Goal: Task Accomplishment & Management: Complete application form

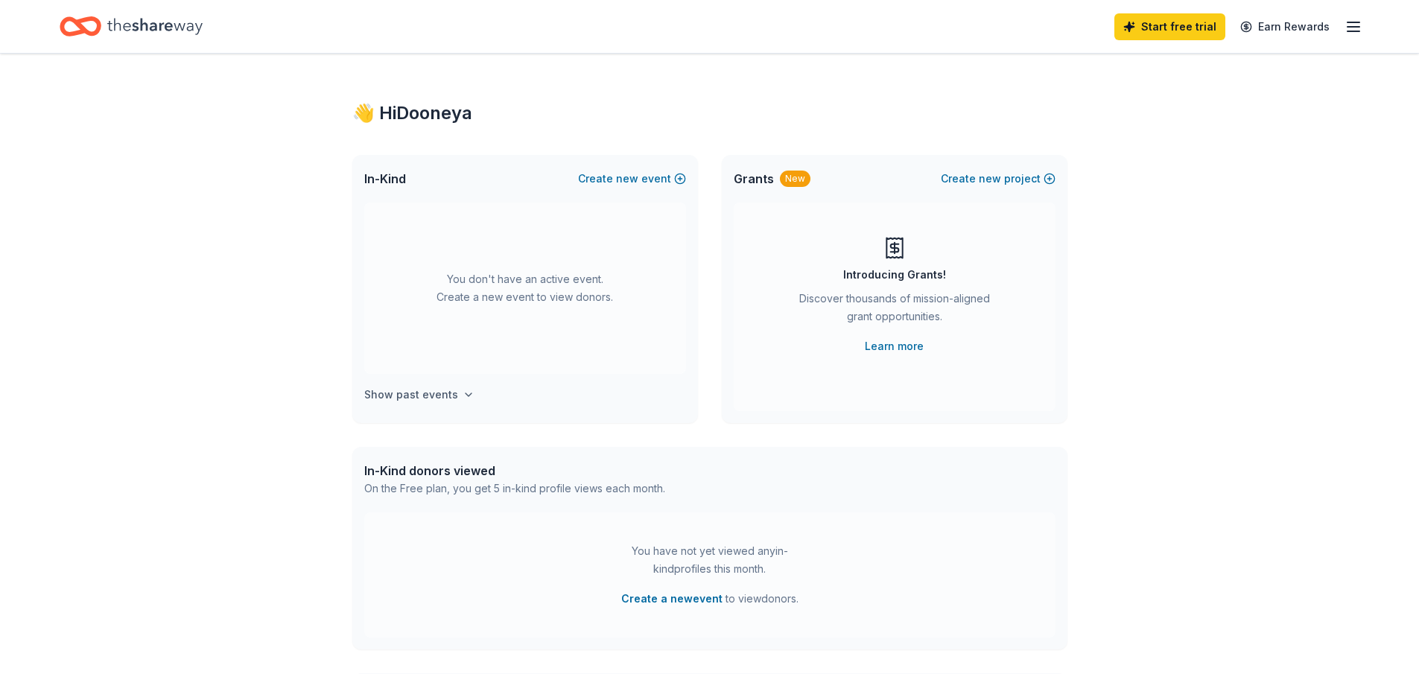
click at [444, 396] on h4 "Show past events" at bounding box center [411, 395] width 94 height 18
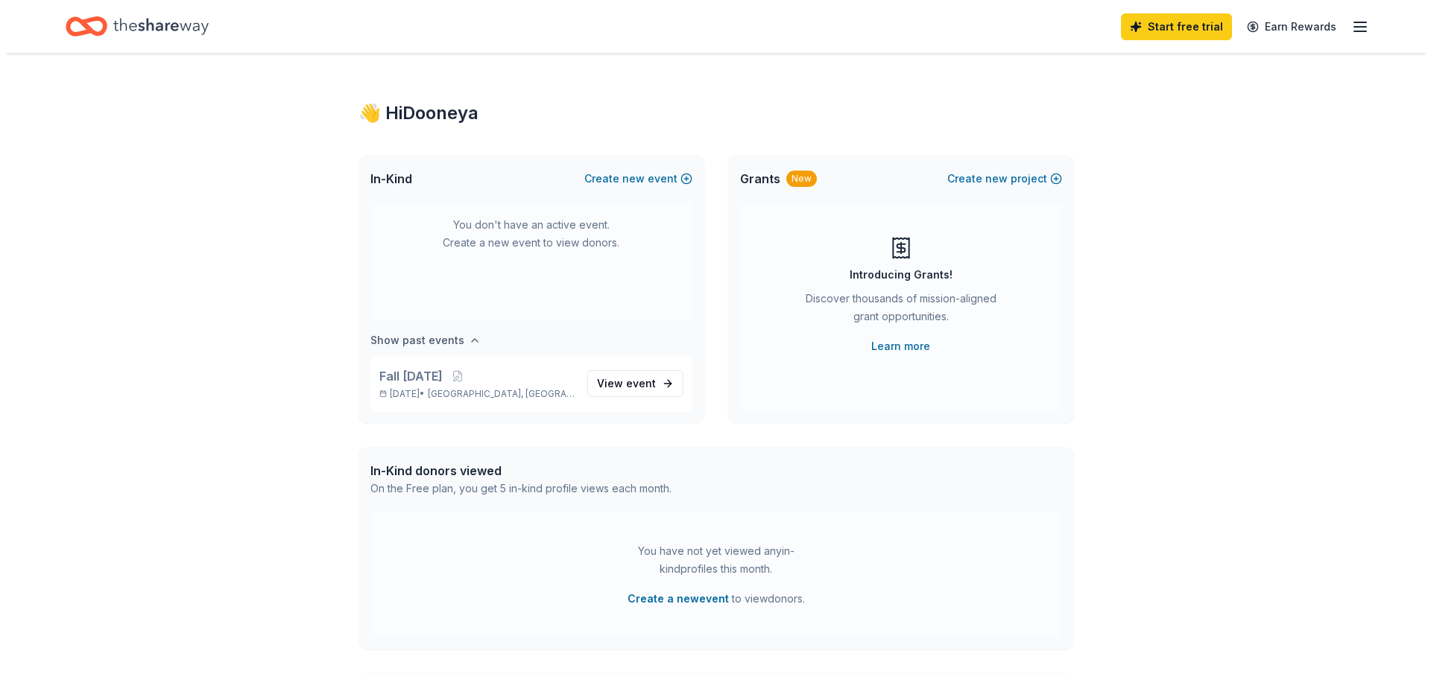
scroll to position [55, 0]
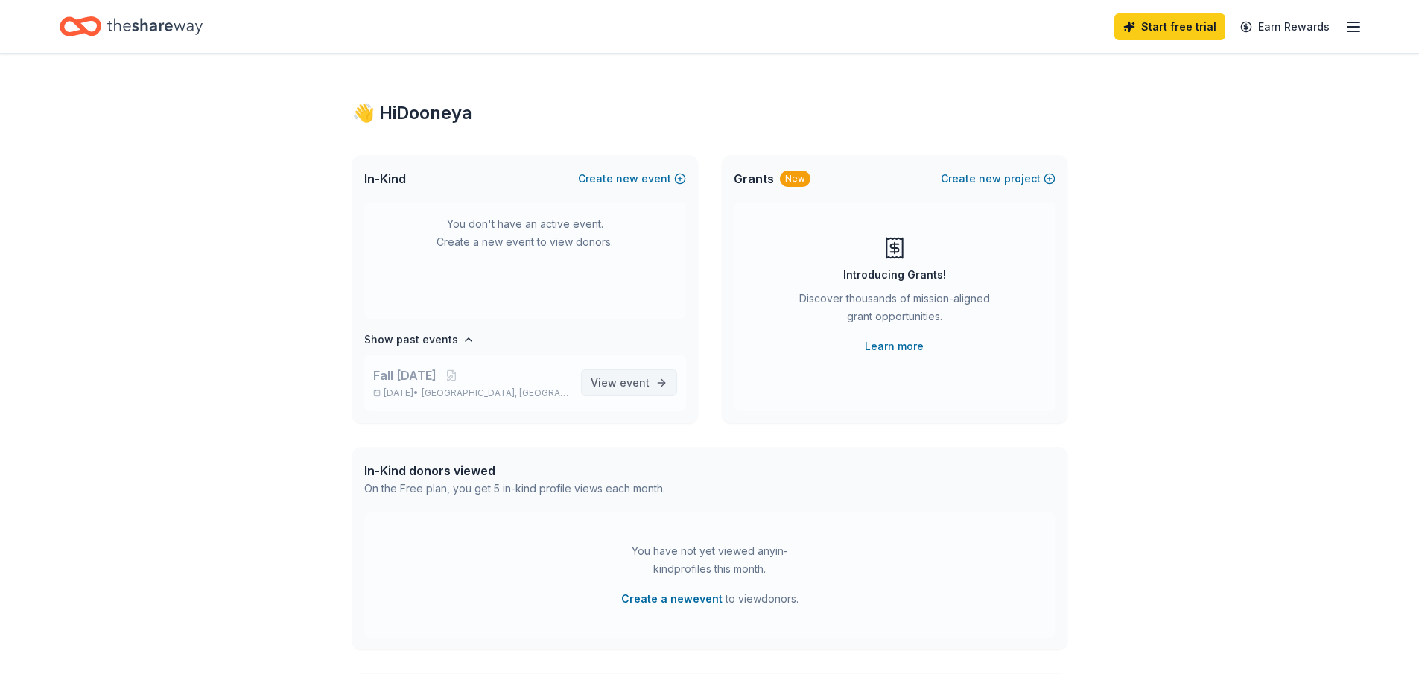
click at [624, 387] on span "event" at bounding box center [635, 382] width 30 height 13
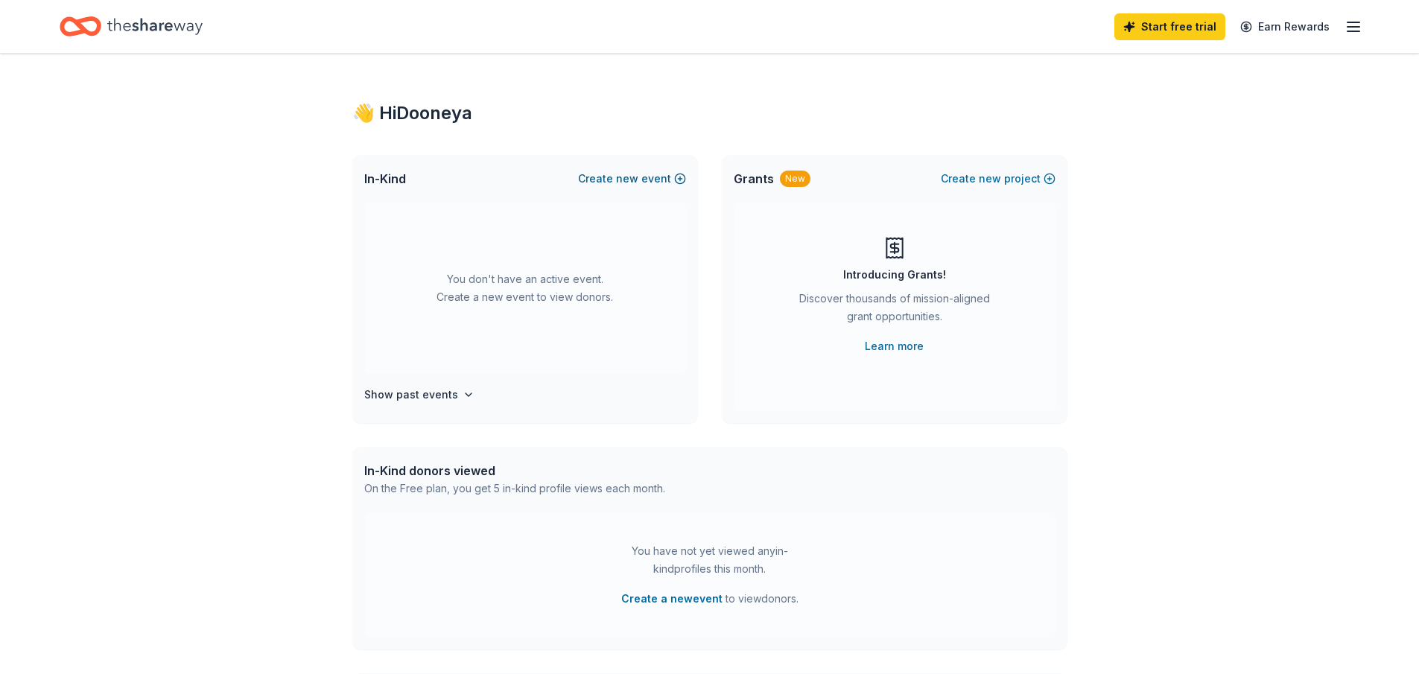
click at [621, 179] on span "new" at bounding box center [627, 179] width 22 height 18
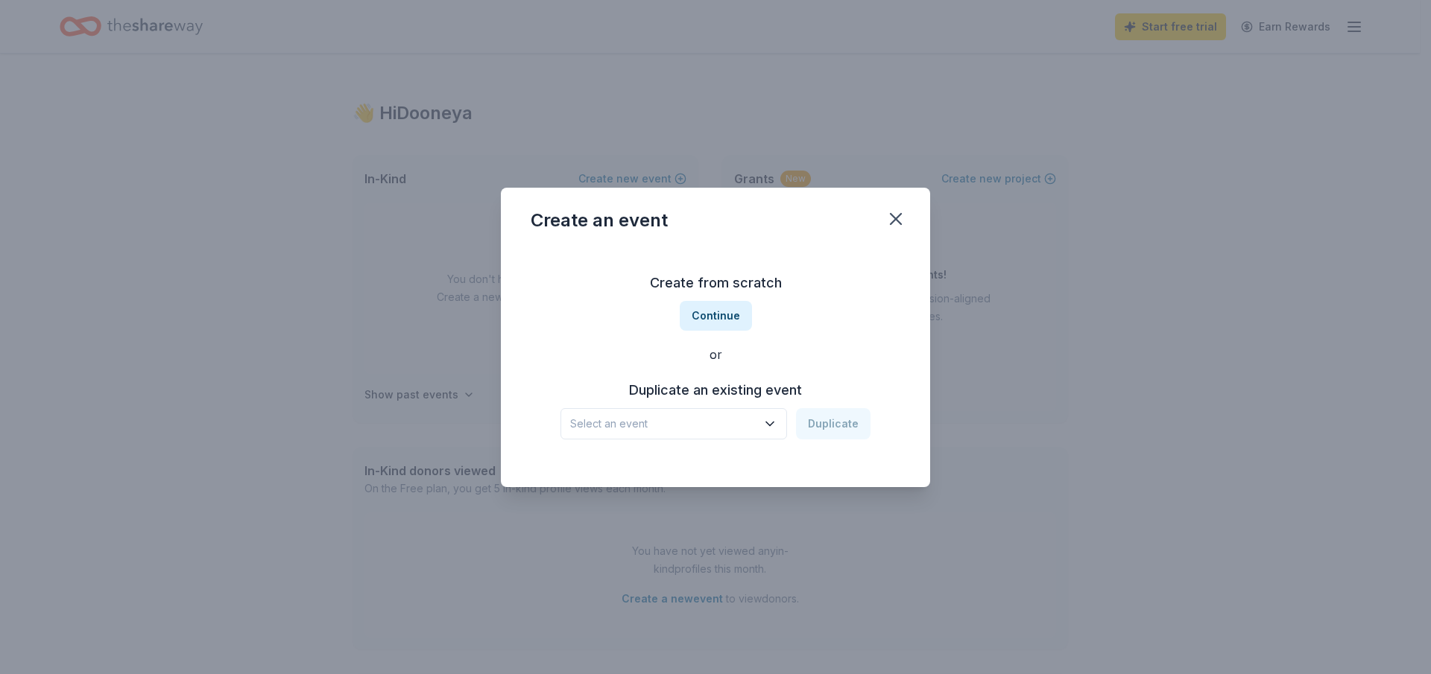
click at [777, 418] on icon "button" at bounding box center [769, 424] width 15 height 15
click at [710, 477] on div "Fall Harvest Festival Oct 11, 2024 · CA" at bounding box center [675, 473] width 222 height 48
click at [733, 321] on button "Continue" at bounding box center [716, 316] width 72 height 30
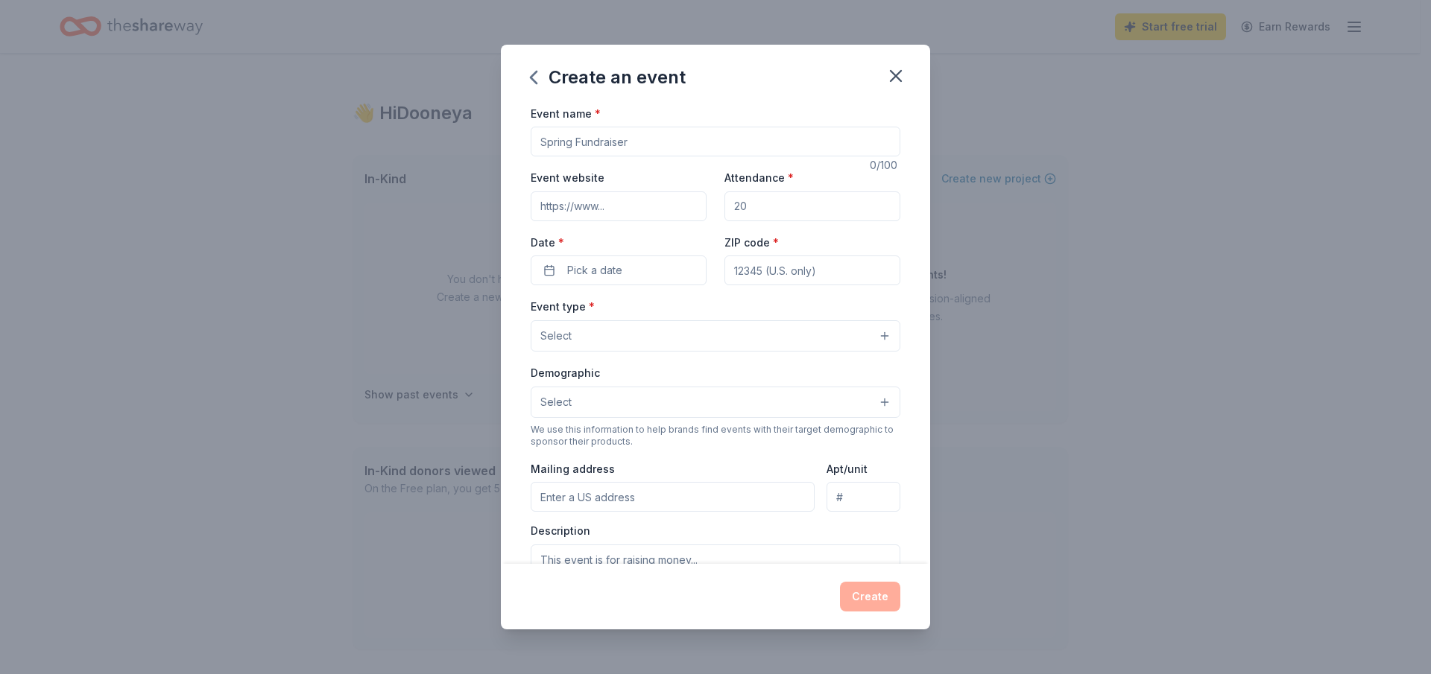
click at [638, 137] on input "Event name *" at bounding box center [716, 142] width 370 height 30
drag, startPoint x: 660, startPoint y: 144, endPoint x: 456, endPoint y: 130, distance: 204.6
click at [456, 130] on div "Create an event Event name * 0 /100 Event website Attendance * Date * Pick a da…" at bounding box center [715, 337] width 1431 height 674
click at [569, 142] on input "Event name *" at bounding box center [716, 142] width 370 height 30
drag, startPoint x: 643, startPoint y: 151, endPoint x: 528, endPoint y: 138, distance: 115.4
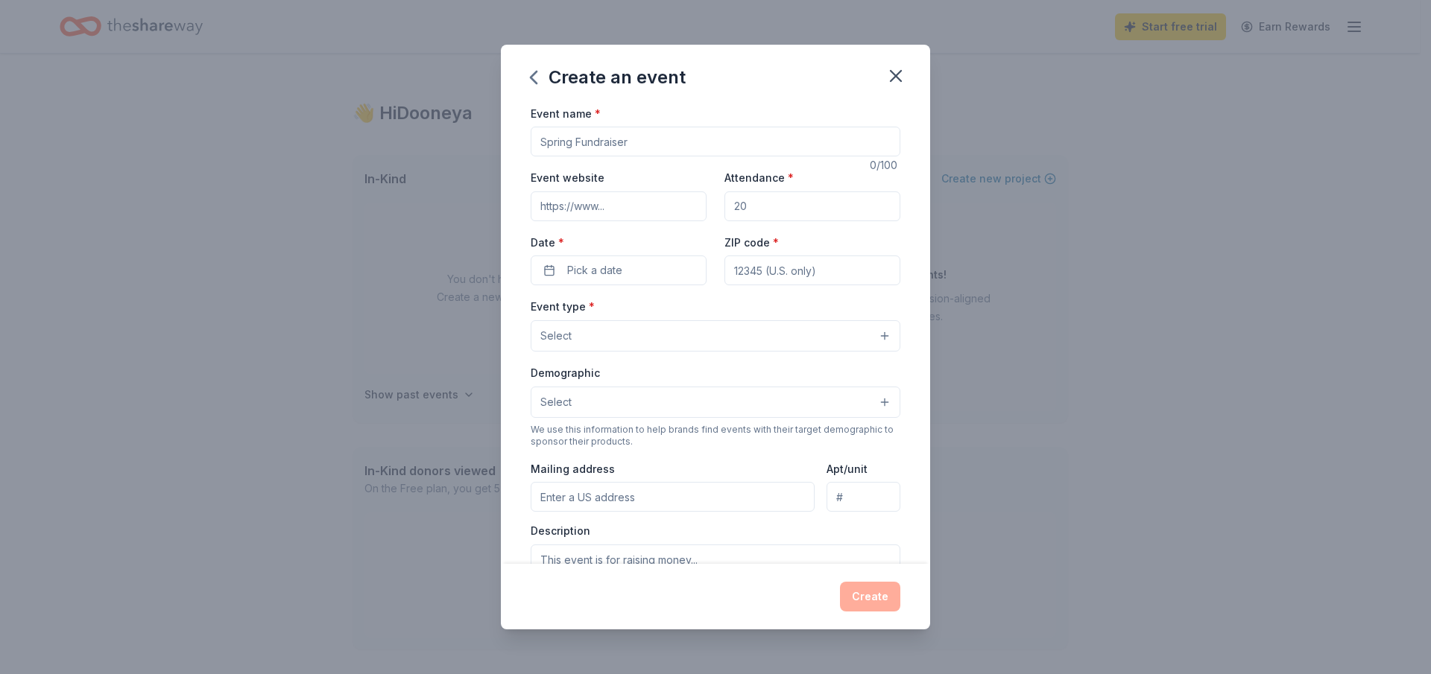
click at [526, 139] on div "Event name * 0 /100 Event website Attendance * Date * Pick a date ZIP code * Ev…" at bounding box center [715, 334] width 429 height 460
type input "[DATE]"
click at [746, 207] on input "Attendance *" at bounding box center [812, 206] width 176 height 30
click at [749, 206] on input "200250" at bounding box center [812, 206] width 176 height 30
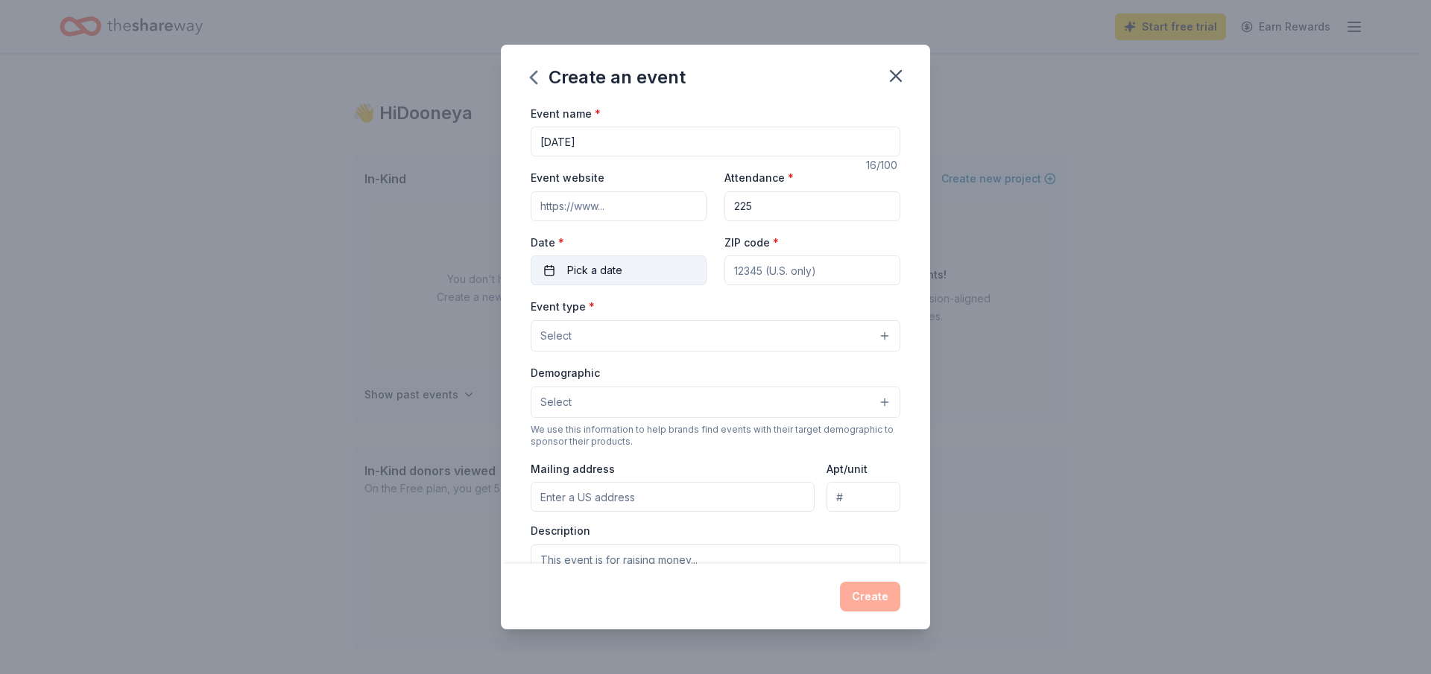
type input "225"
click at [603, 265] on span "Pick a date" at bounding box center [594, 271] width 55 height 18
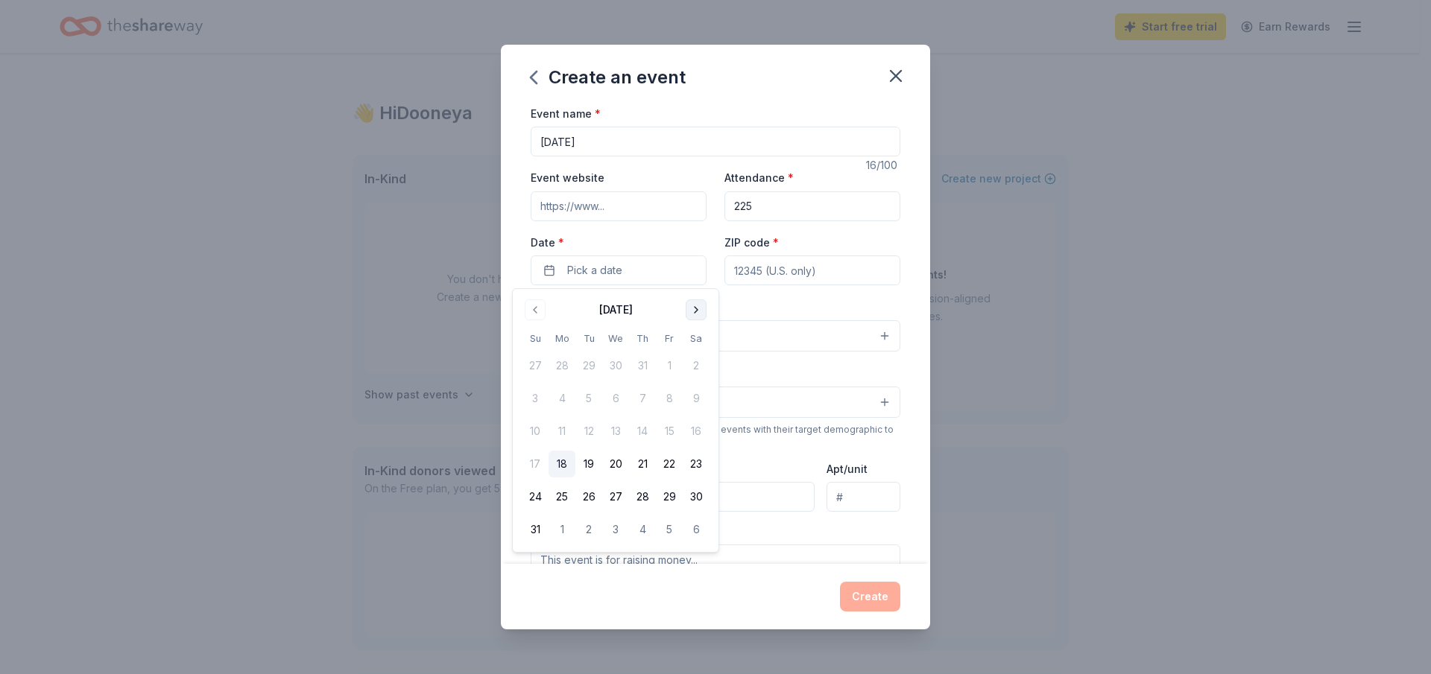
click at [700, 308] on button "Go to next month" at bounding box center [695, 310] width 21 height 21
click at [674, 463] on button "24" at bounding box center [669, 464] width 27 height 27
click at [833, 277] on input "ZIP code *" at bounding box center [812, 271] width 176 height 30
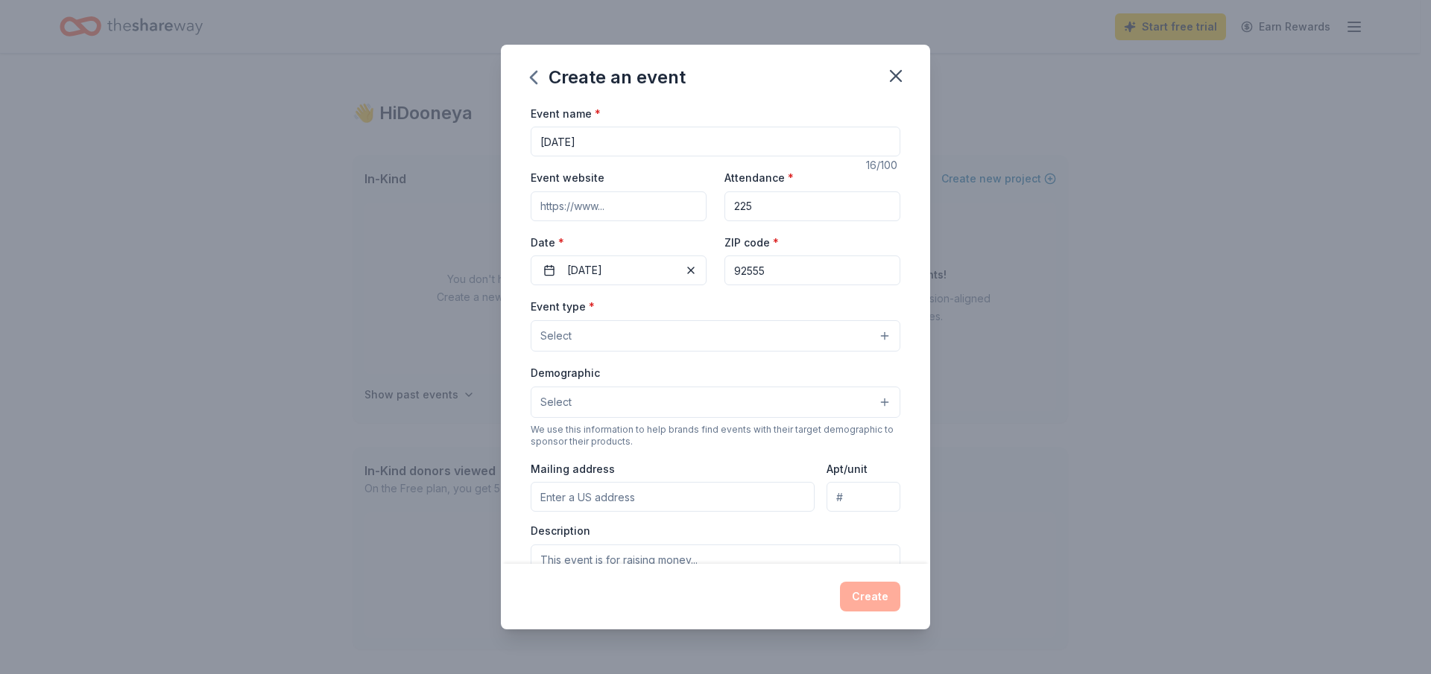
type input "92555"
click at [574, 336] on button "Select" at bounding box center [716, 335] width 370 height 31
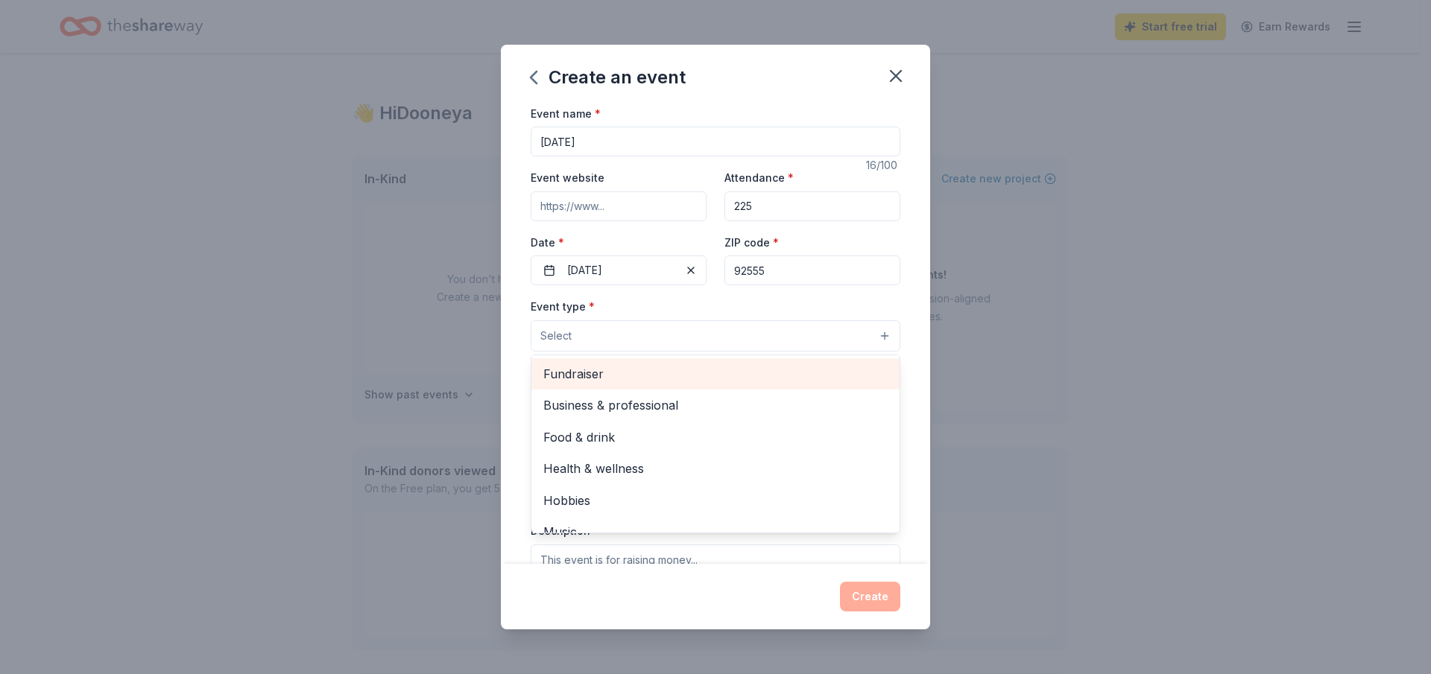
click at [581, 379] on span "Fundraiser" at bounding box center [715, 373] width 344 height 19
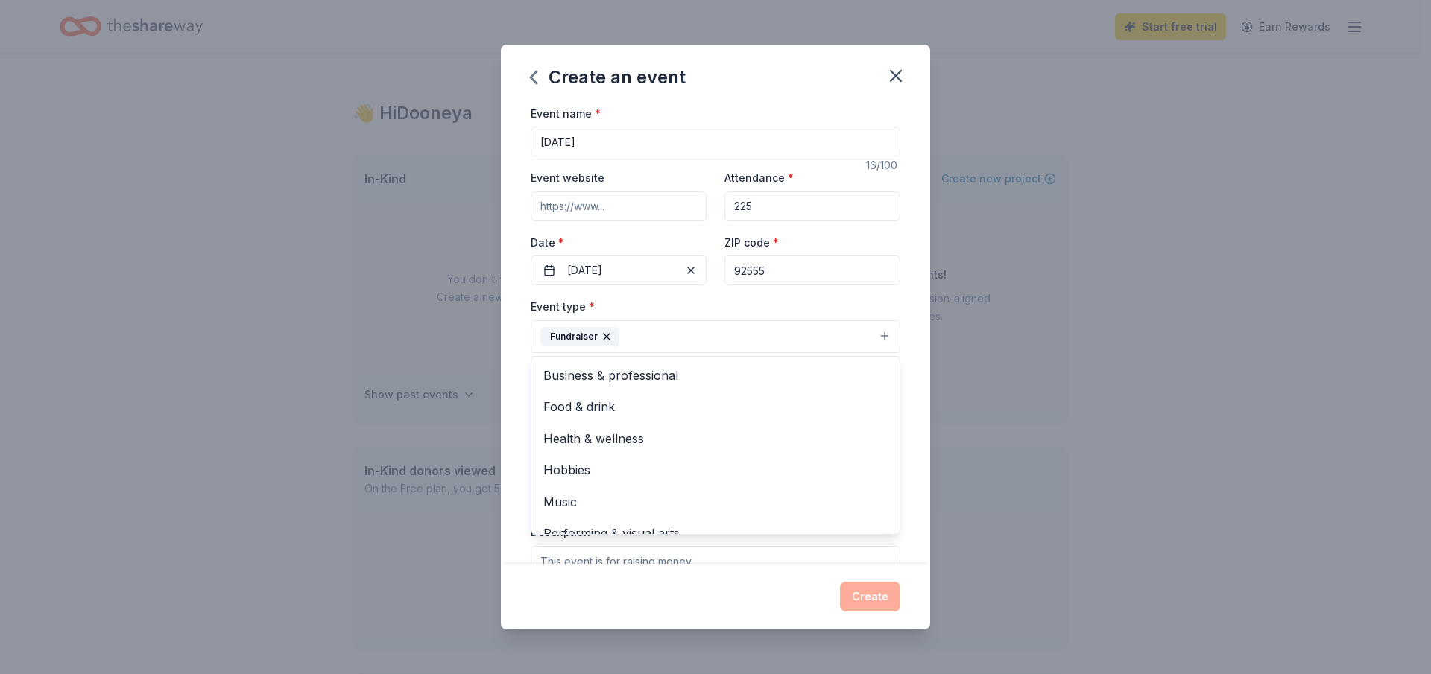
click at [699, 325] on button "Fundraiser" at bounding box center [716, 336] width 370 height 33
click at [884, 333] on button "Fundraiser" at bounding box center [716, 336] width 370 height 33
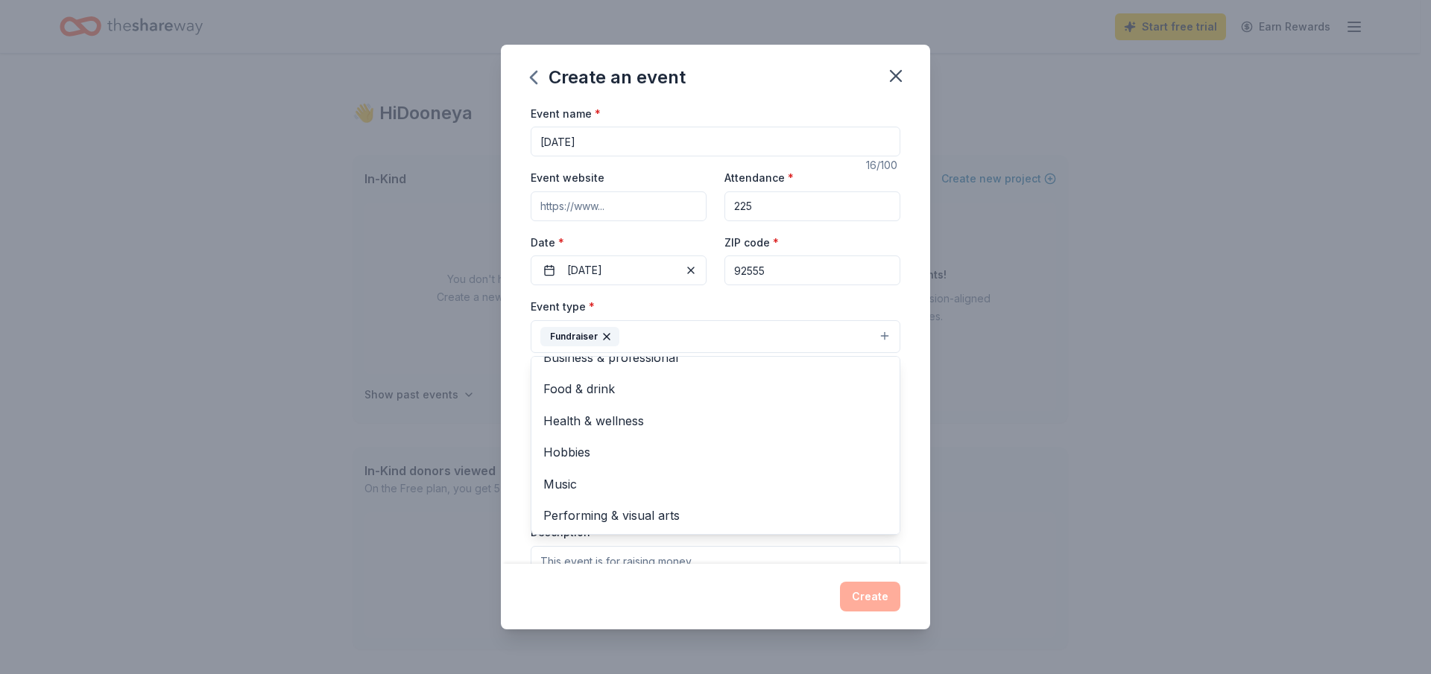
click at [845, 327] on button "Fundraiser" at bounding box center [716, 336] width 370 height 33
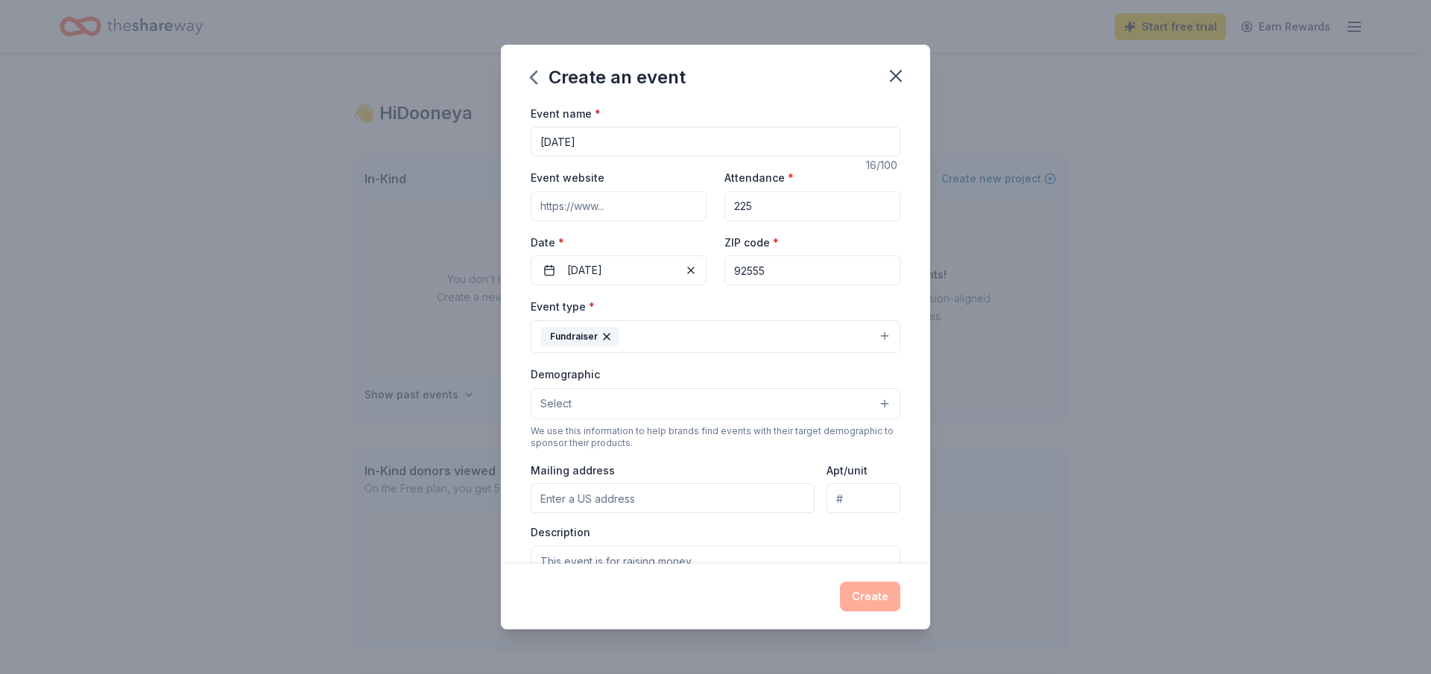
click at [630, 407] on button "Select" at bounding box center [716, 403] width 370 height 31
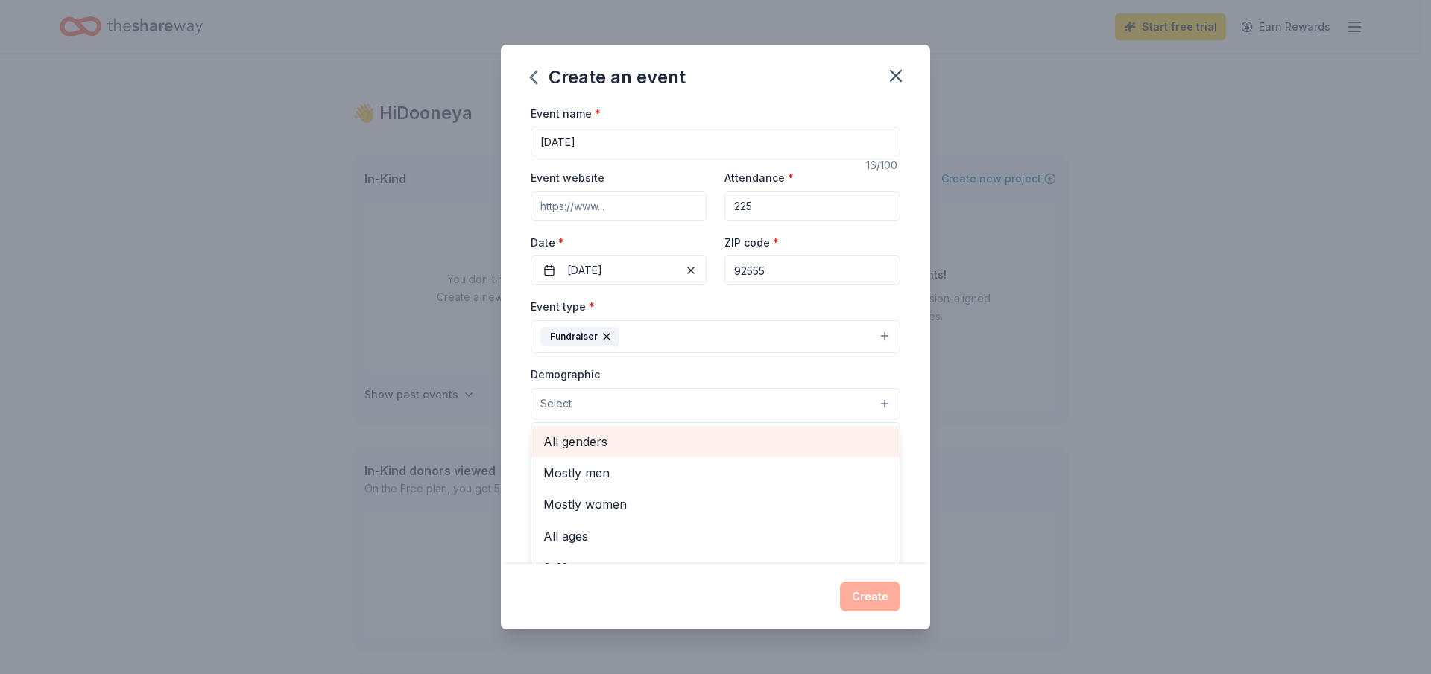
click at [609, 449] on span "All genders" at bounding box center [715, 441] width 344 height 19
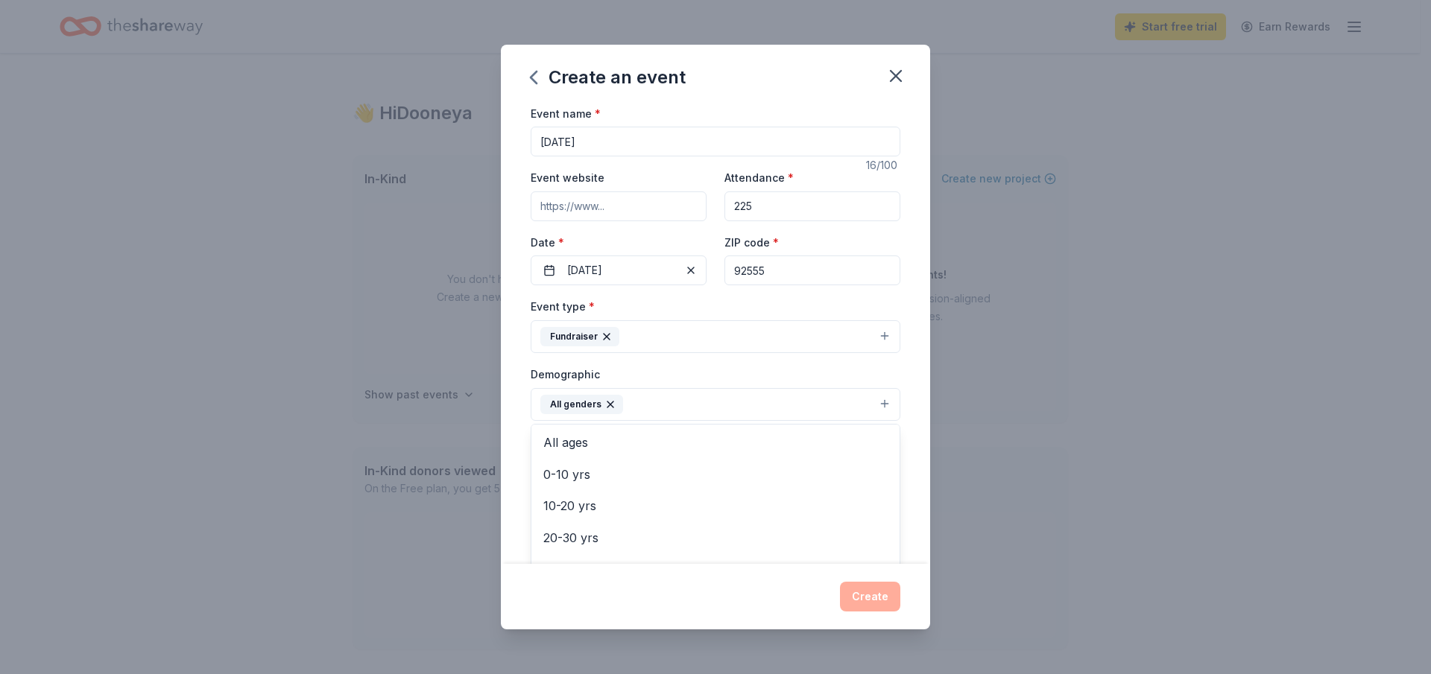
scroll to position [59, 0]
click at [603, 443] on span "All ages" at bounding box center [715, 446] width 344 height 19
click at [823, 377] on div "Demographic All genders All ages Mostly men Mostly women 0-10 yrs 10-20 yrs 20-…" at bounding box center [716, 393] width 370 height 56
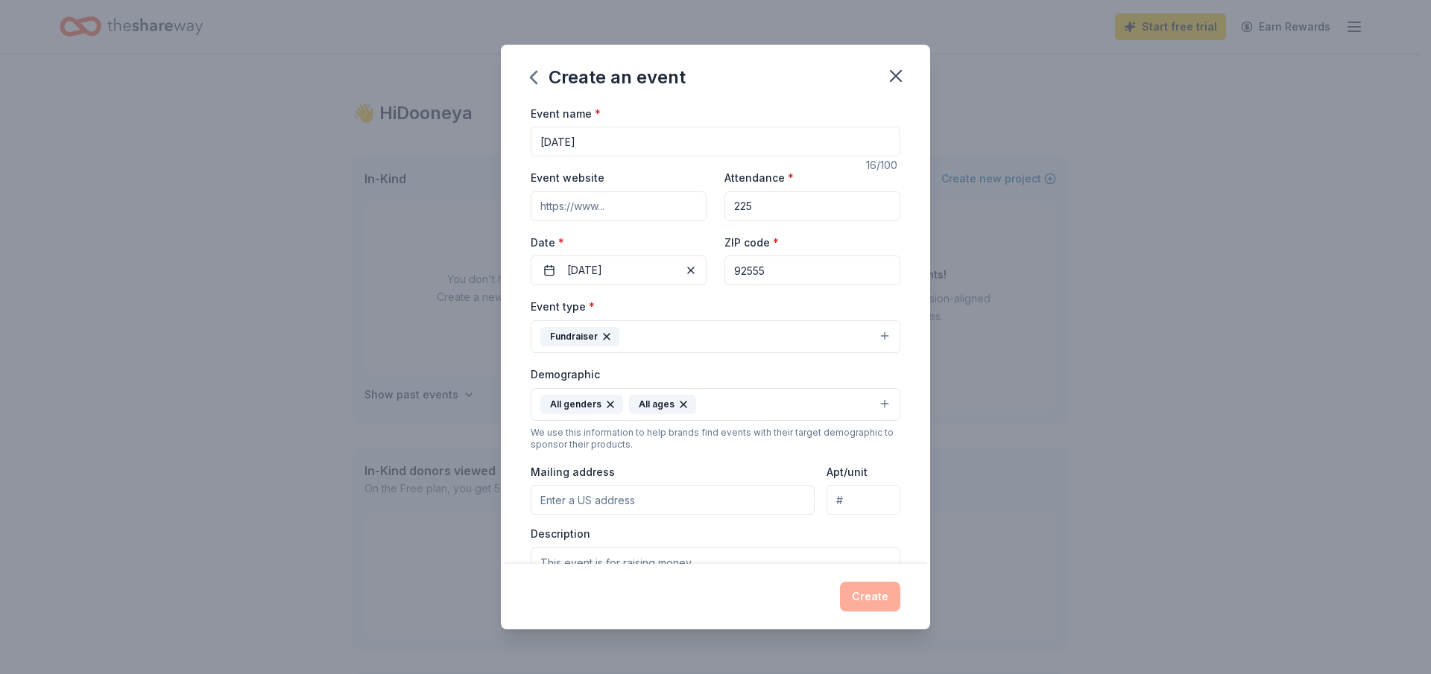
click at [653, 501] on input "Mailing address" at bounding box center [673, 500] width 284 height 30
type input "28500 John F Kennedy Drive, Moreno Valley, CA, 92555"
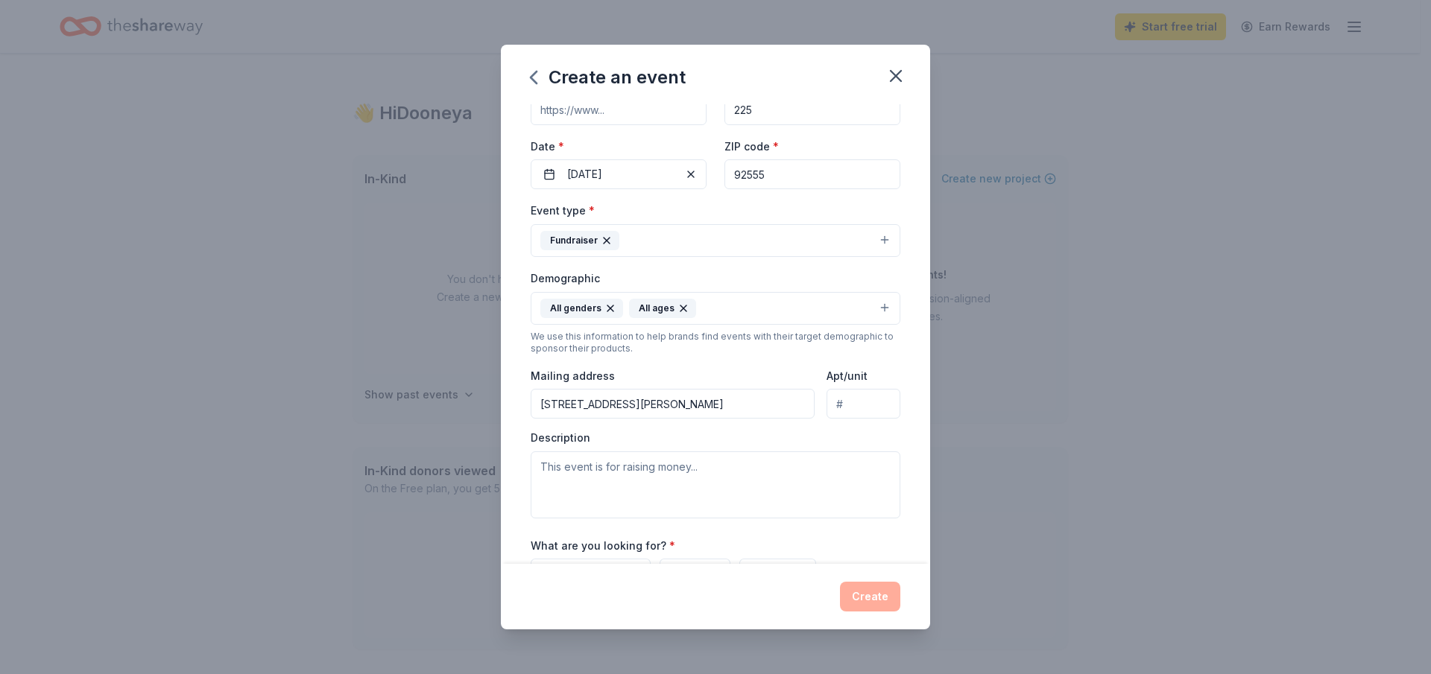
scroll to position [224, 0]
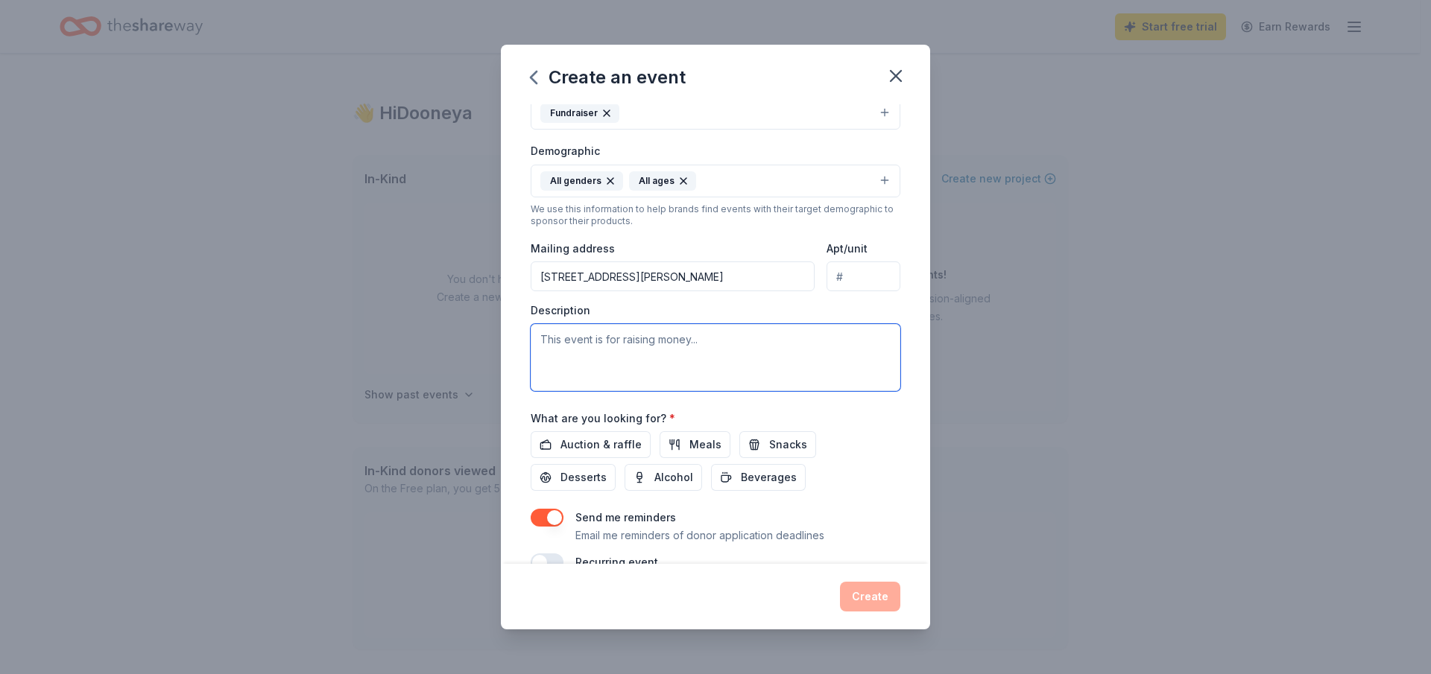
click at [639, 344] on textarea at bounding box center [716, 357] width 370 height 67
click at [615, 338] on textarea at bounding box center [716, 357] width 370 height 67
type textarea "This is a fundraii"
drag, startPoint x: 630, startPoint y: 340, endPoint x: 481, endPoint y: 336, distance: 149.1
click at [481, 336] on div "Create an event Event name * Harvest Festival 16 /100 Event website Attendance …" at bounding box center [715, 337] width 1431 height 674
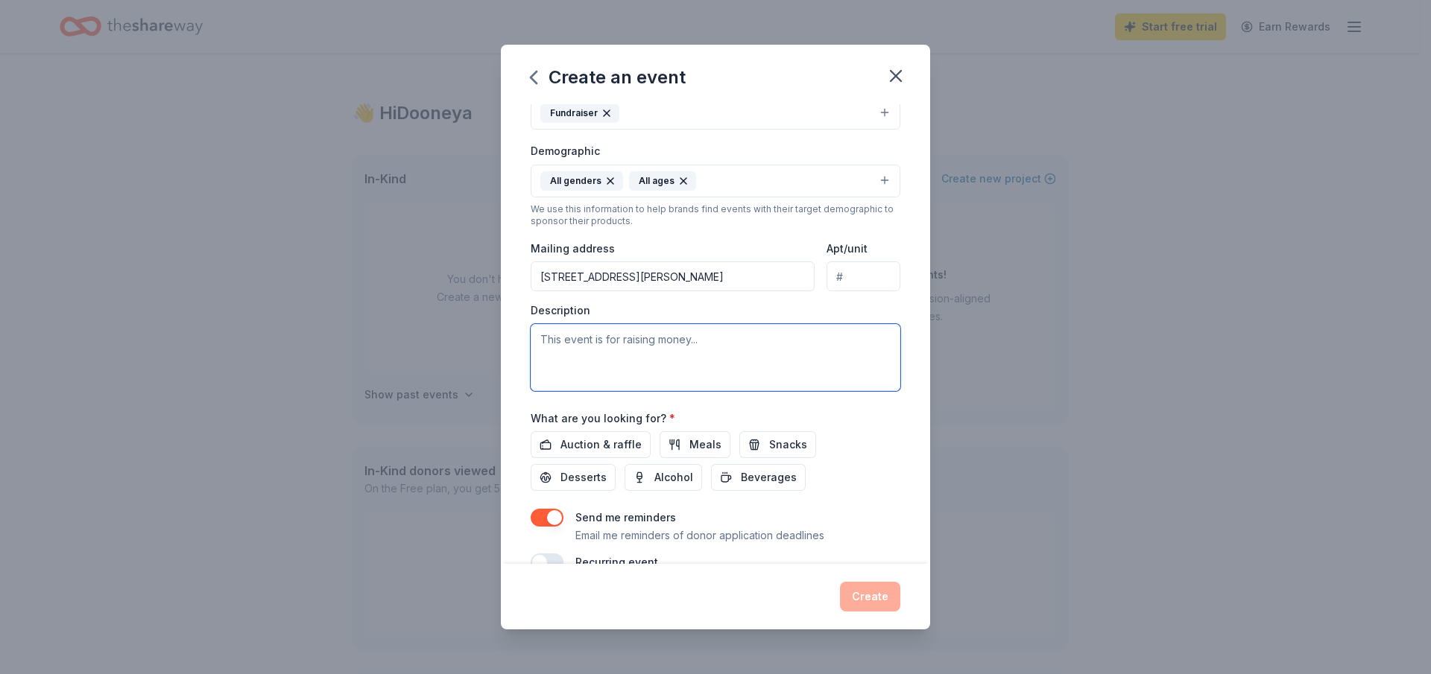
click at [544, 338] on textarea at bounding box center [716, 357] width 370 height 67
paste textarea "On behalf of the Rams Booster Club, I am writing to kindly request a donation f…"
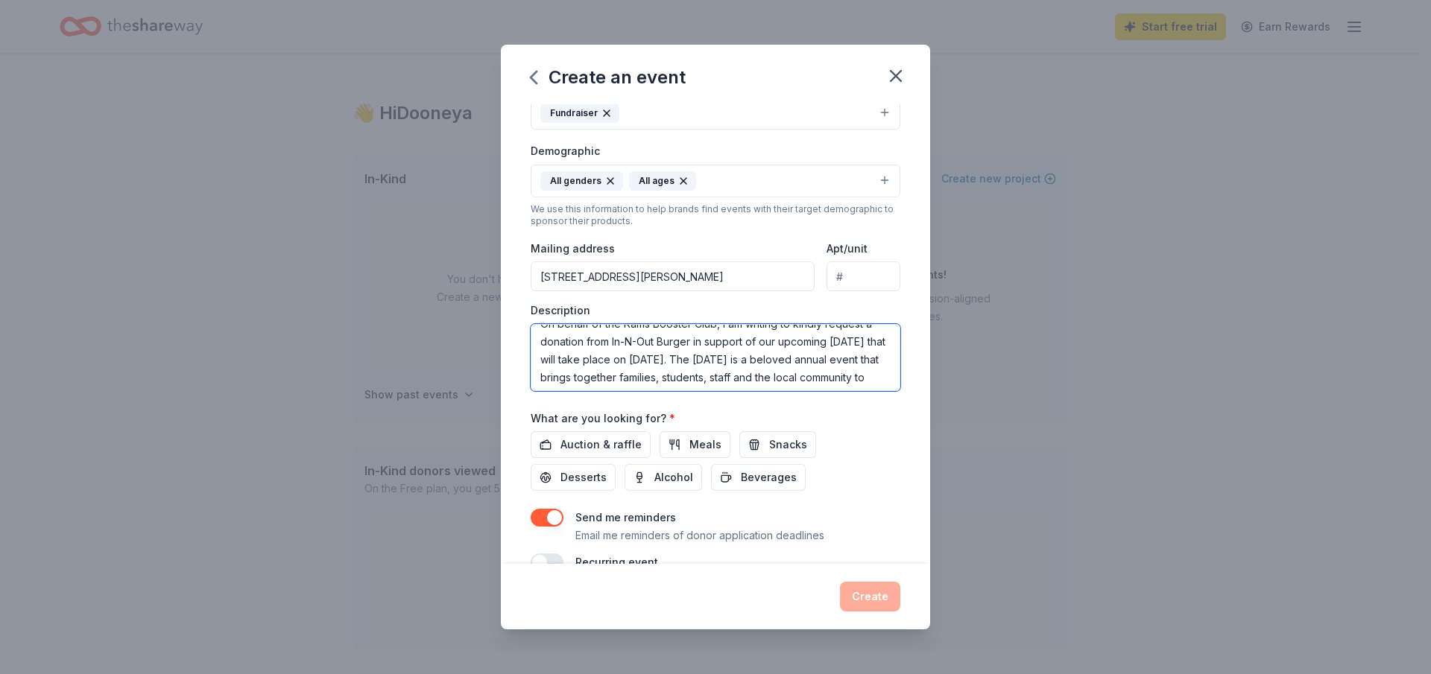
scroll to position [0, 0]
drag, startPoint x: 700, startPoint y: 360, endPoint x: 595, endPoint y: 359, distance: 104.3
click at [595, 359] on textarea "On behalf of the Rams Booster Club, I am writing to kindly request a donation f…" at bounding box center [716, 357] width 370 height 67
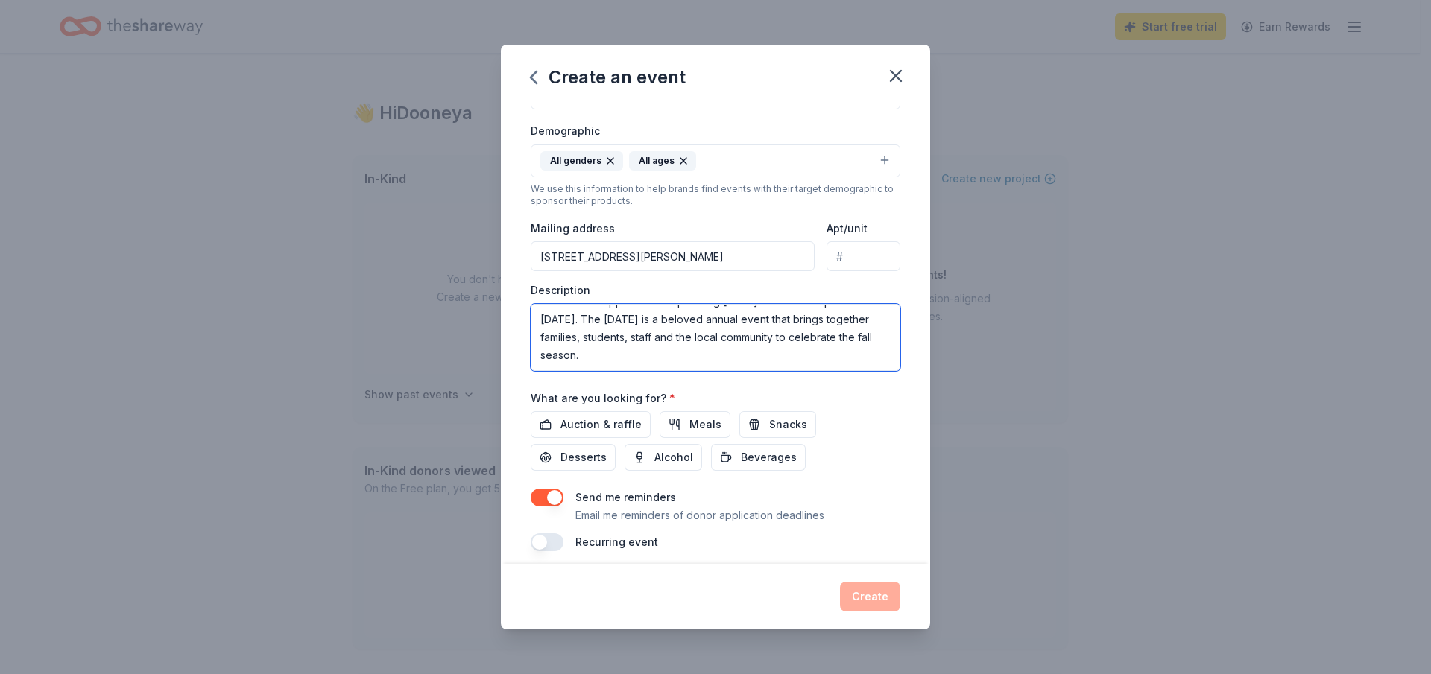
scroll to position [255, 0]
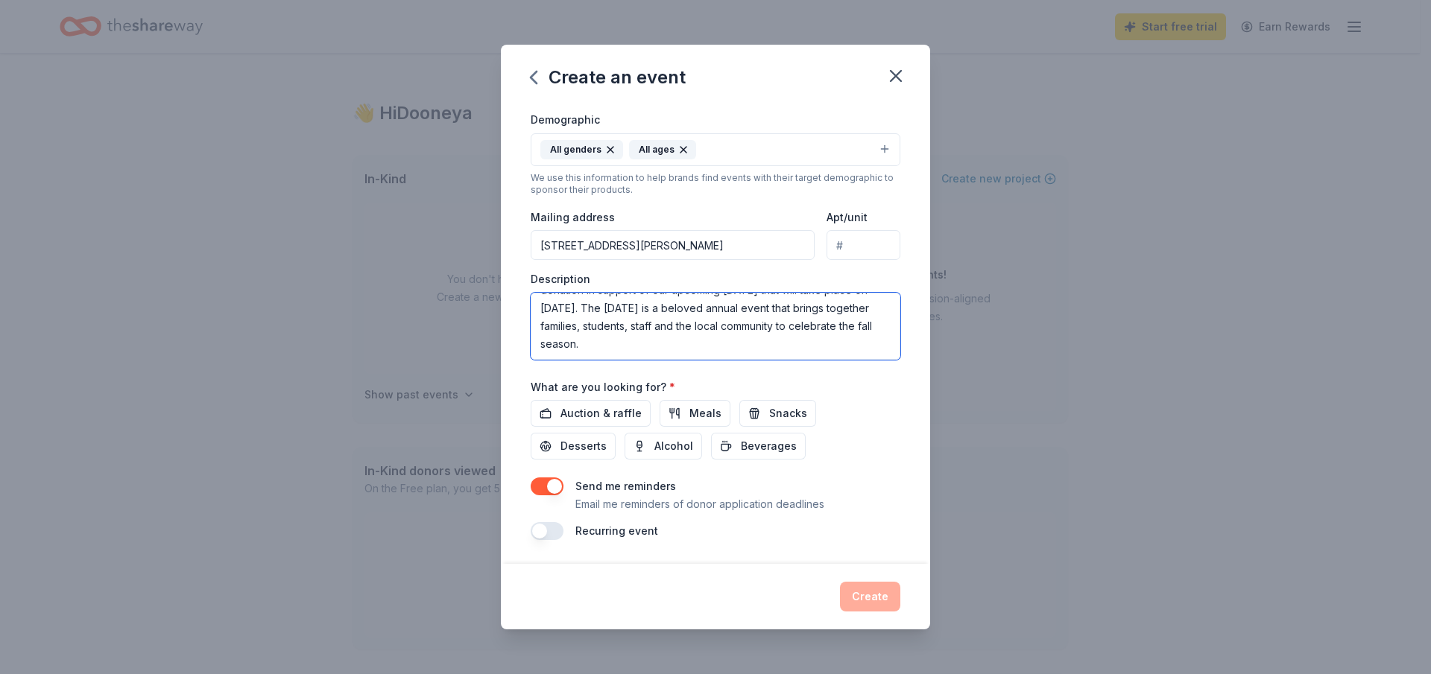
click at [776, 347] on textarea "On behalf of the Rams Booster Club, I am writing to kindly request a donation i…" at bounding box center [716, 326] width 370 height 67
click at [539, 354] on textarea "On behalf of the Rams Booster Club, I am writing to kindly request a donation i…" at bounding box center [716, 326] width 370 height 67
paste textarea "The Rams Booster Club is a 501c3 nonprofit organization dedicated to drug abuse…"
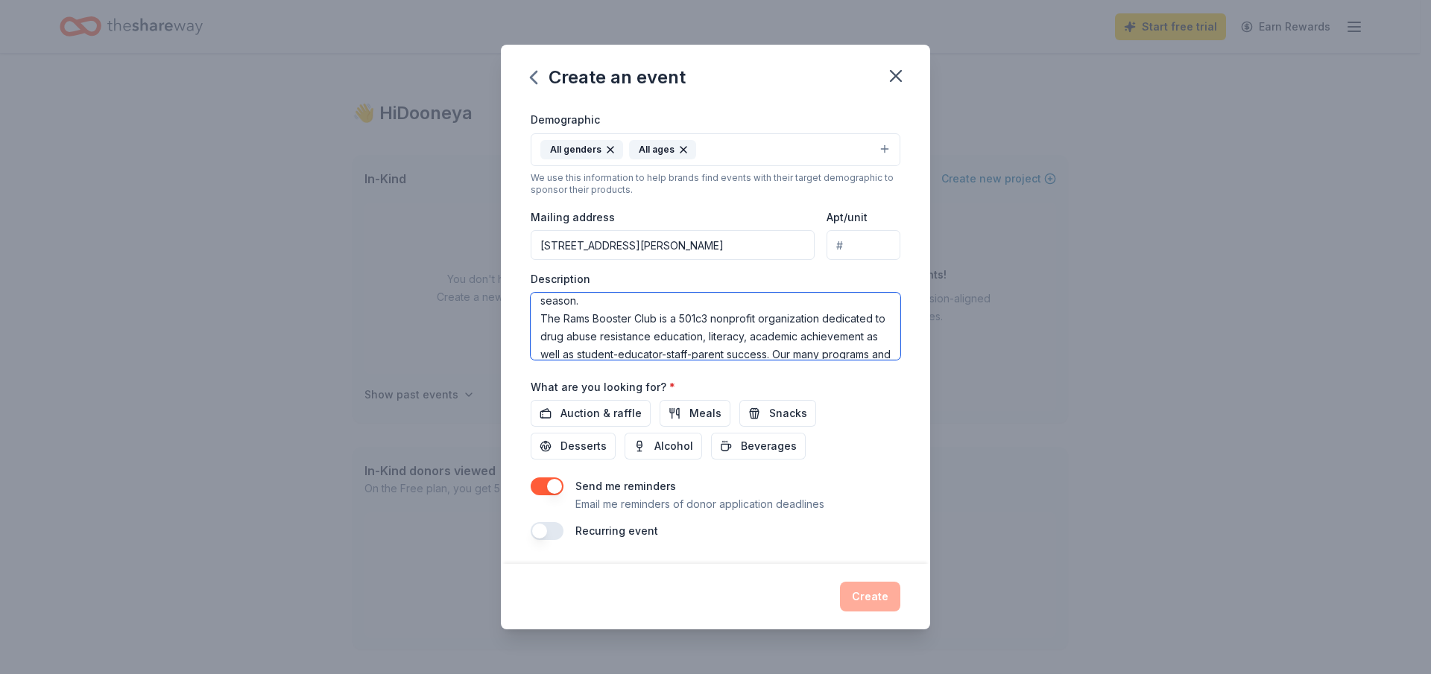
scroll to position [75, 0]
click at [764, 308] on textarea "On behalf of the Rams Booster Club, I am writing to kindly request a donation i…" at bounding box center [716, 326] width 370 height 67
click at [665, 324] on textarea "On behalf of the Rams Booster Club, I am writing to kindly request a donation i…" at bounding box center [716, 326] width 370 height 67
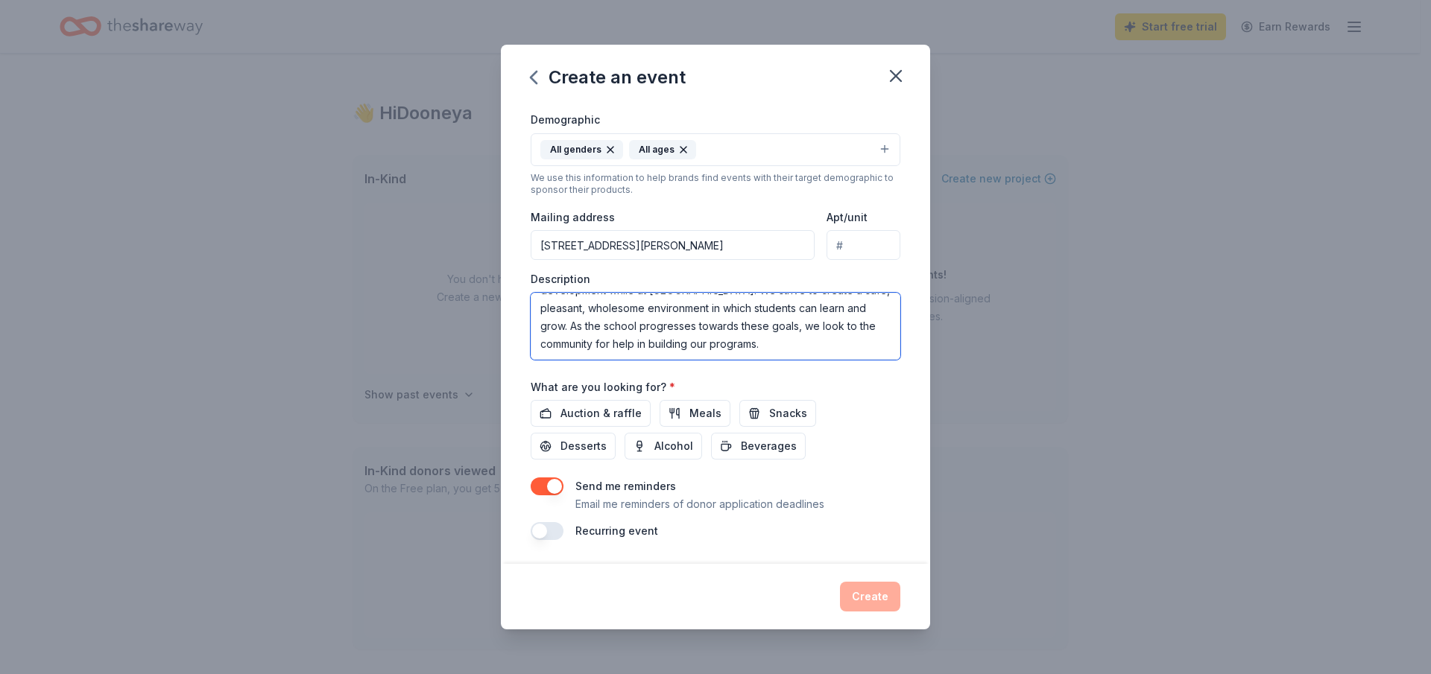
click at [545, 348] on textarea "On behalf of the Rams Booster Club, I am writing to kindly request a donation i…" at bounding box center [716, 326] width 370 height 67
paste textarea "This year, our Harvest Festival will be held on the Ridge Crest Elementary Scho…"
click at [831, 318] on textarea at bounding box center [716, 326] width 370 height 67
drag, startPoint x: 832, startPoint y: 317, endPoint x: 818, endPoint y: 310, distance: 15.3
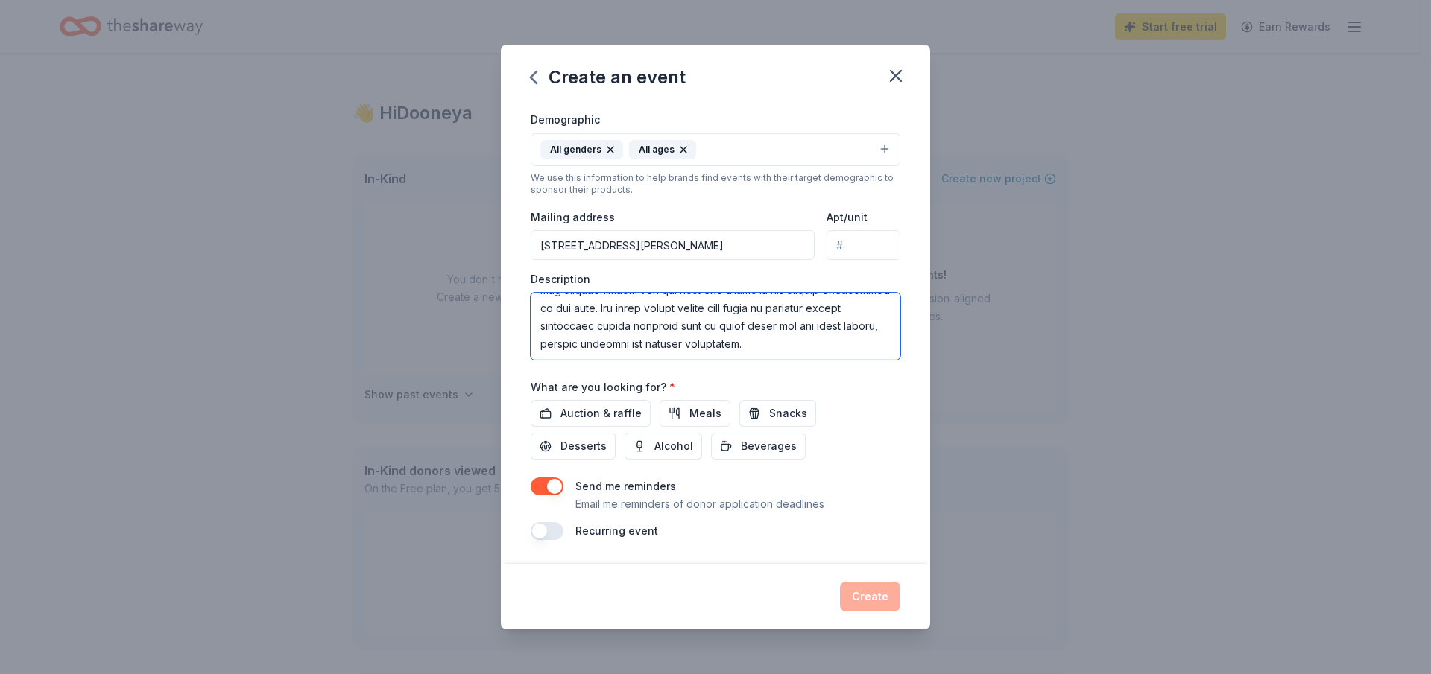
click at [818, 310] on textarea at bounding box center [716, 326] width 370 height 67
click at [827, 315] on textarea at bounding box center [716, 326] width 370 height 67
click at [832, 317] on textarea at bounding box center [716, 326] width 370 height 67
paste textarea "our goal for the upcoming school year is for all students to be able to attend …"
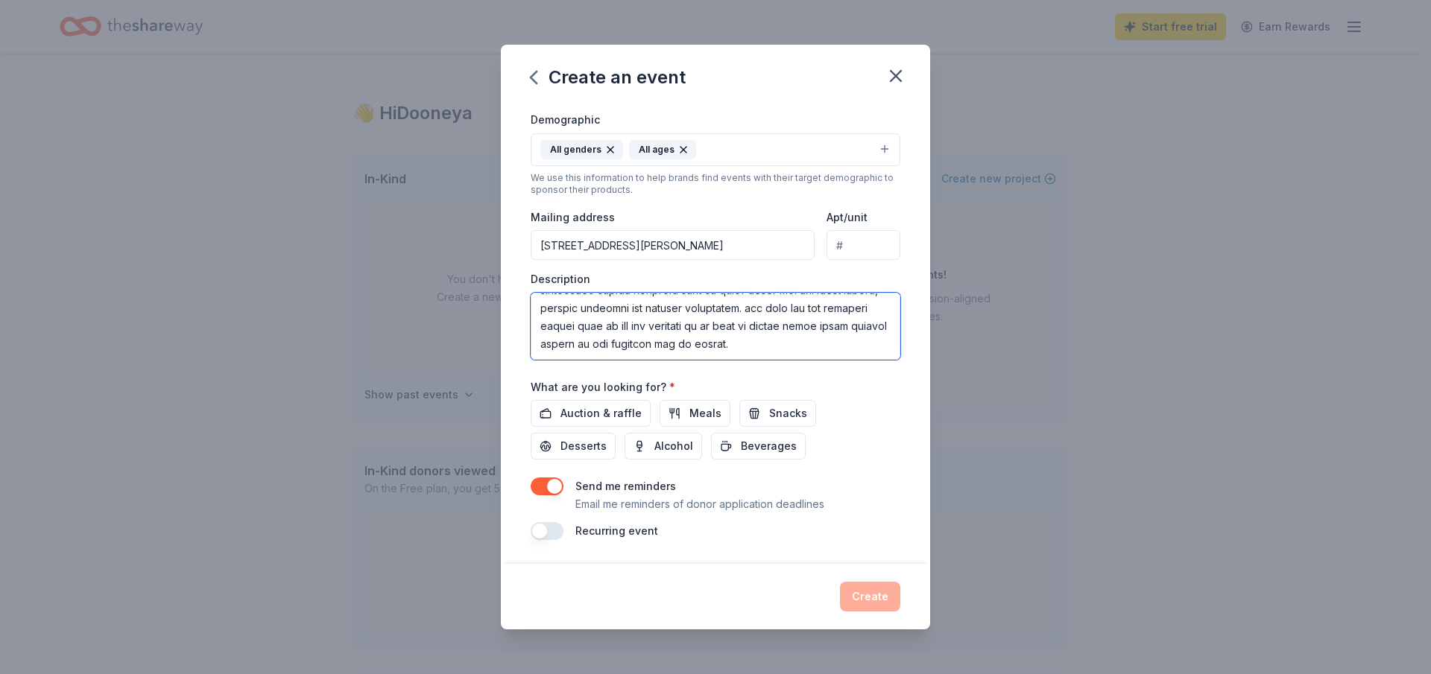
click at [831, 301] on textarea at bounding box center [716, 326] width 370 height 67
click at [853, 335] on textarea at bounding box center [716, 326] width 370 height 67
click at [542, 348] on textarea at bounding box center [716, 326] width 370 height 67
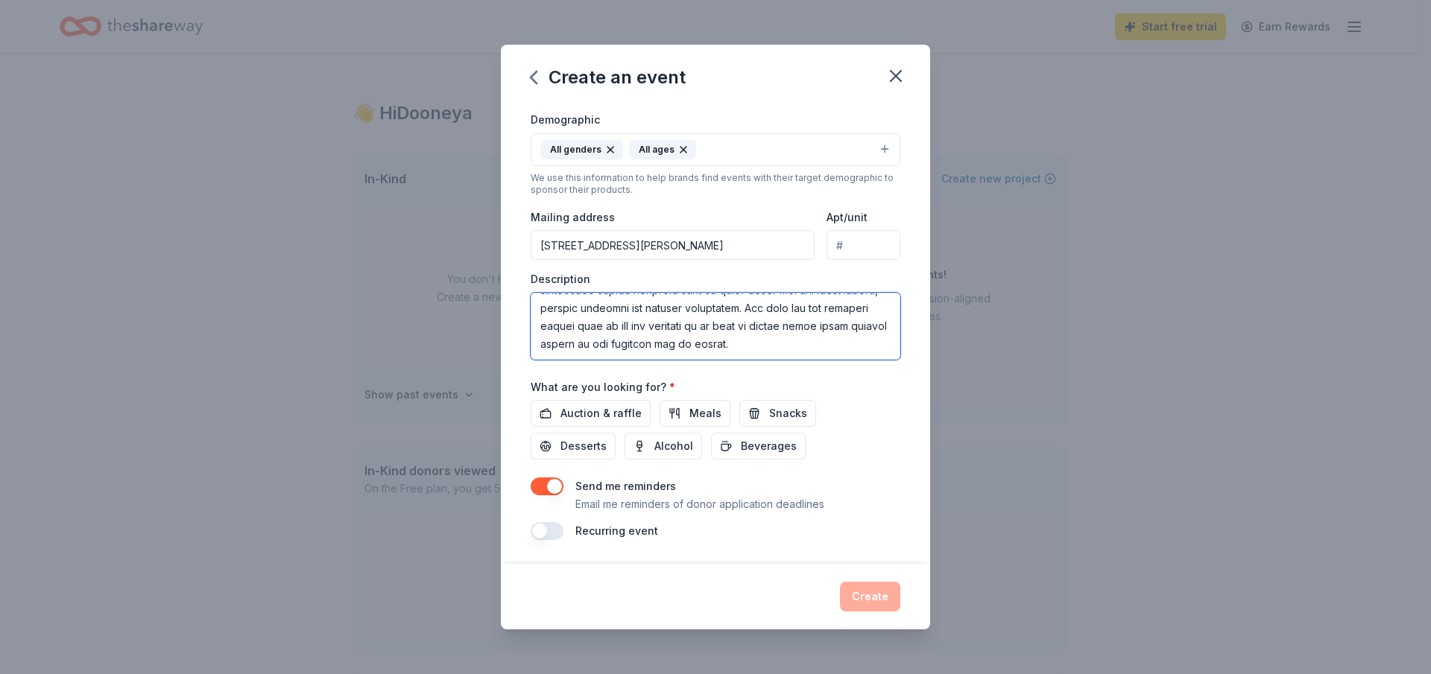
paste textarea "We would greatly appreciate your support in the form of monetary donations, pro…"
drag, startPoint x: 705, startPoint y: 325, endPoint x: 858, endPoint y: 329, distance: 153.5
click at [858, 329] on textarea at bounding box center [716, 326] width 370 height 67
click at [661, 324] on textarea at bounding box center [716, 326] width 370 height 67
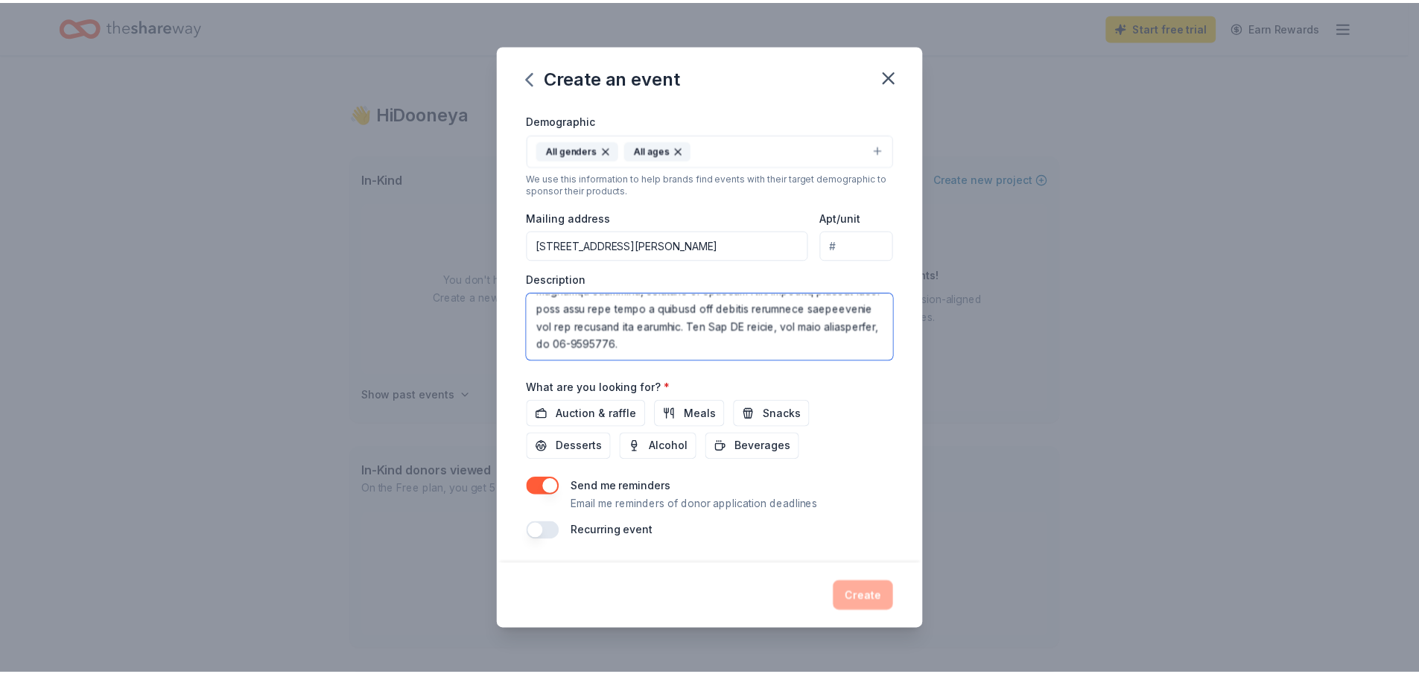
scroll to position [525, 0]
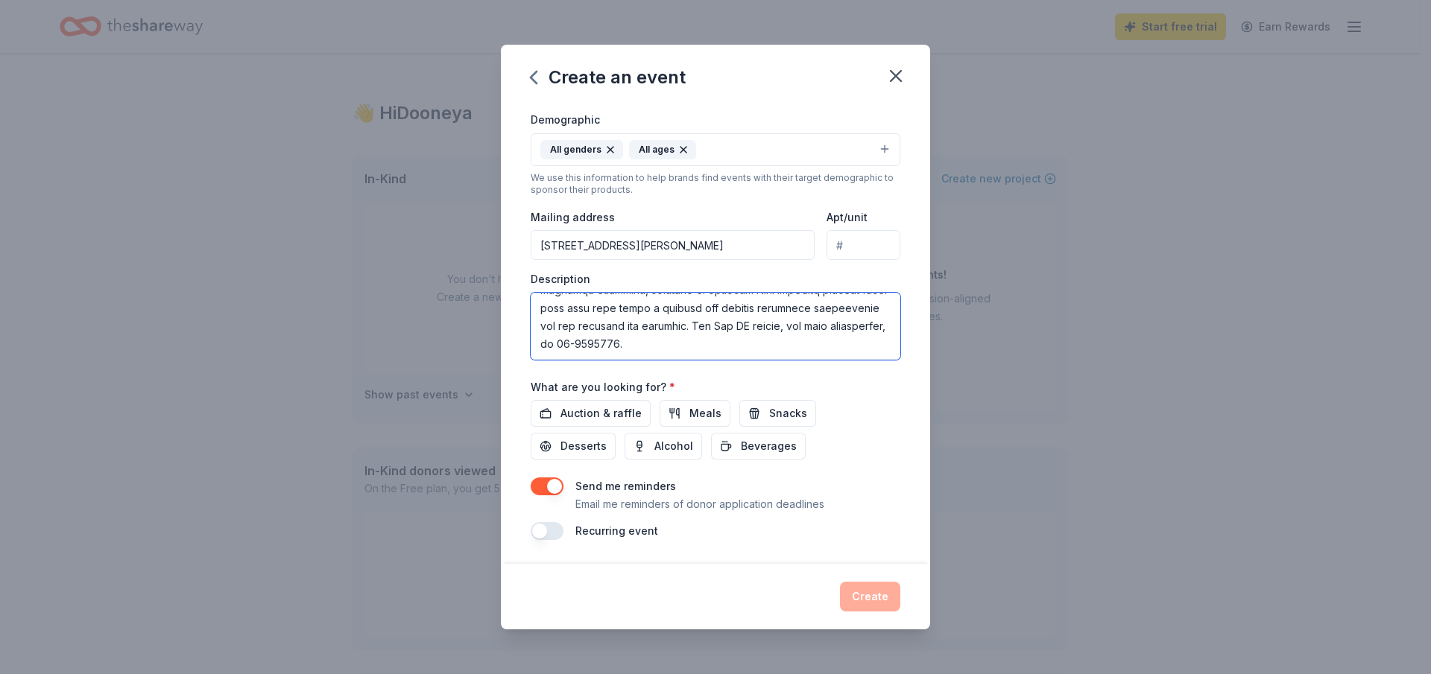
click at [656, 321] on textarea at bounding box center [716, 326] width 370 height 67
click at [702, 323] on textarea at bounding box center [716, 326] width 370 height 67
type textarea "On behalf of the Rams Booster Club, I am writing to kindly request a donation i…"
click at [599, 408] on span "Auction & raffle" at bounding box center [600, 414] width 81 height 18
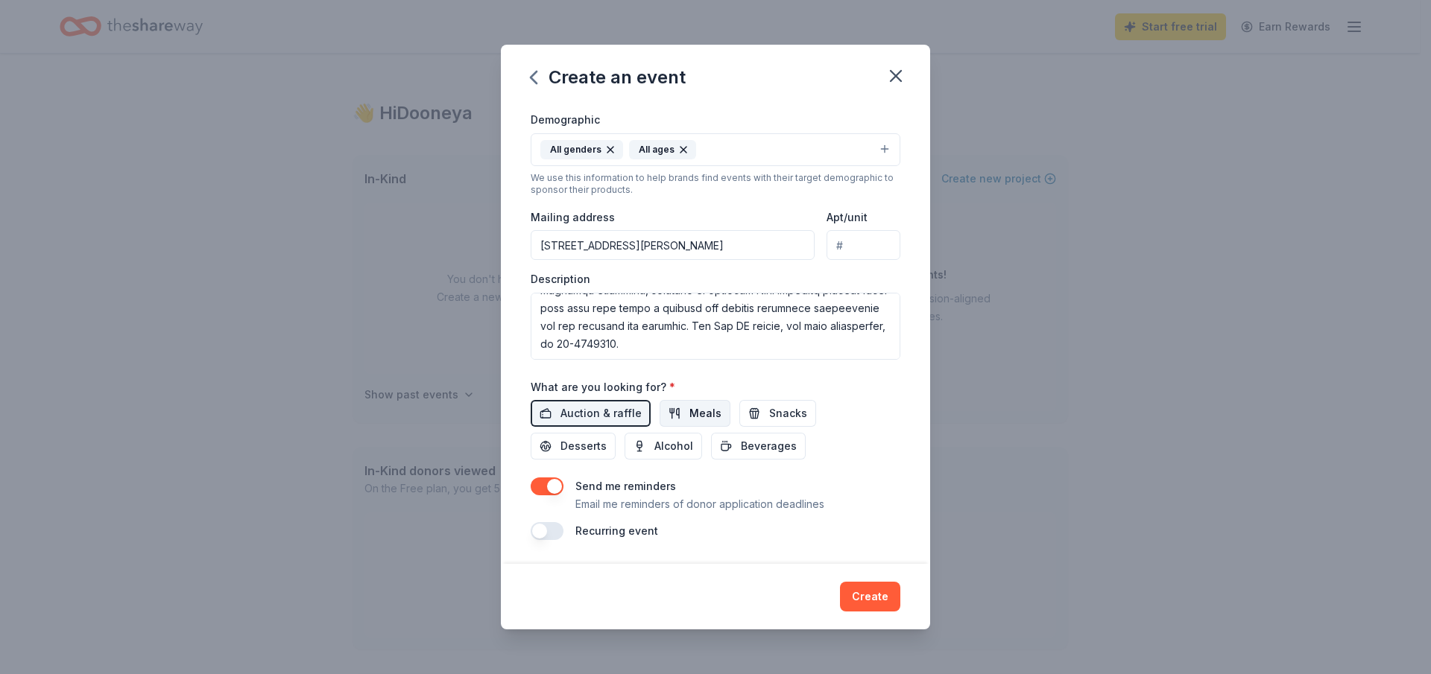
click at [703, 412] on span "Meals" at bounding box center [705, 414] width 32 height 18
click at [782, 417] on span "Snacks" at bounding box center [788, 414] width 38 height 18
click at [583, 449] on span "Desserts" at bounding box center [583, 446] width 46 height 18
click at [777, 441] on span "Beverages" at bounding box center [769, 446] width 56 height 18
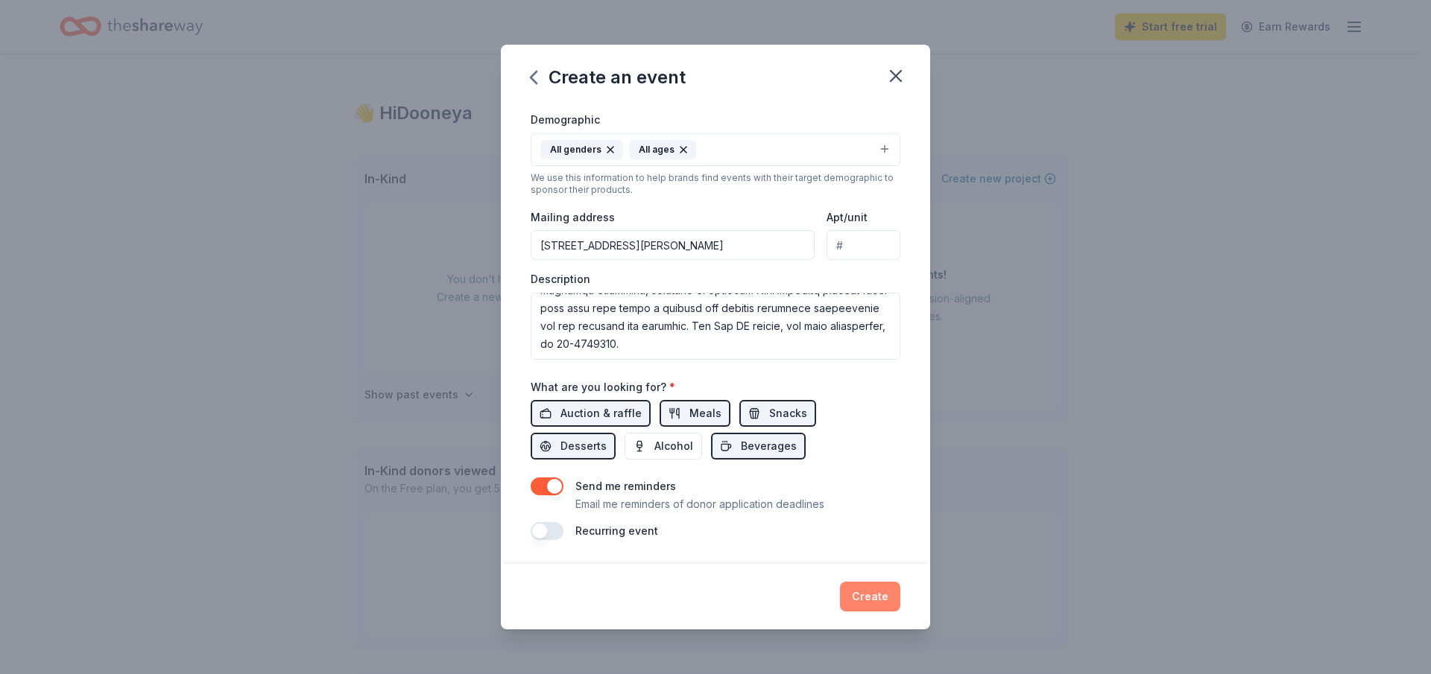
click at [867, 595] on button "Create" at bounding box center [870, 597] width 60 height 30
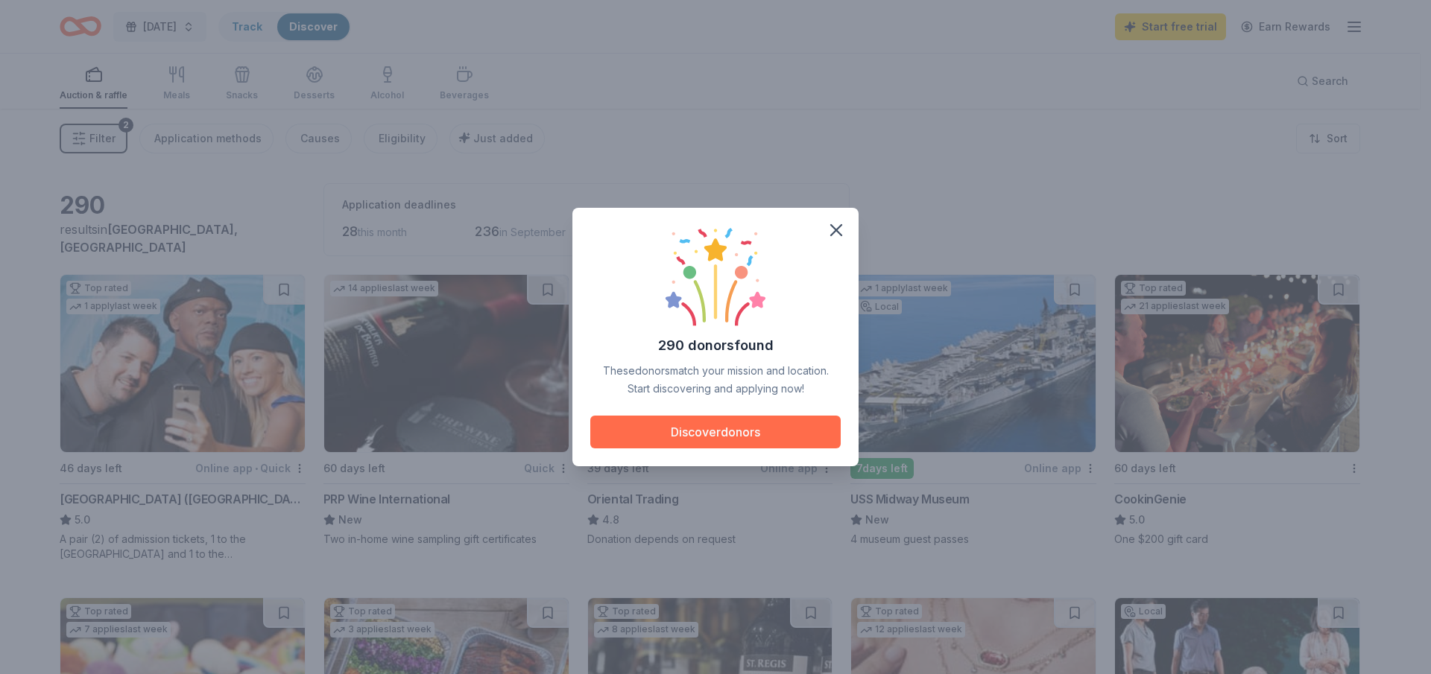
click at [690, 426] on button "Discover donors" at bounding box center [715, 432] width 250 height 33
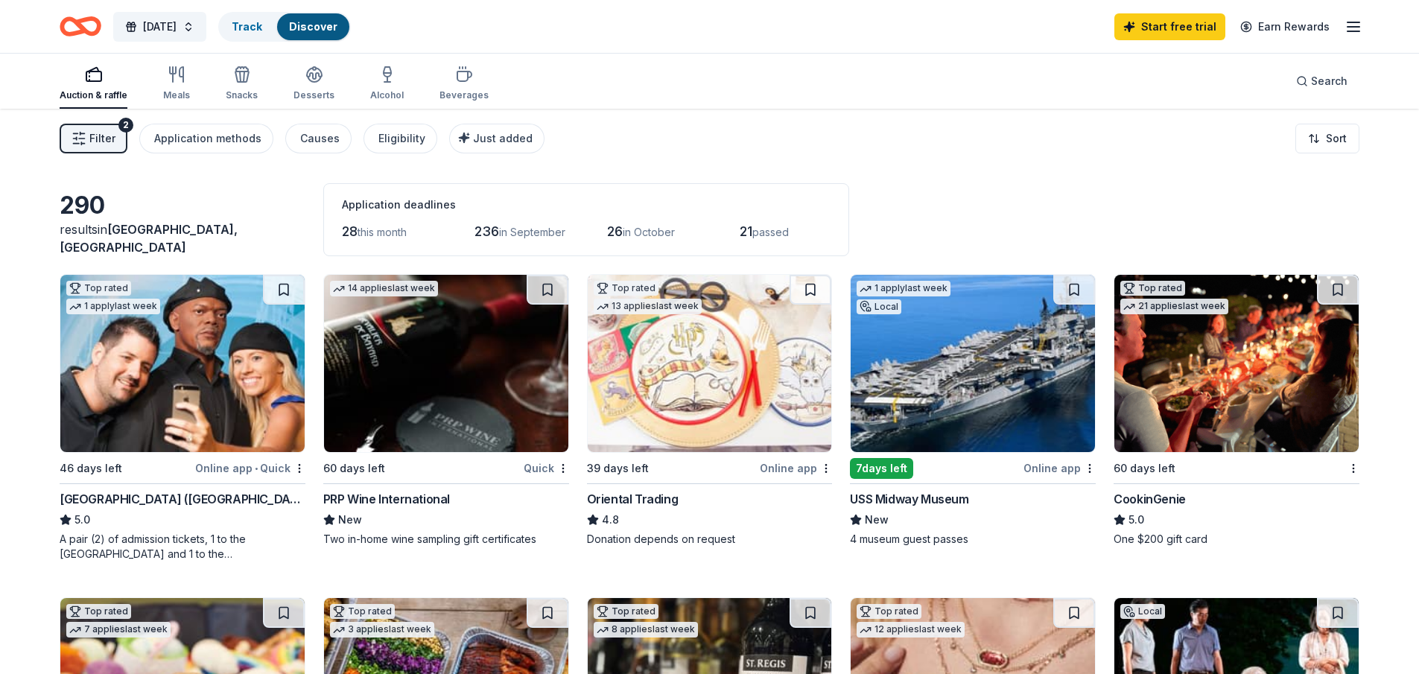
click at [1270, 377] on img at bounding box center [1237, 363] width 244 height 177
click at [814, 292] on button at bounding box center [811, 290] width 42 height 30
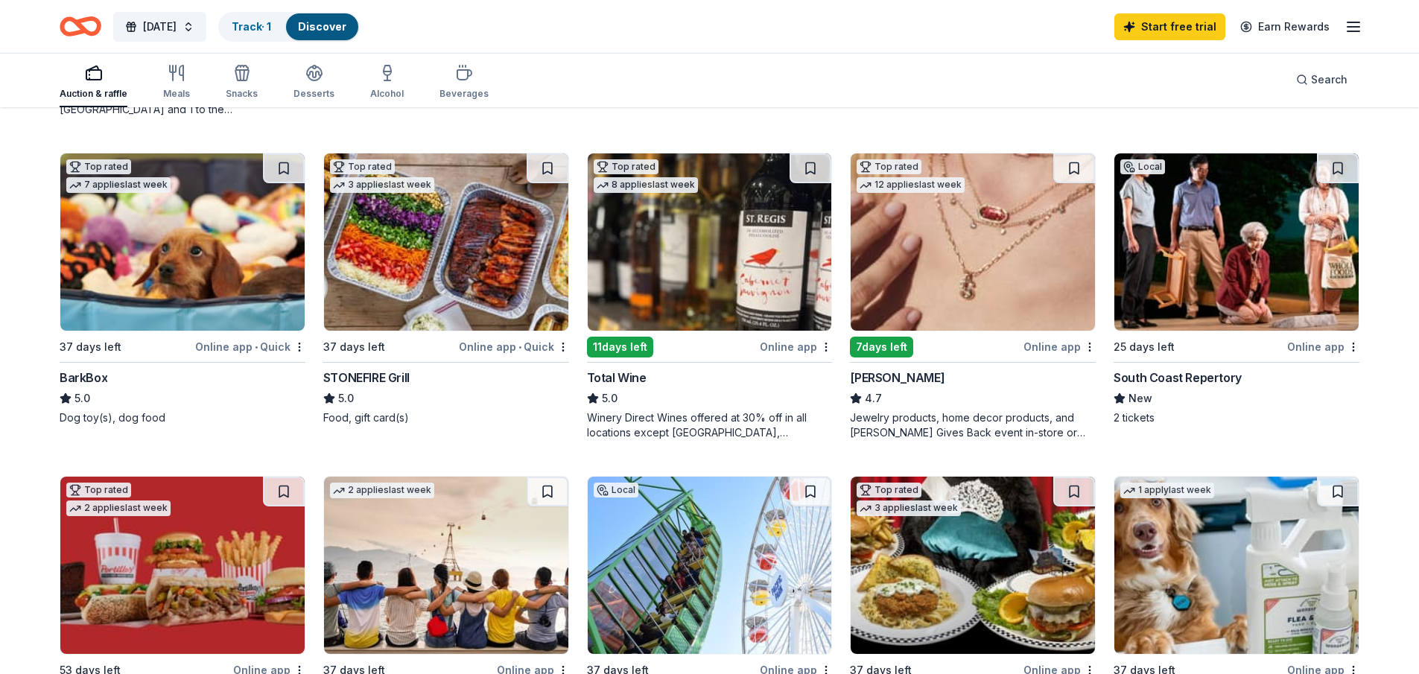
scroll to position [447, 0]
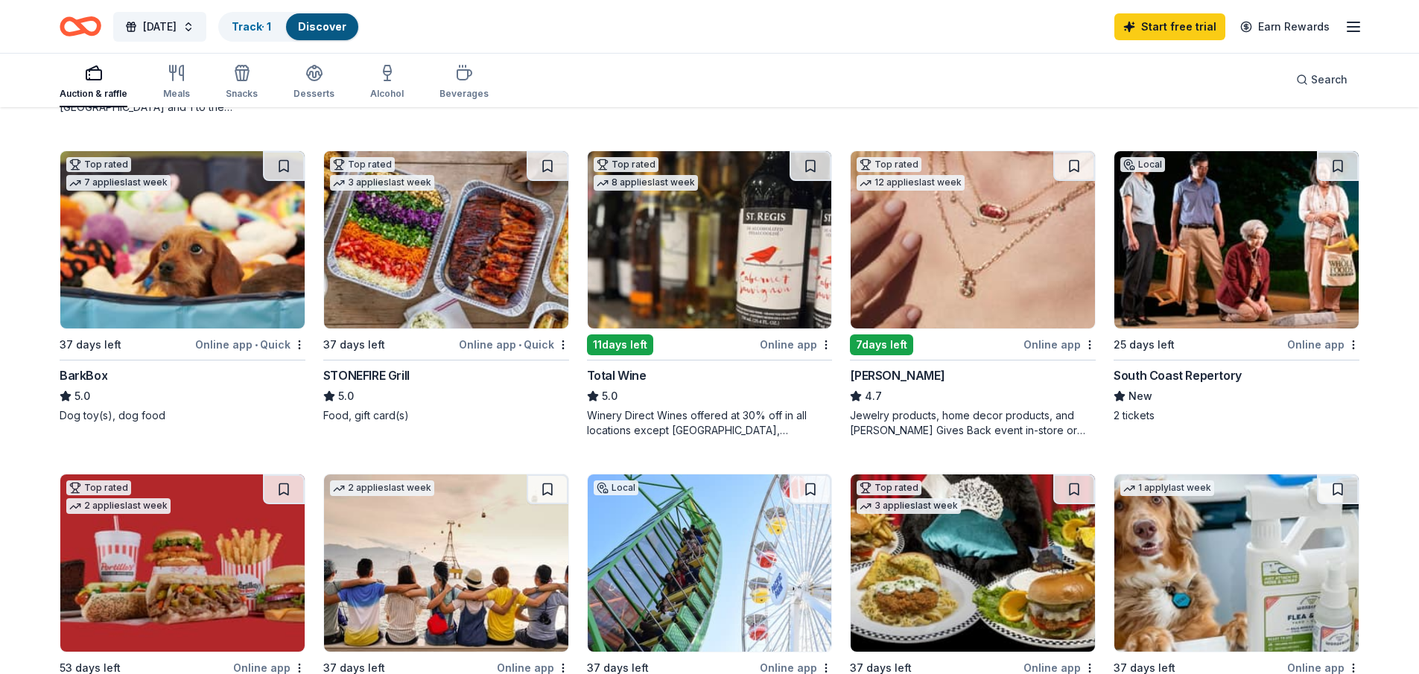
click at [456, 265] on img at bounding box center [446, 239] width 244 height 177
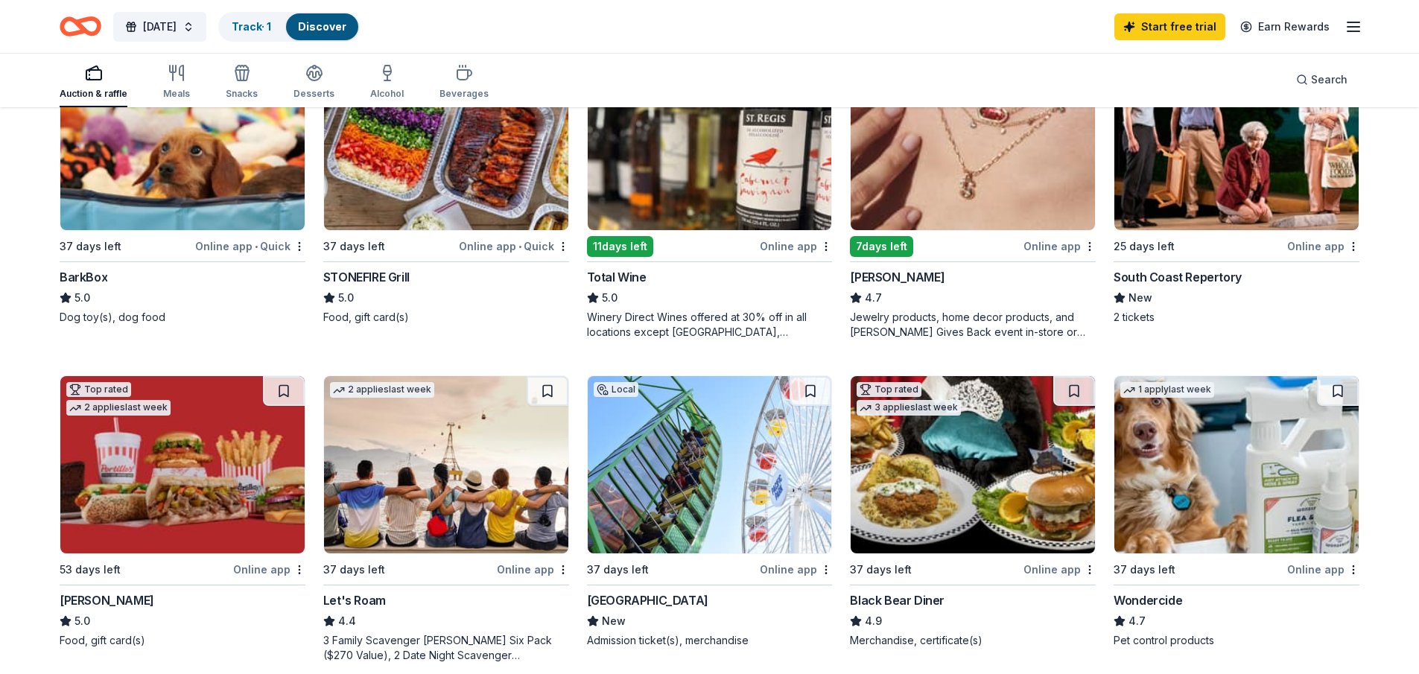
scroll to position [671, 0]
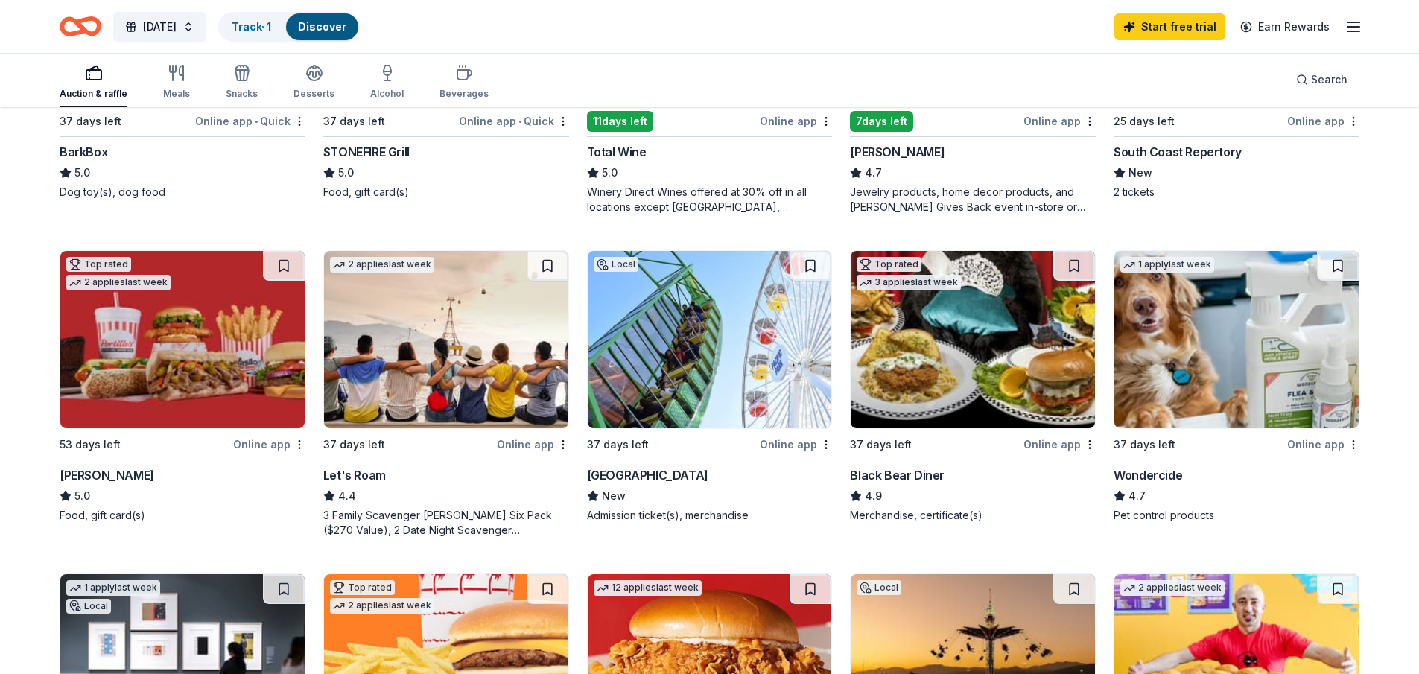
drag, startPoint x: 284, startPoint y: 261, endPoint x: 300, endPoint y: 281, distance: 26.0
click at [284, 261] on button at bounding box center [284, 266] width 42 height 30
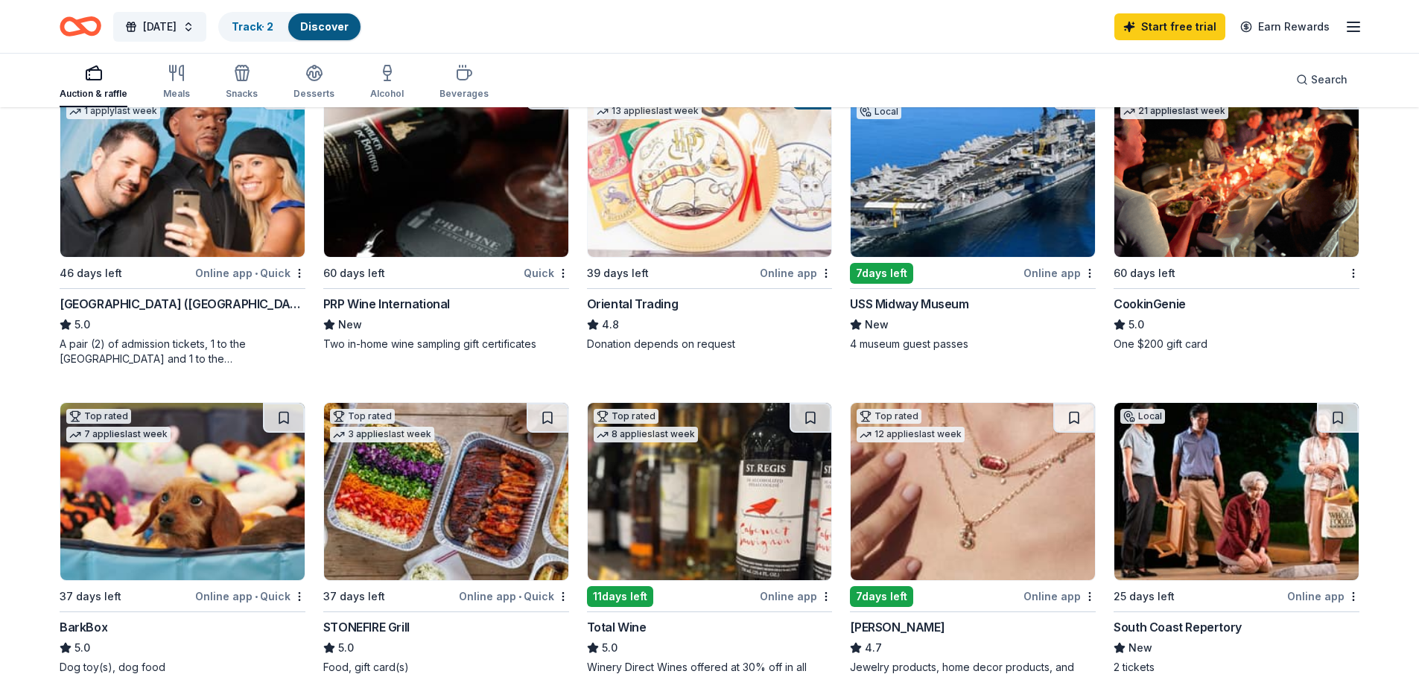
scroll to position [149, 0]
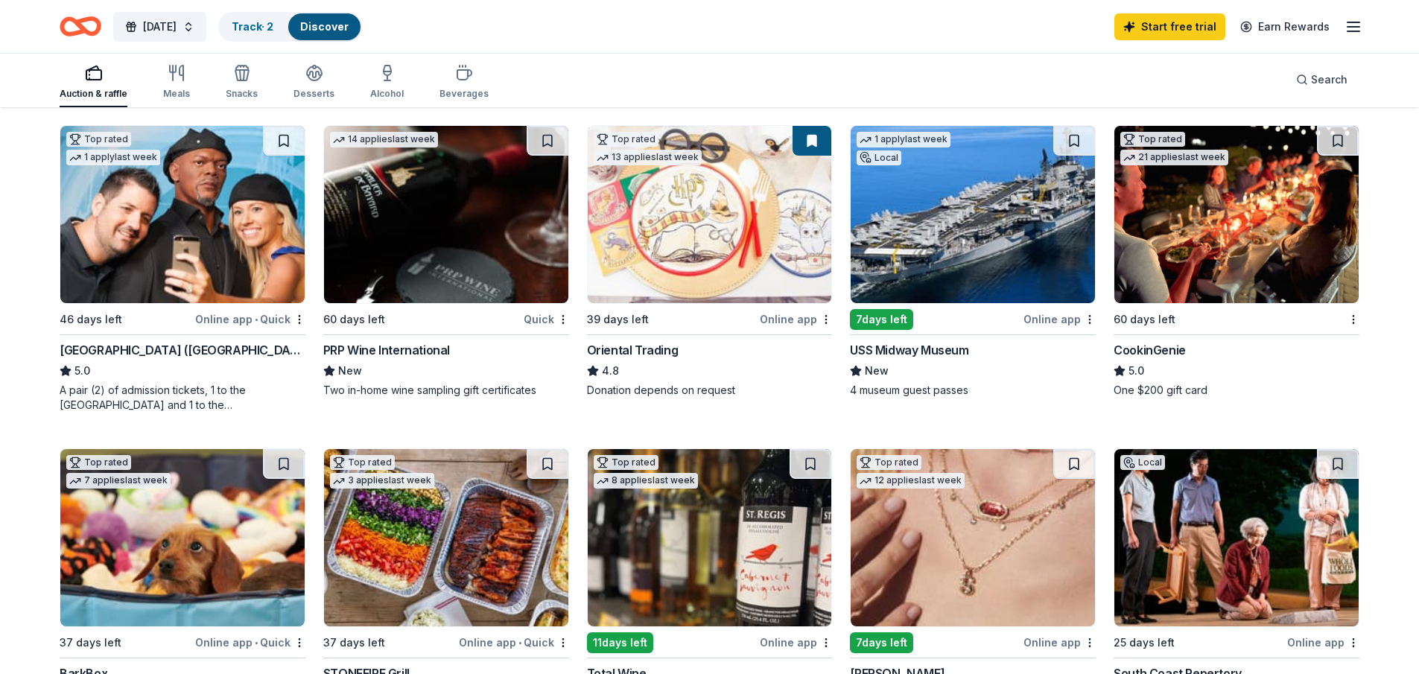
click at [496, 233] on img at bounding box center [446, 214] width 244 height 177
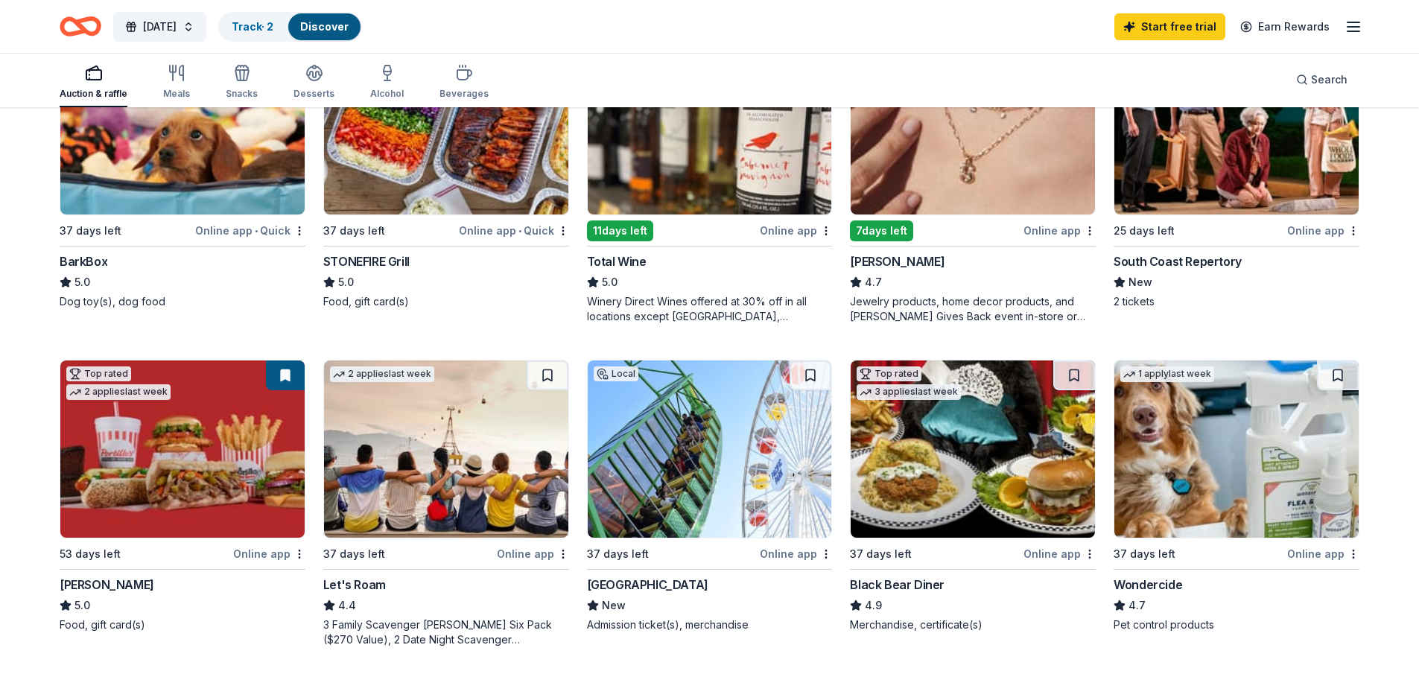
scroll to position [745, 0]
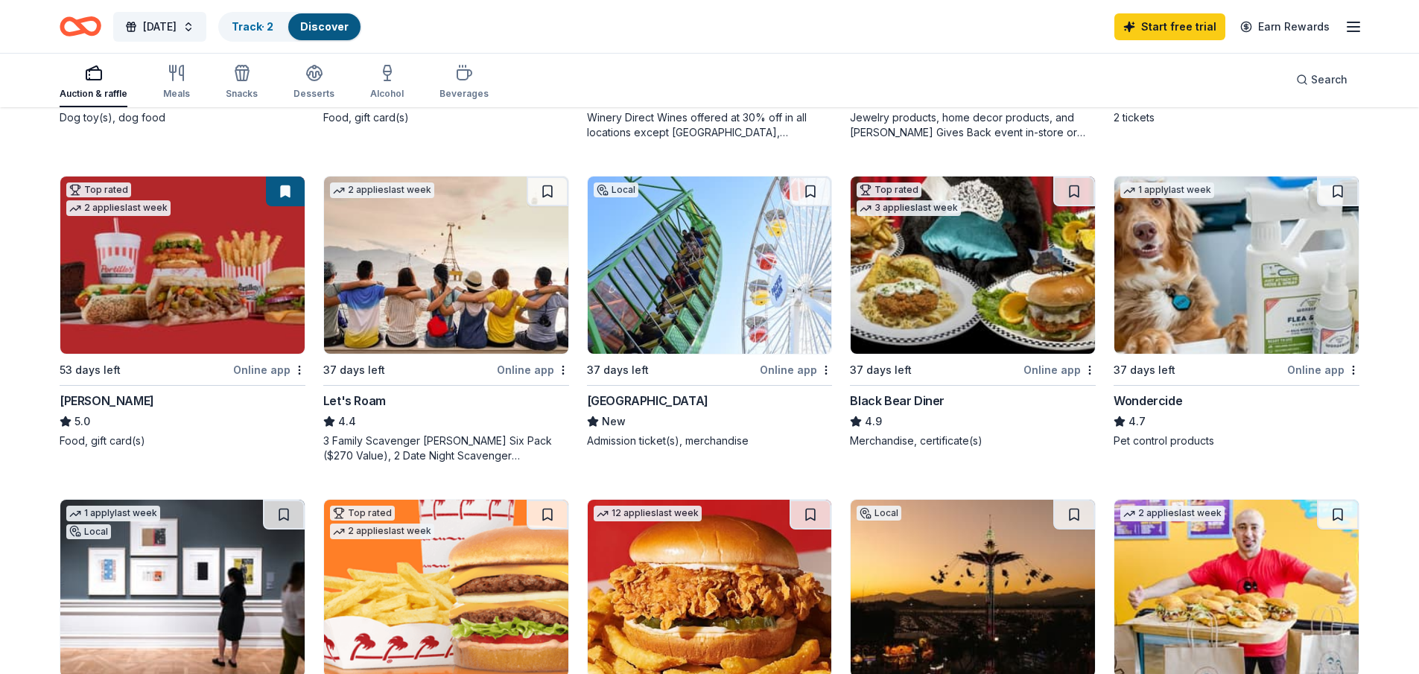
click at [209, 262] on img at bounding box center [182, 265] width 244 height 177
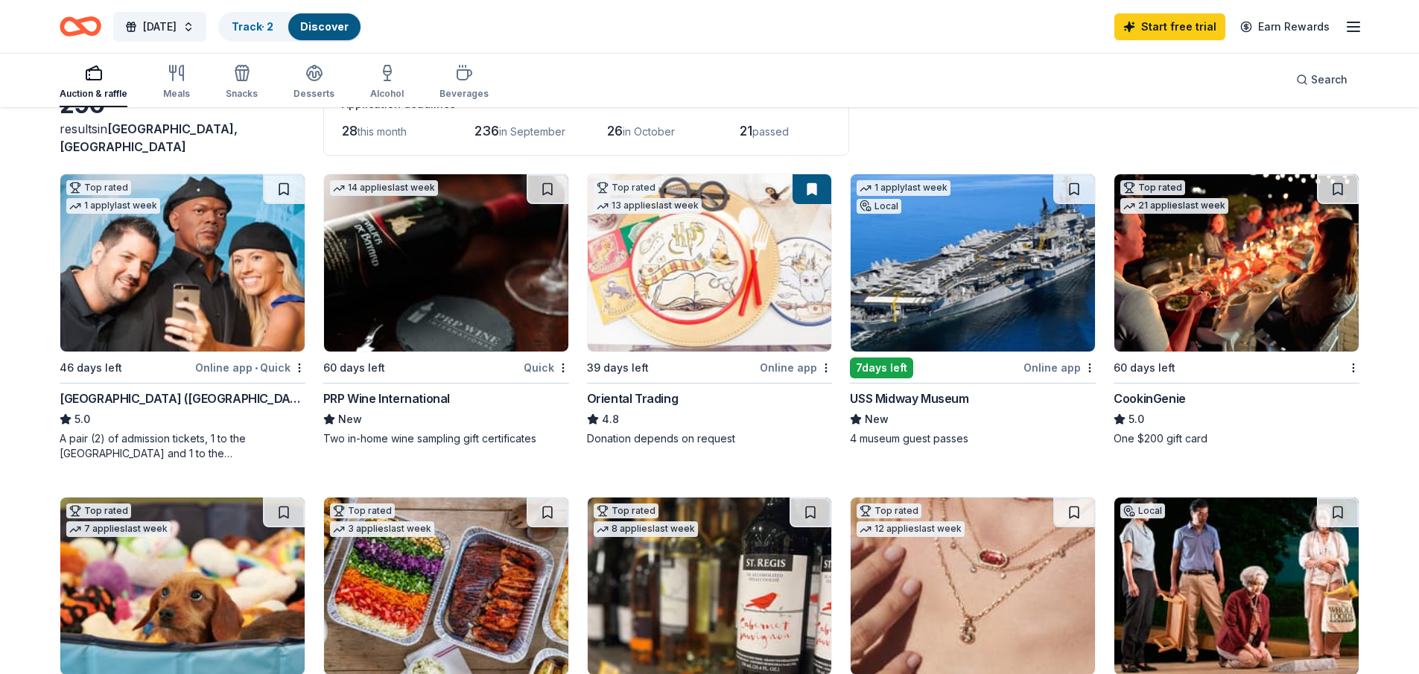
scroll to position [1, 0]
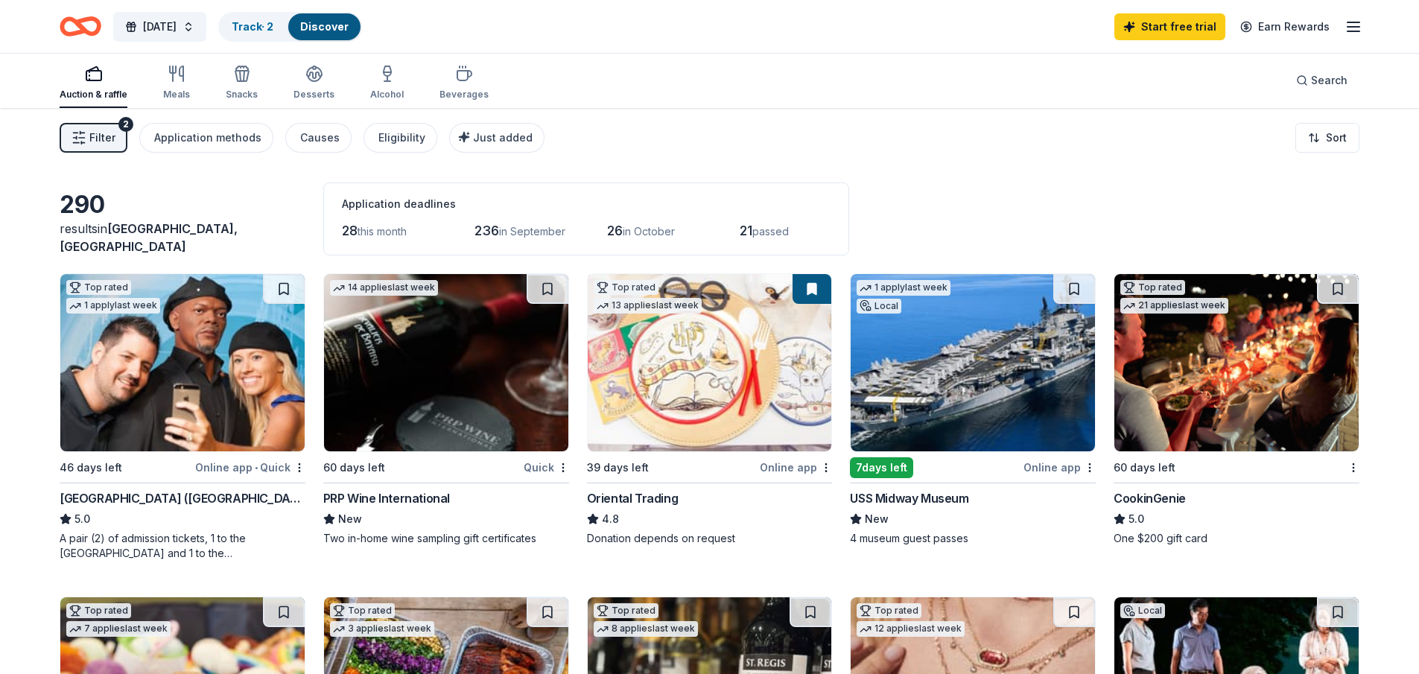
click at [189, 77] on div "Auction & raffle Meals Snacks Desserts Alcohol Beverages" at bounding box center [274, 83] width 429 height 49
click at [174, 76] on icon "button" at bounding box center [177, 74] width 18 height 18
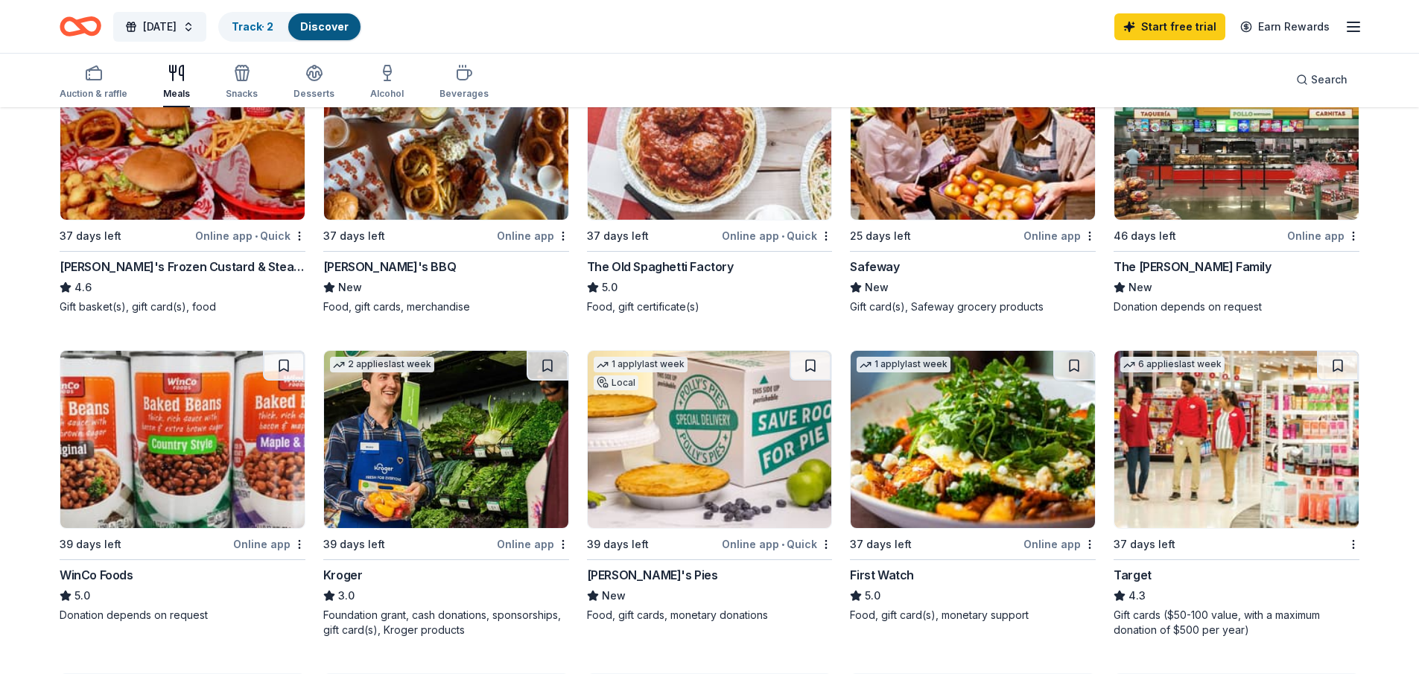
scroll to position [671, 0]
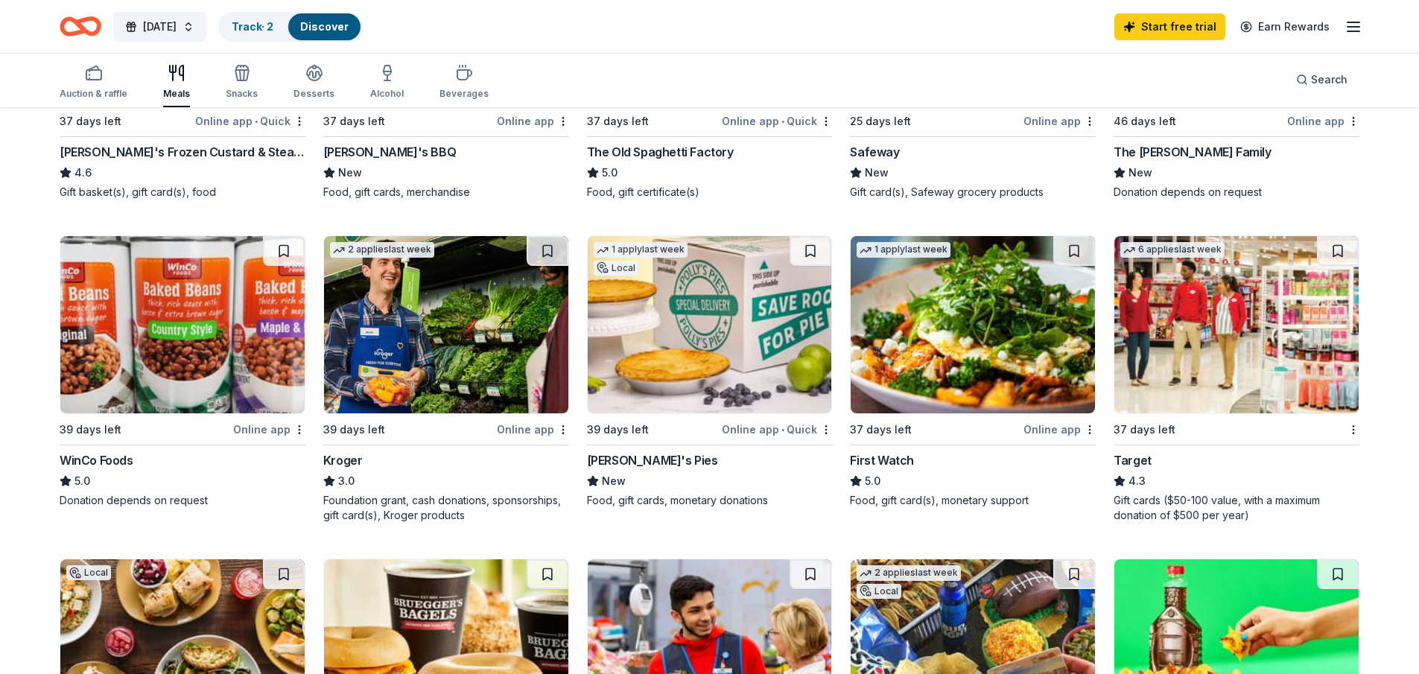
click at [1244, 361] on img at bounding box center [1237, 324] width 244 height 177
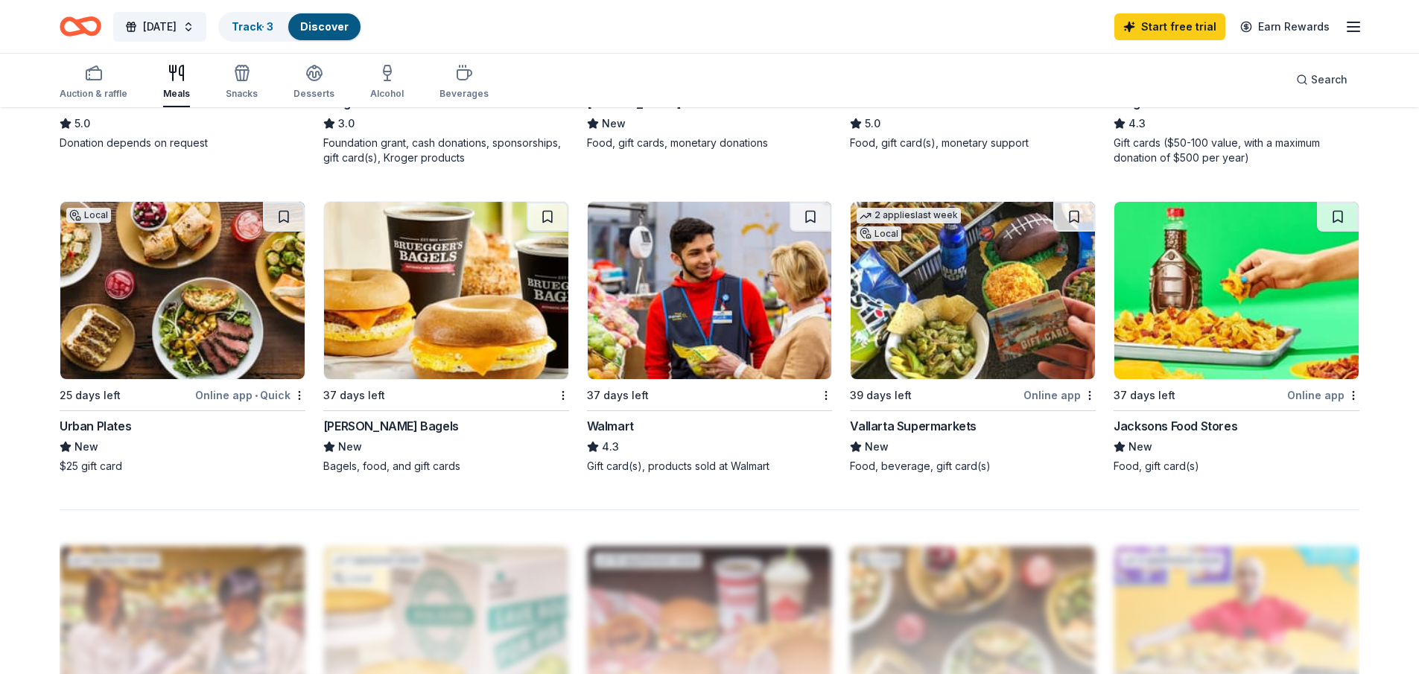
scroll to position [1043, 0]
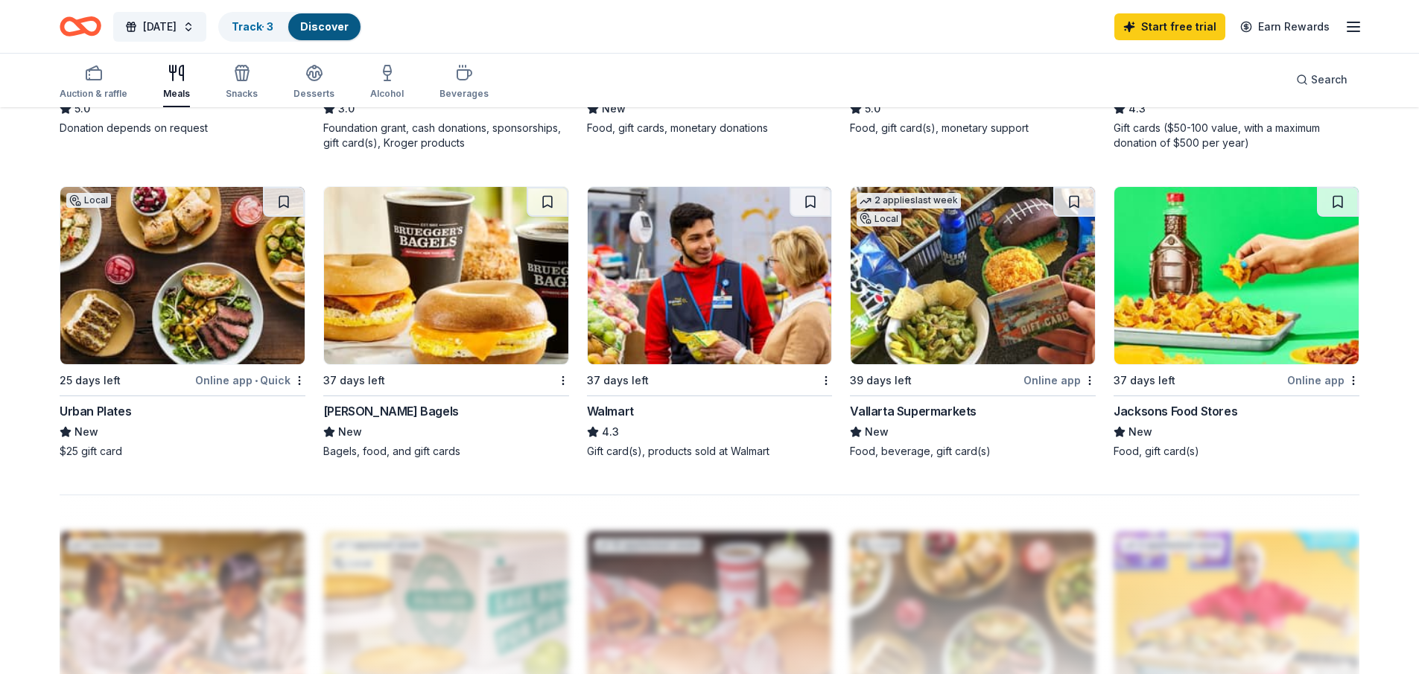
click at [752, 284] on img at bounding box center [710, 275] width 244 height 177
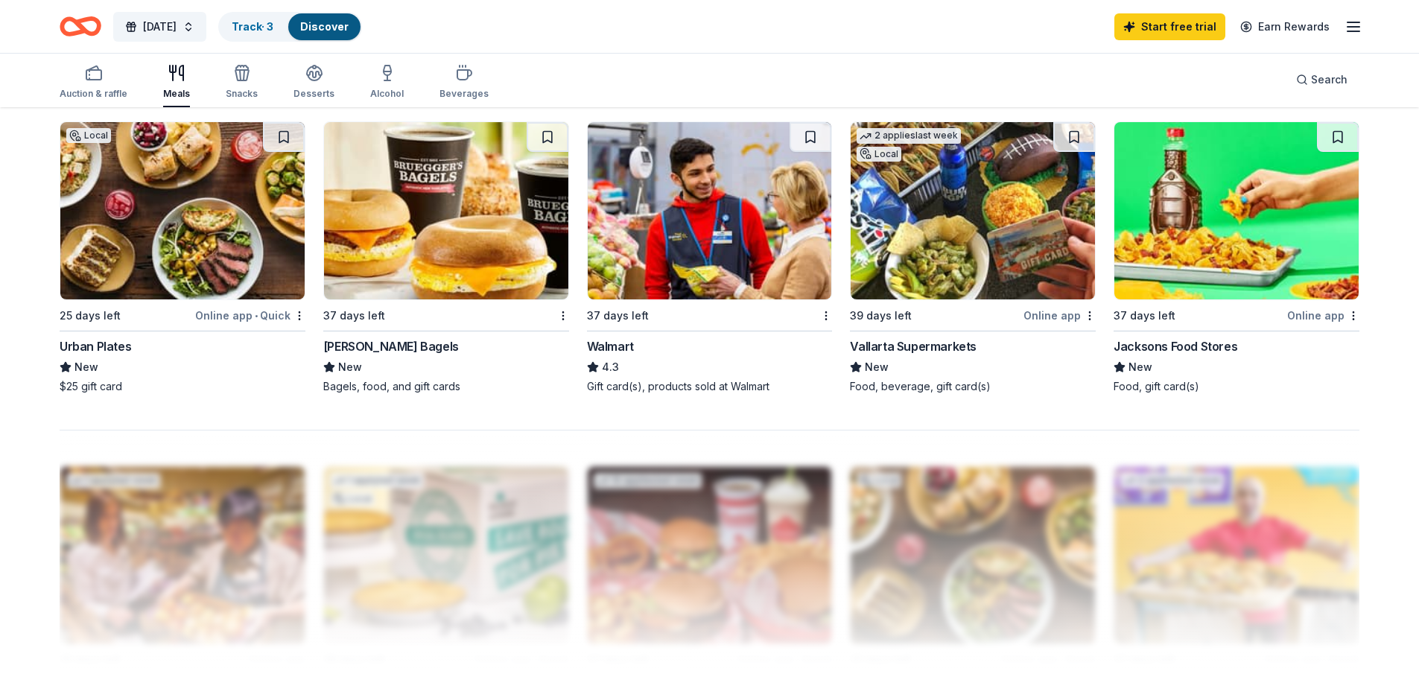
scroll to position [865, 0]
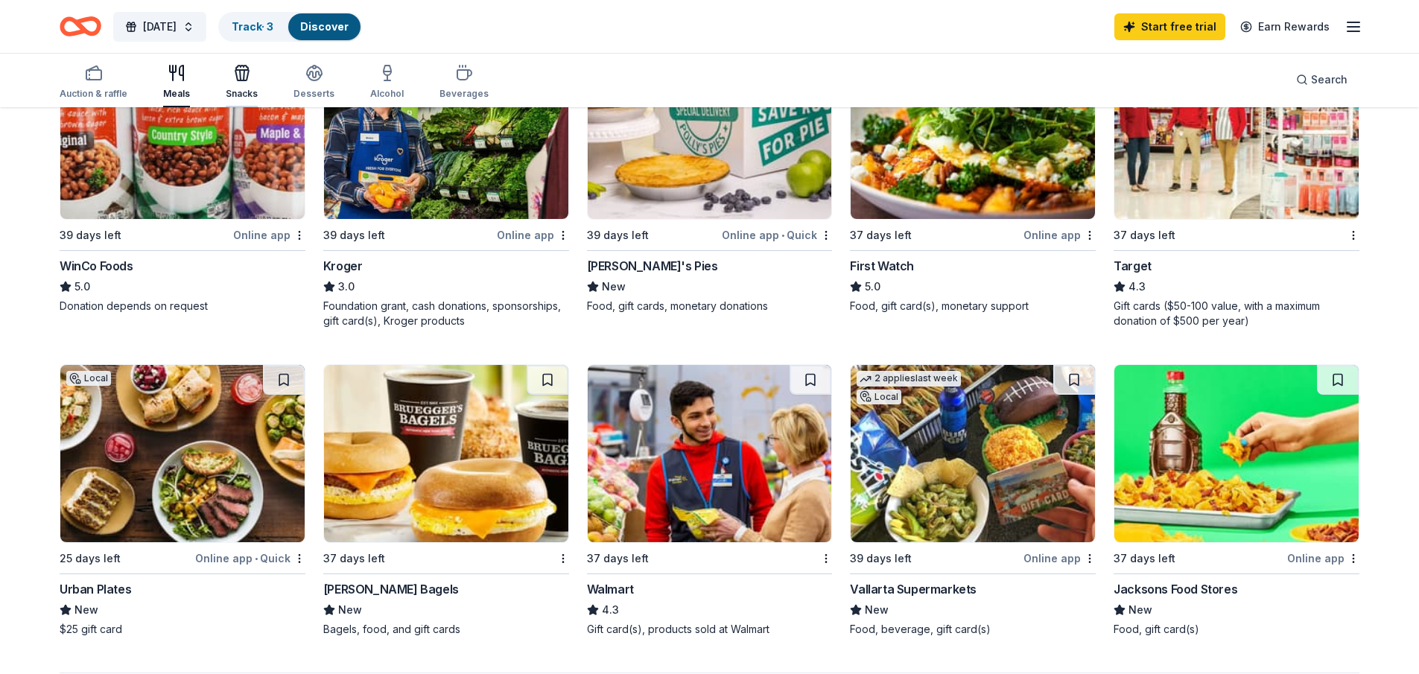
click at [253, 92] on div "Snacks" at bounding box center [242, 94] width 32 height 12
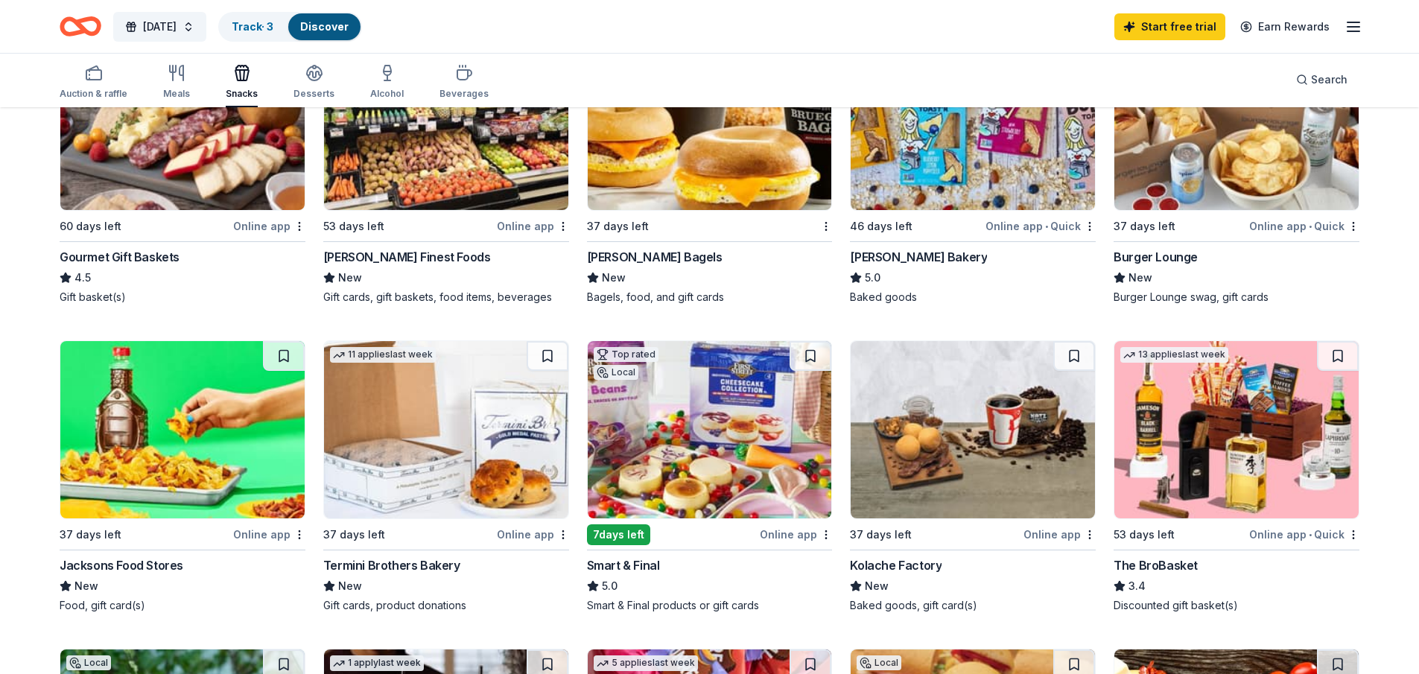
scroll to position [522, 0]
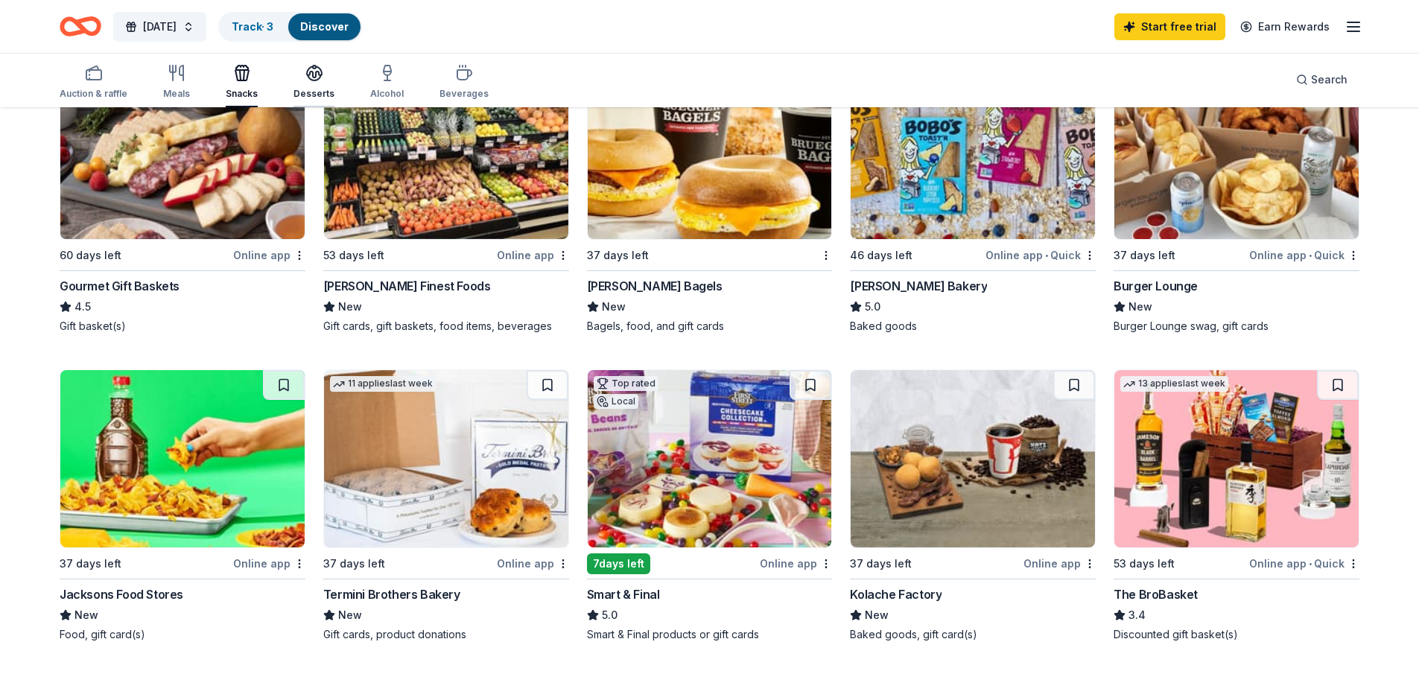
drag, startPoint x: 304, startPoint y: 71, endPoint x: 475, endPoint y: 89, distance: 172.3
click at [307, 71] on icon "button" at bounding box center [314, 71] width 15 height 11
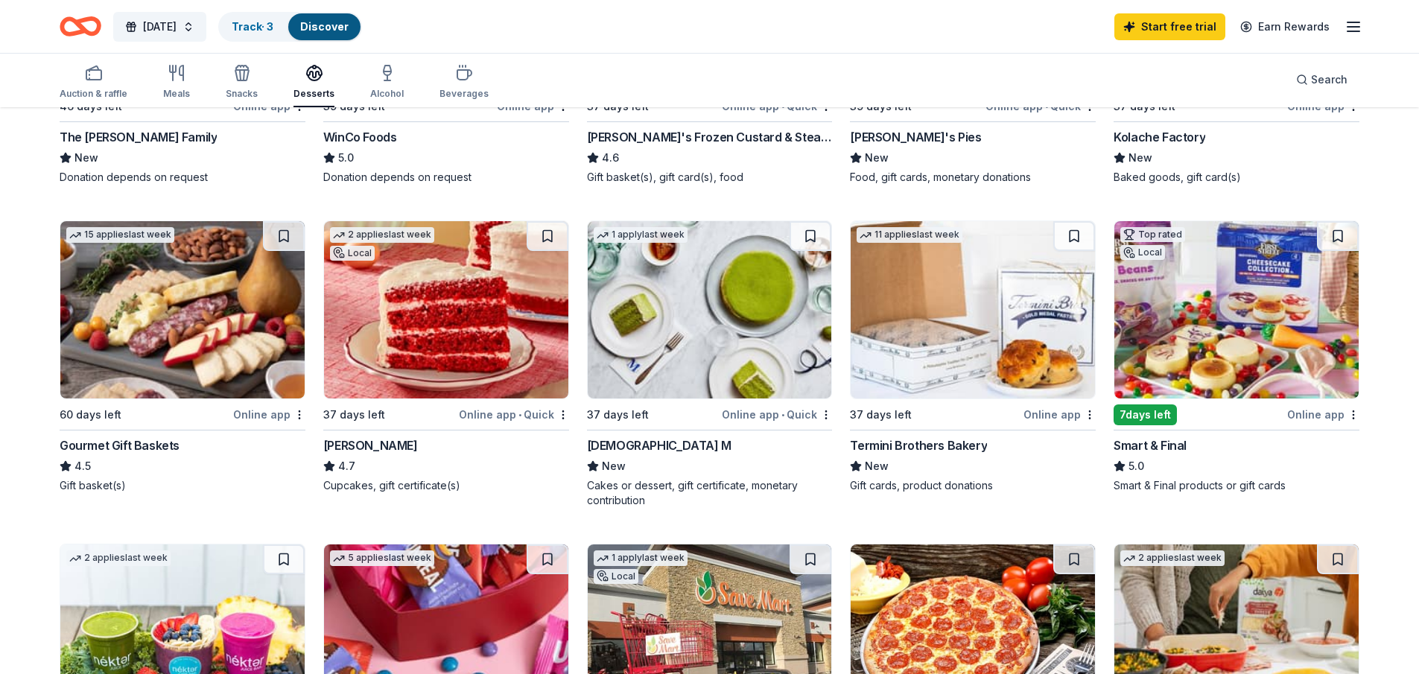
scroll to position [373, 0]
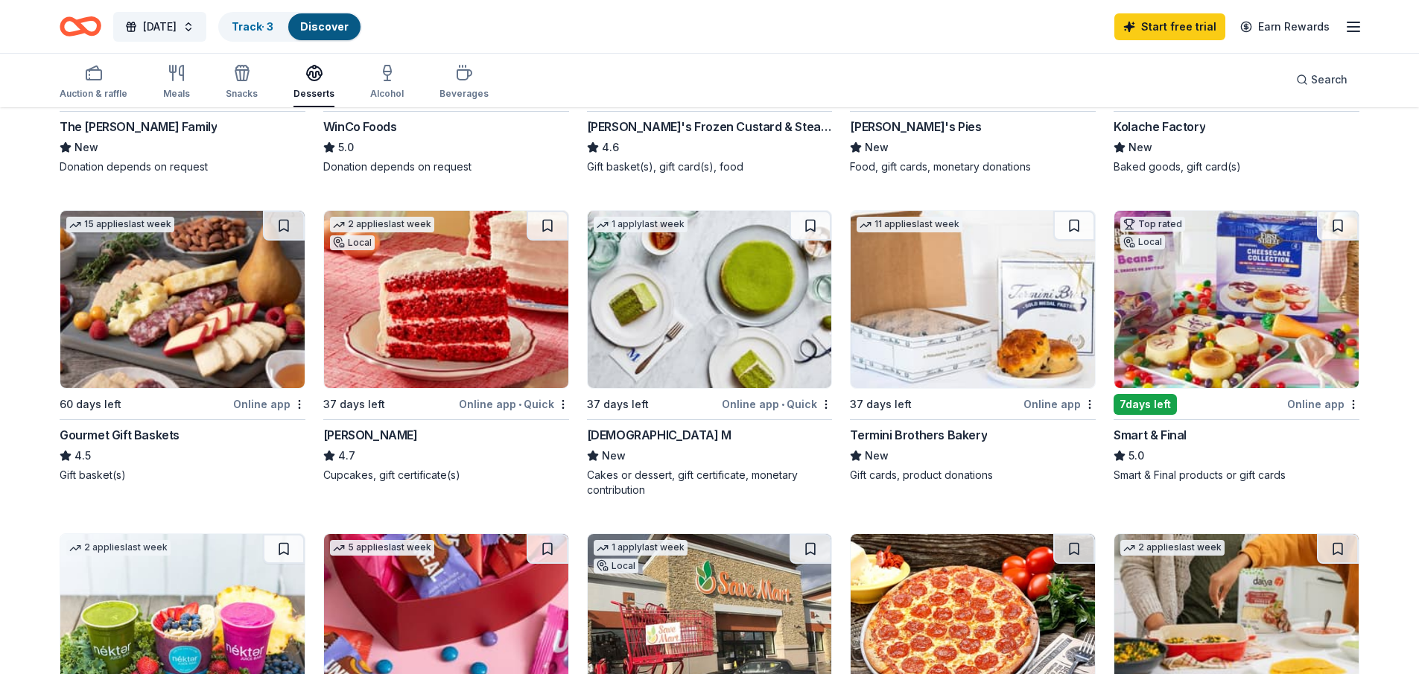
click at [1249, 302] on img at bounding box center [1237, 299] width 244 height 177
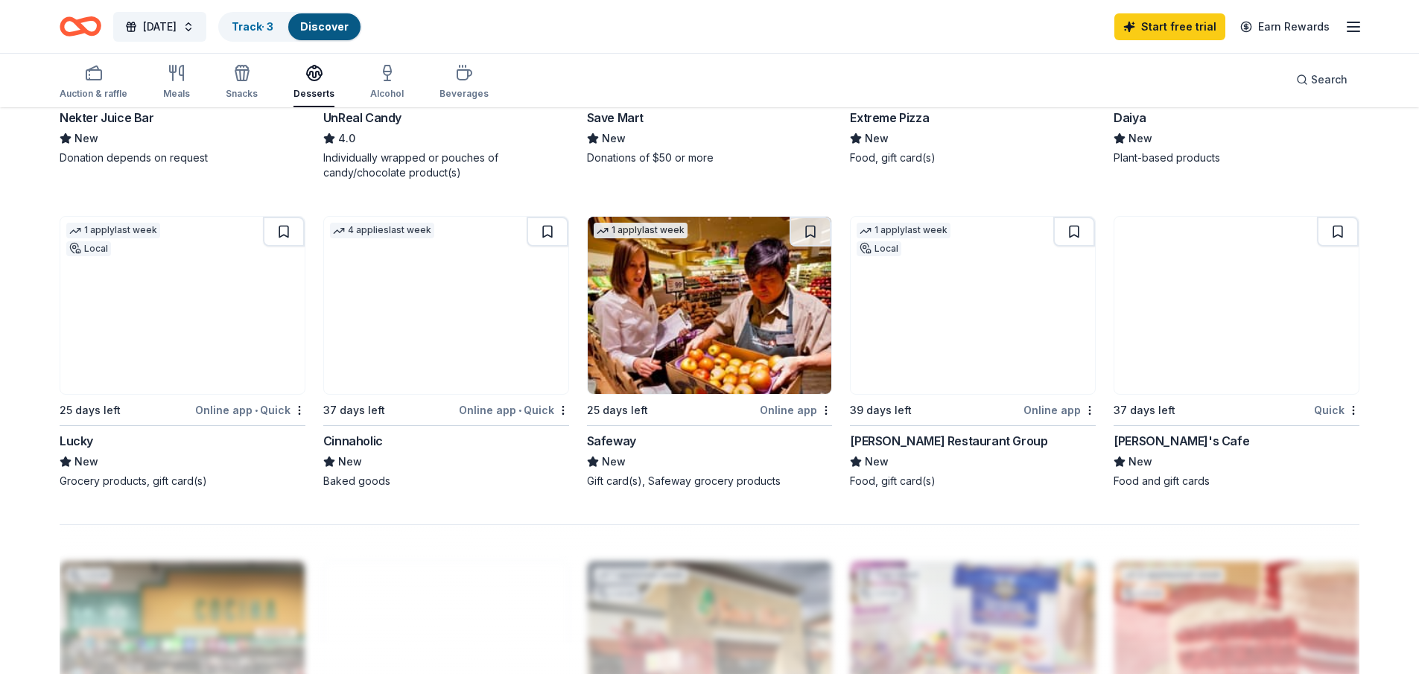
scroll to position [1043, 0]
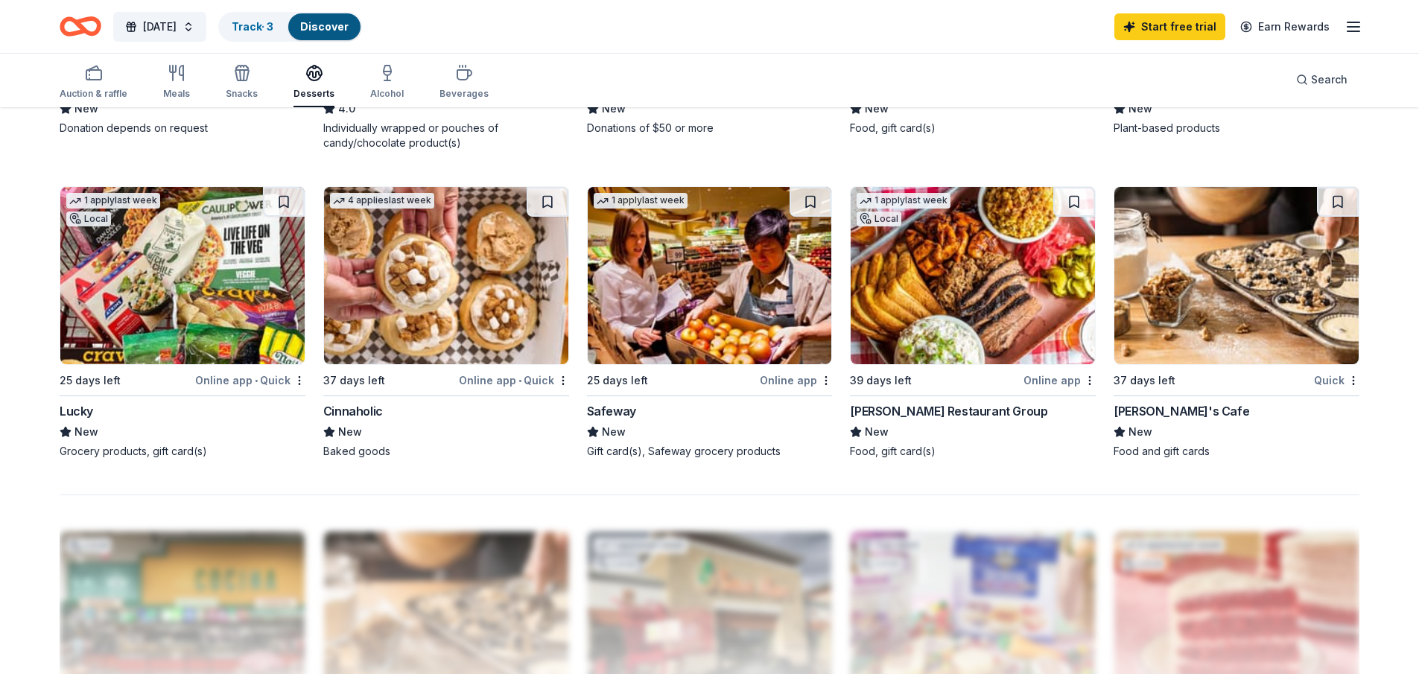
click at [1241, 276] on img at bounding box center [1237, 275] width 244 height 177
click at [1176, 297] on img at bounding box center [1237, 275] width 244 height 177
click at [461, 81] on icon "button" at bounding box center [464, 73] width 18 height 18
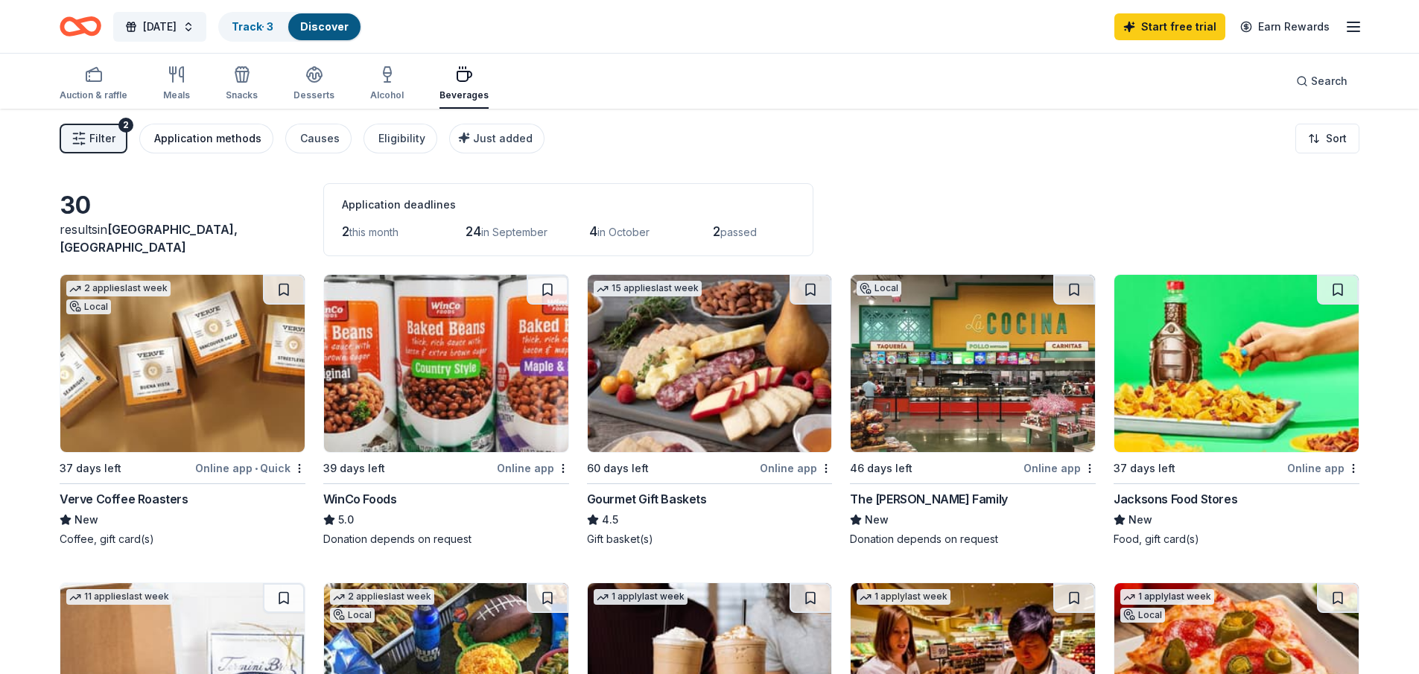
click at [232, 150] on button "Application methods" at bounding box center [206, 139] width 134 height 30
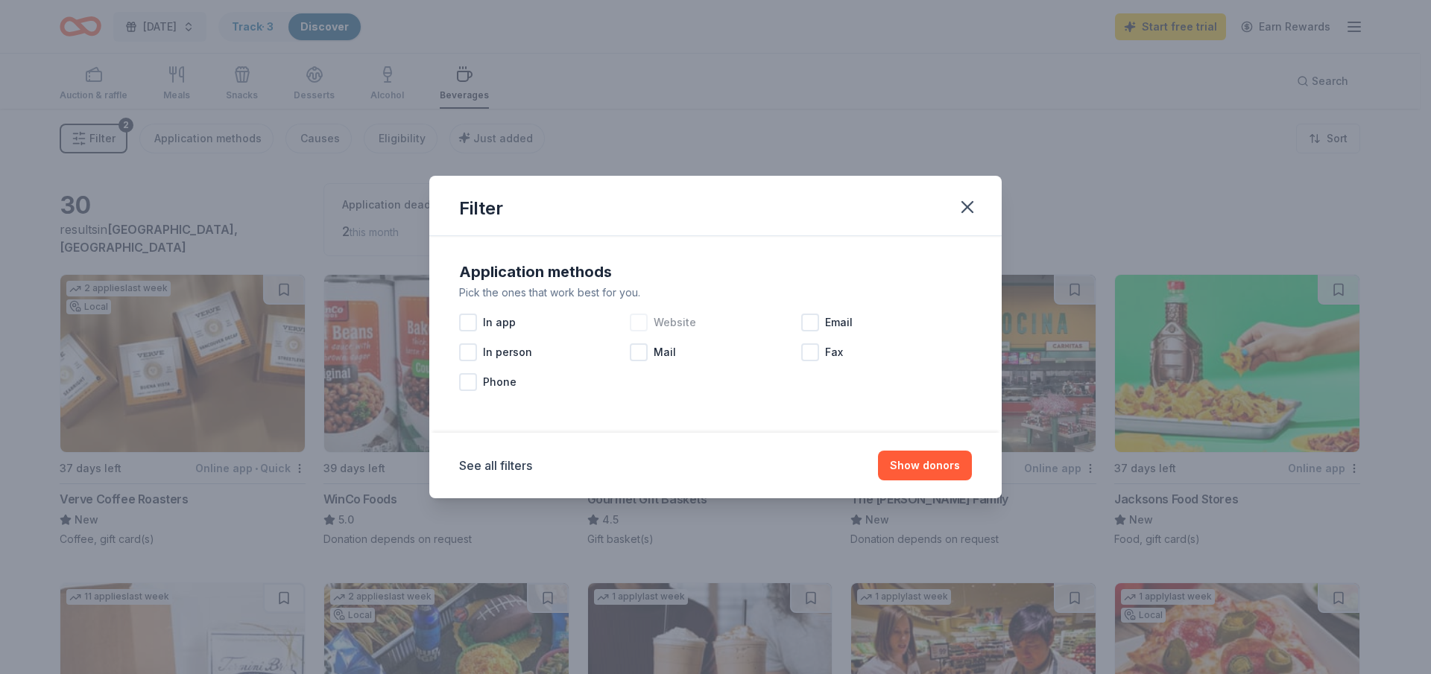
click at [639, 323] on div at bounding box center [639, 323] width 18 height 18
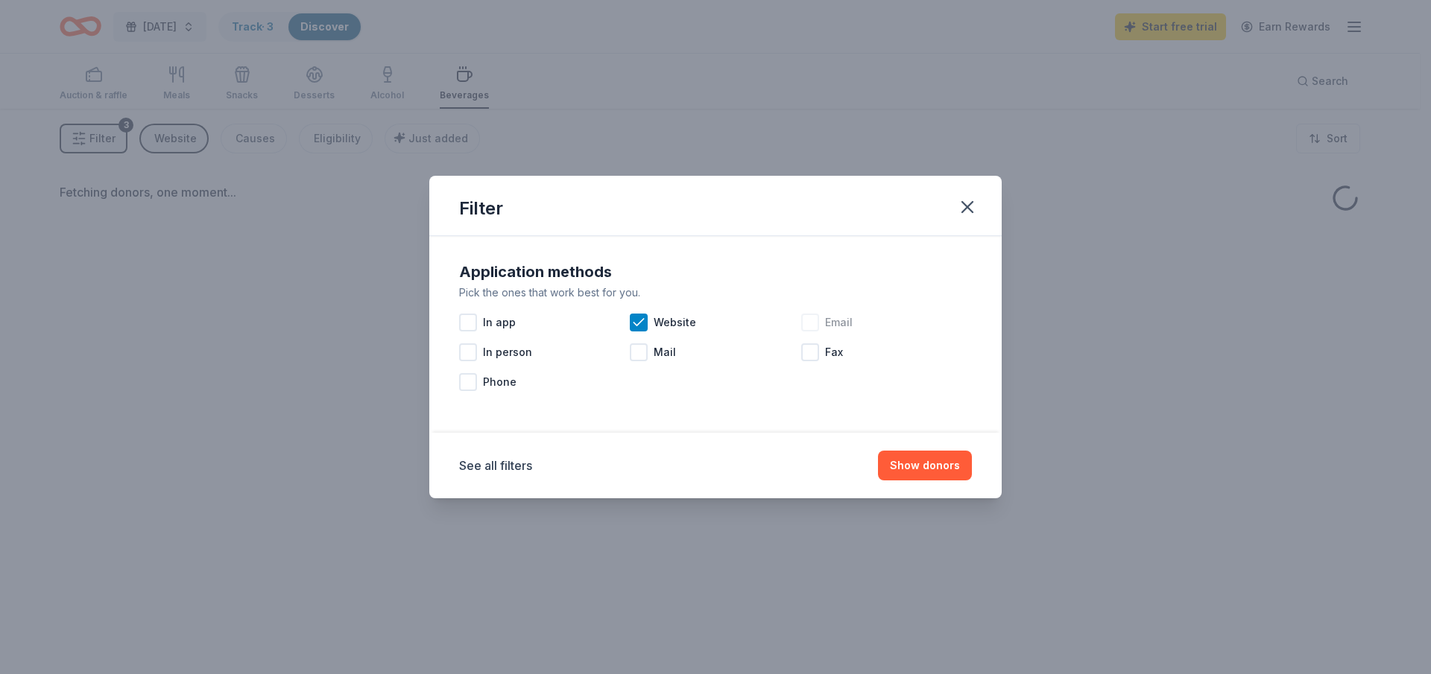
click at [806, 326] on div at bounding box center [810, 323] width 18 height 18
click at [479, 322] on div "In app" at bounding box center [544, 323] width 171 height 30
click at [920, 472] on button "Show donors" at bounding box center [925, 466] width 94 height 30
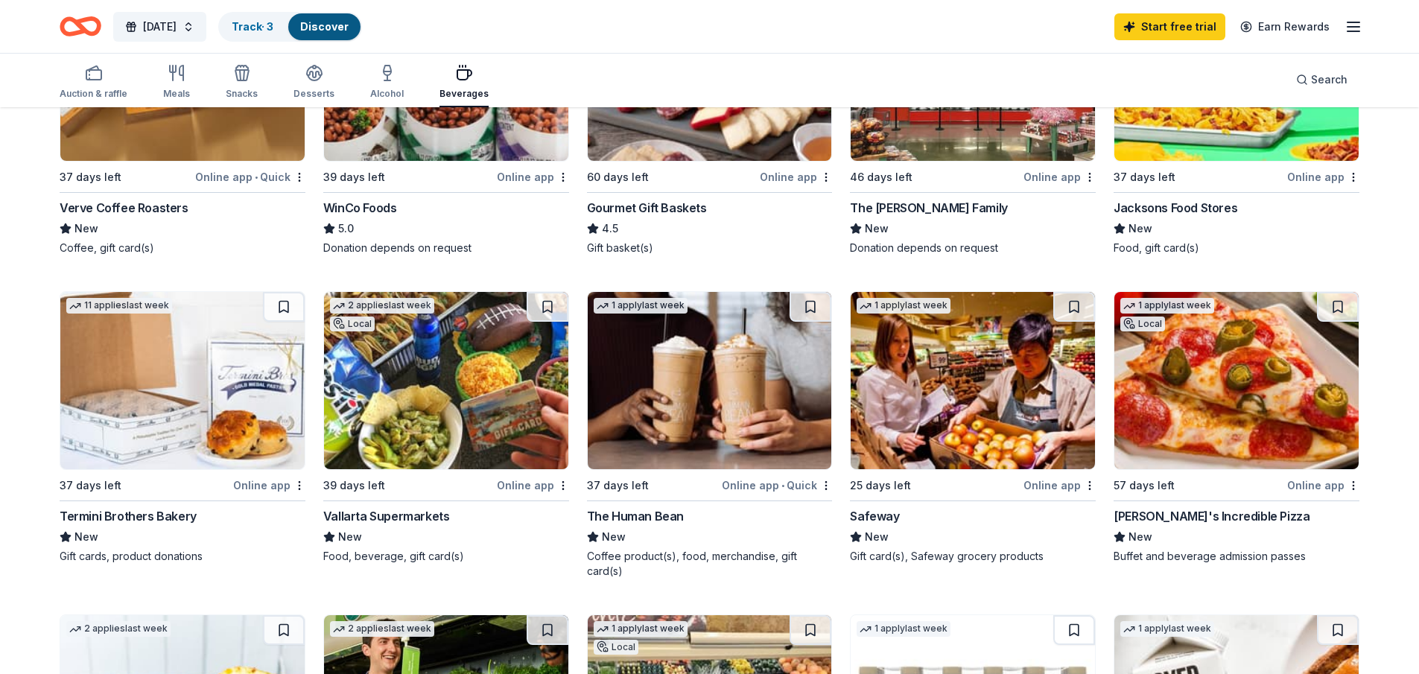
scroll to position [298, 0]
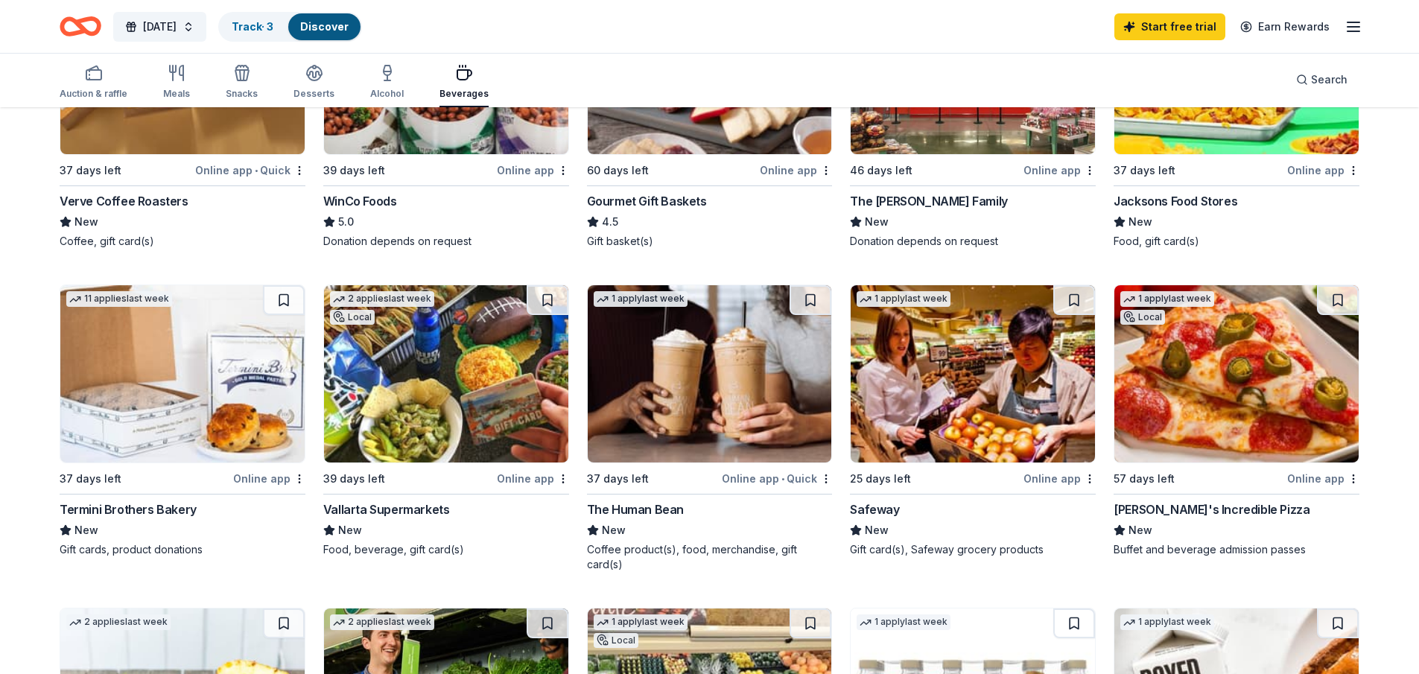
click at [1180, 380] on img at bounding box center [1237, 373] width 244 height 177
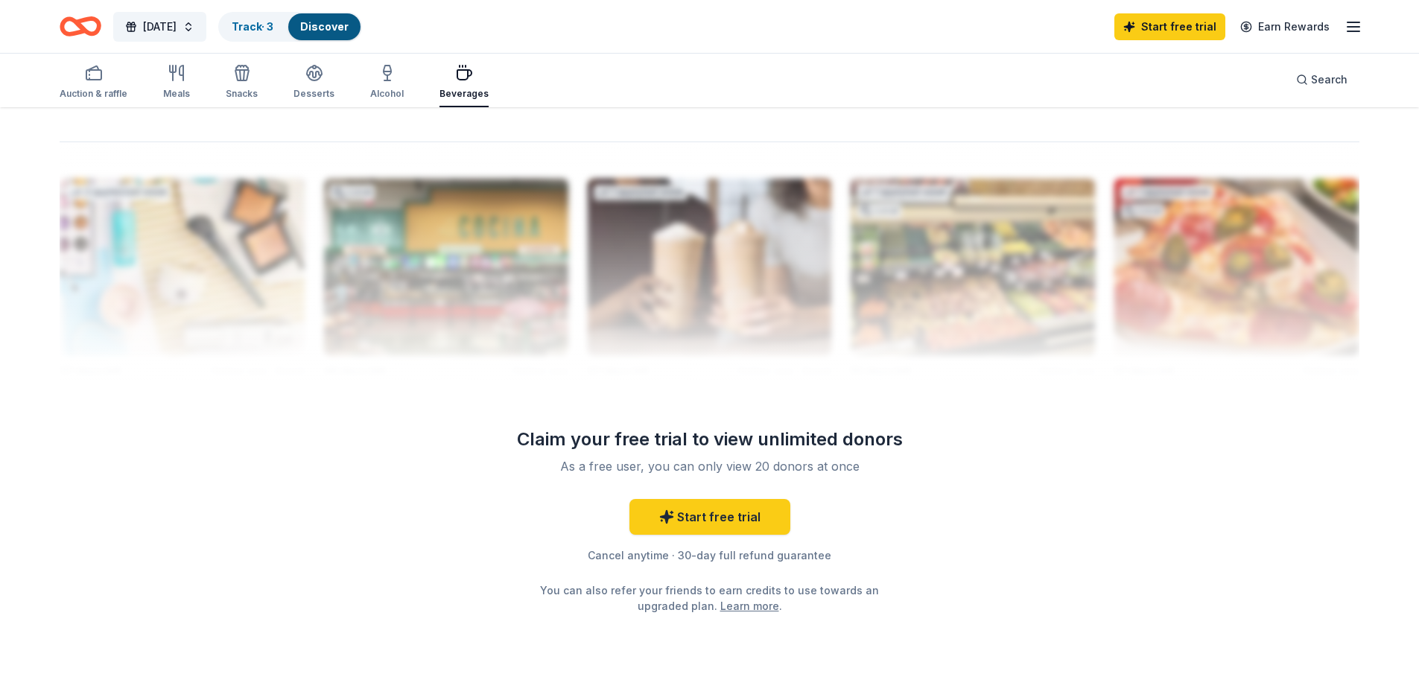
scroll to position [1416, 0]
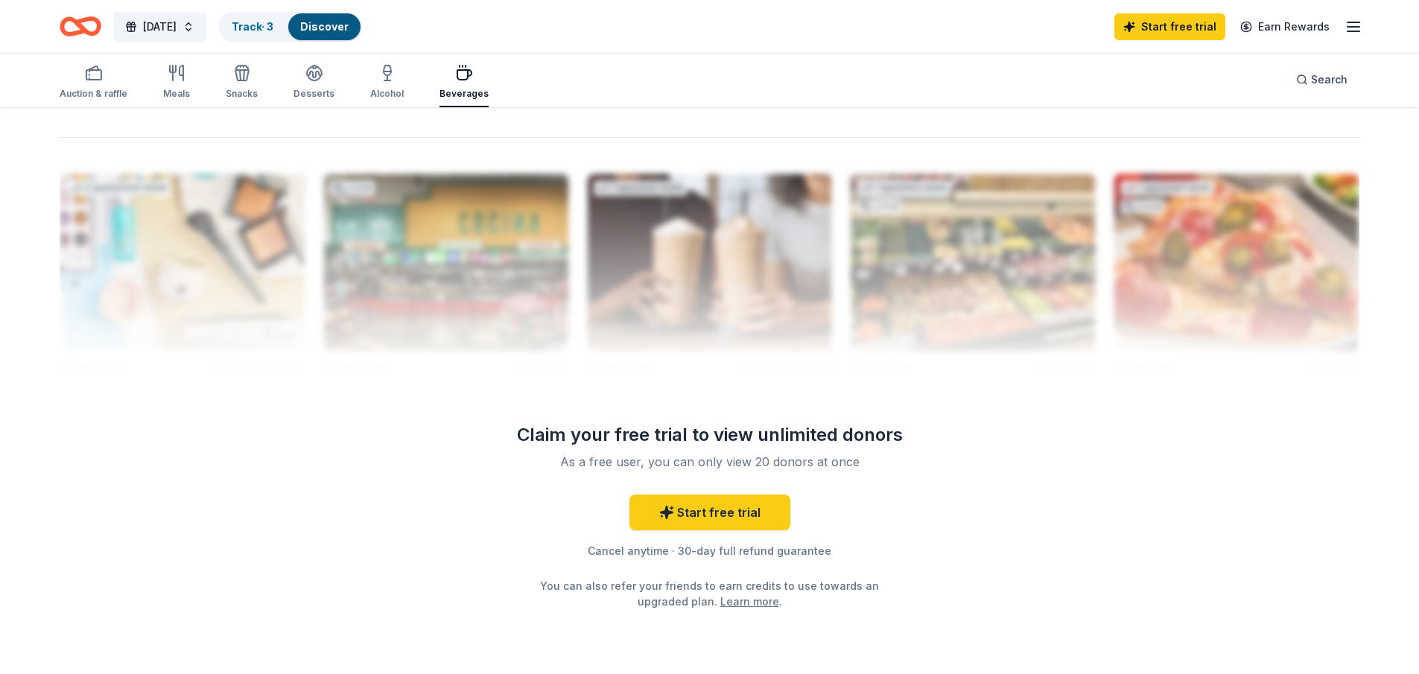
click at [66, 21] on icon "Home" at bounding box center [73, 26] width 23 height 15
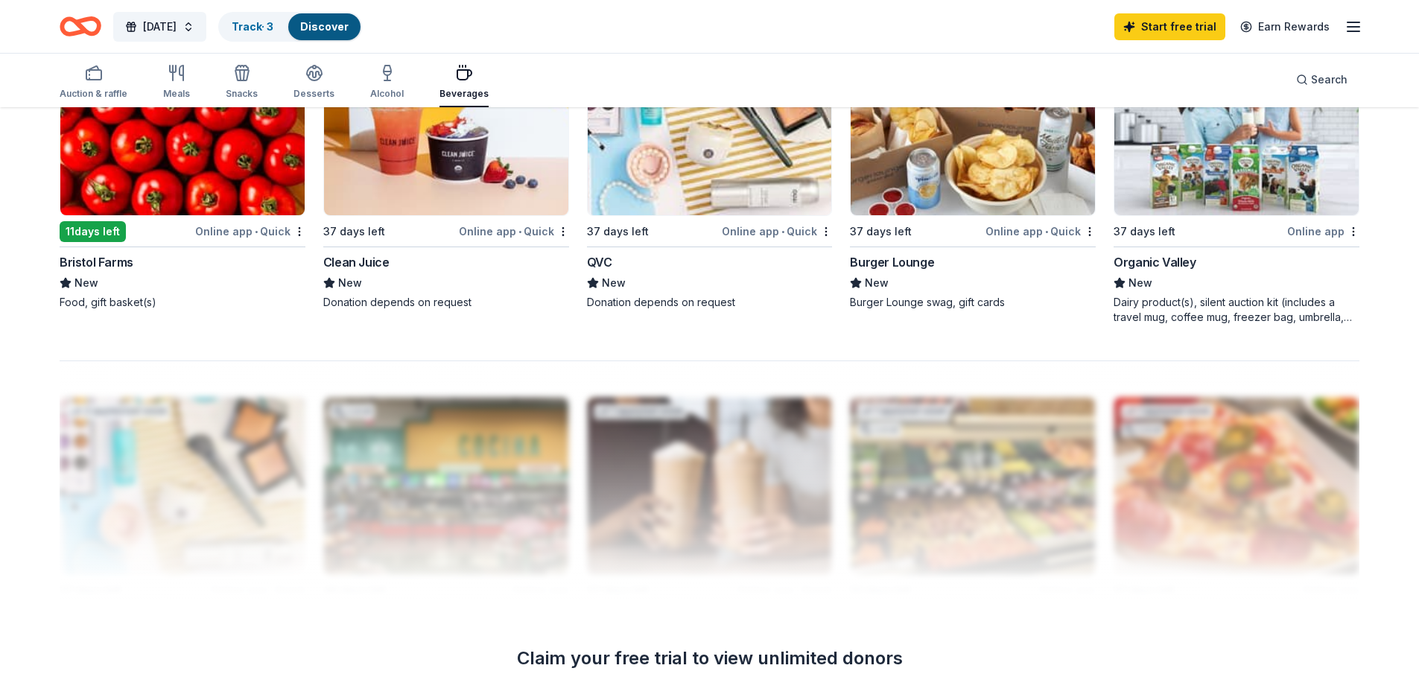
scroll to position [671, 0]
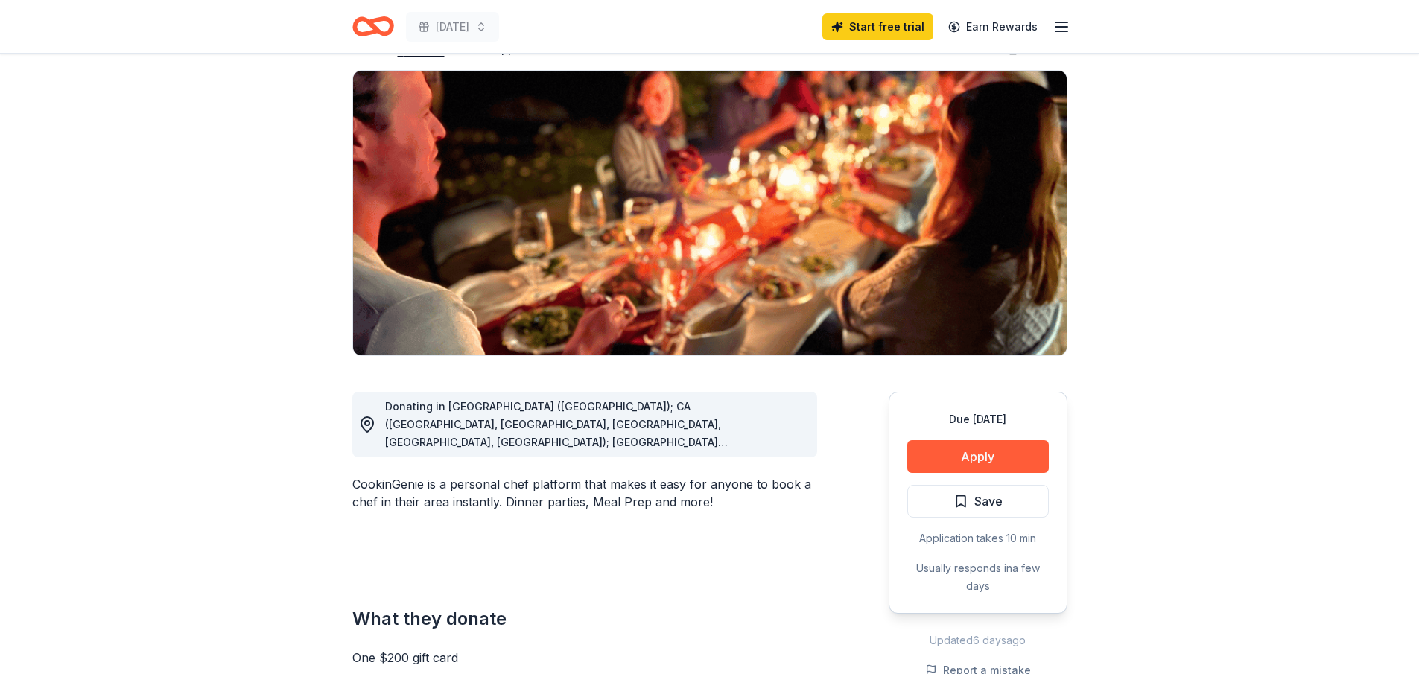
scroll to position [75, 0]
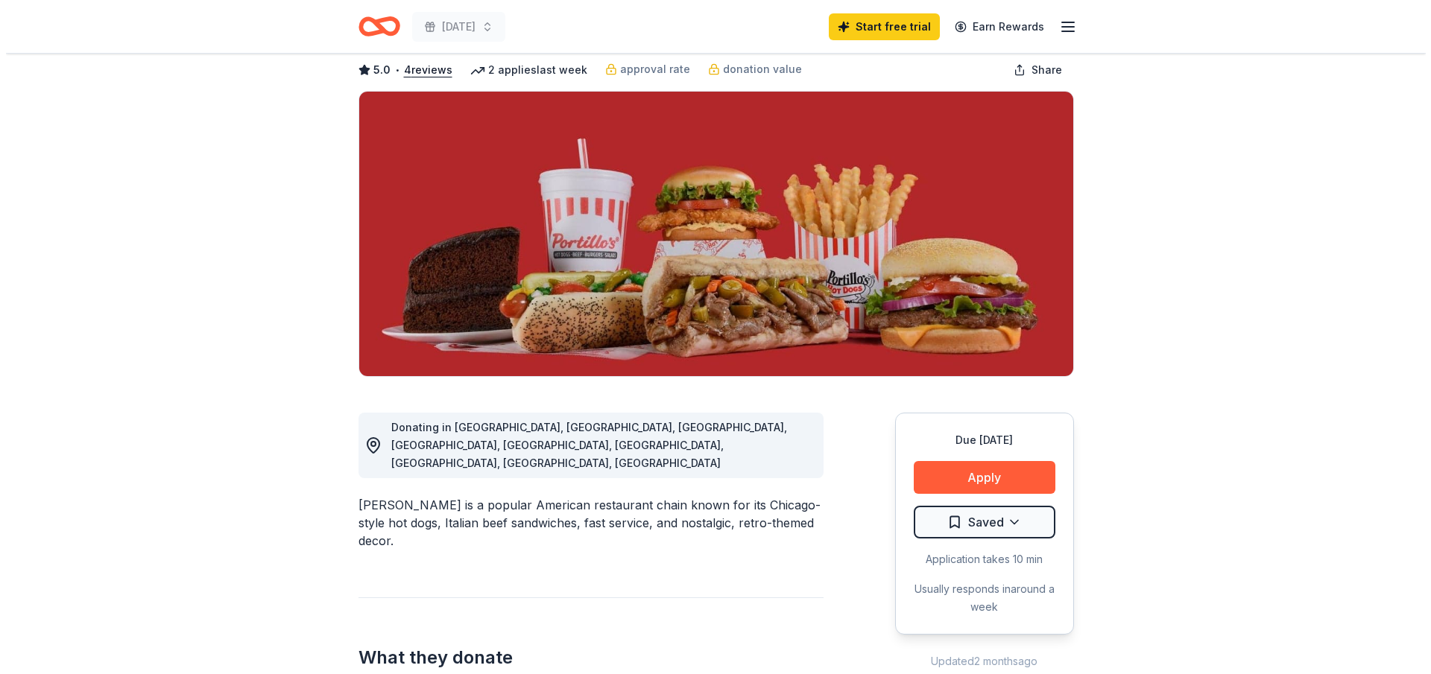
scroll to position [224, 0]
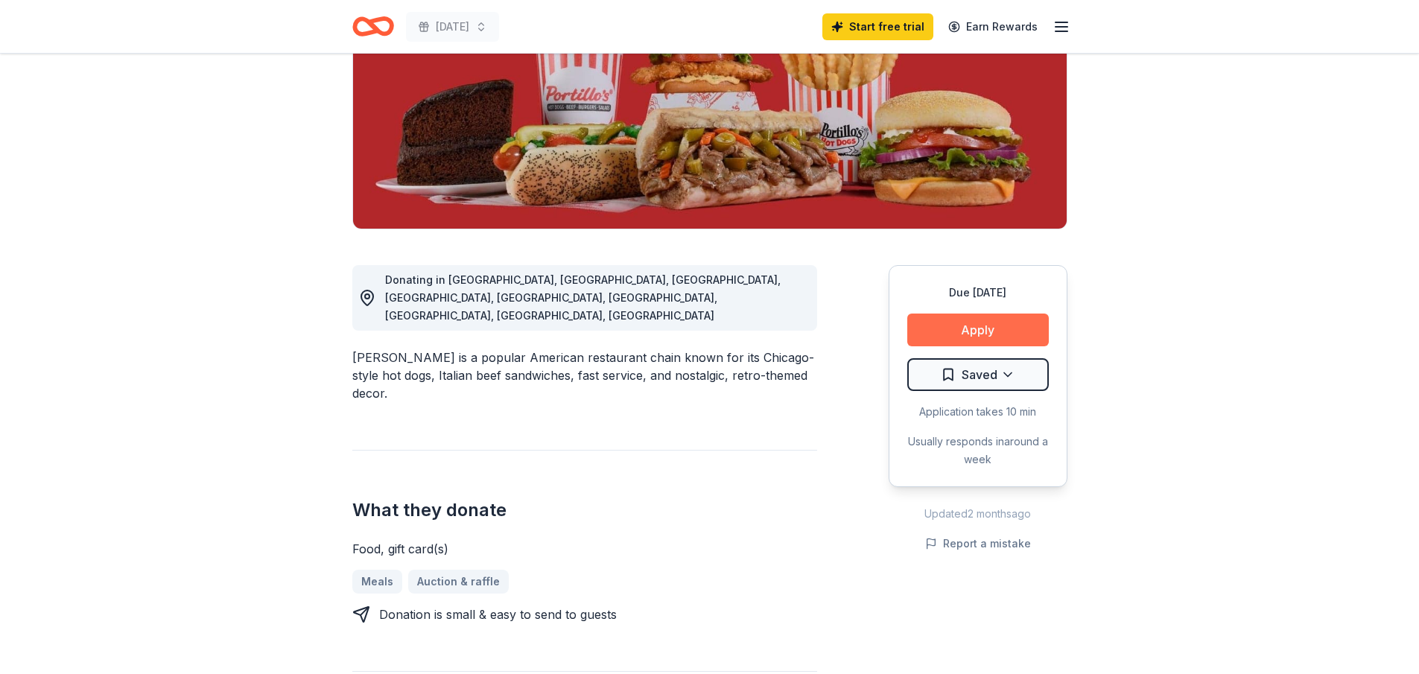
click at [981, 332] on button "Apply" at bounding box center [979, 330] width 142 height 33
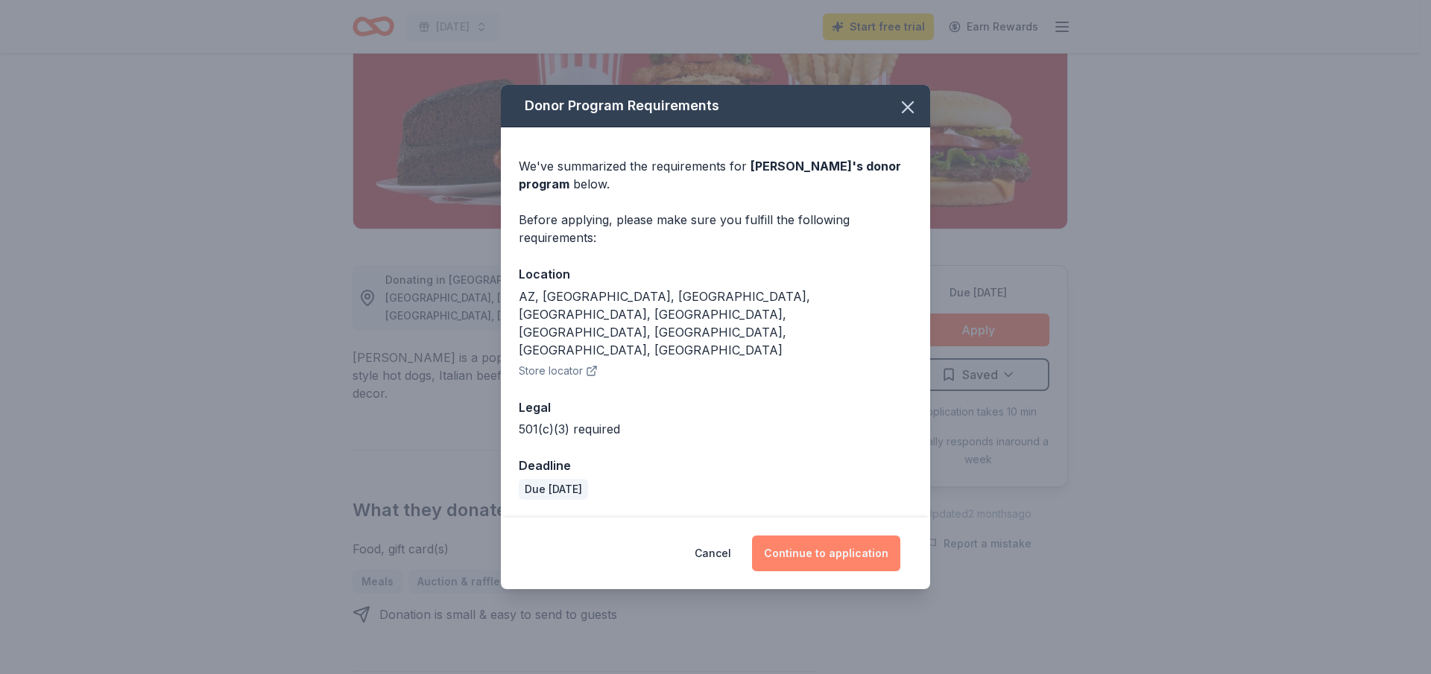
click at [829, 536] on button "Continue to application" at bounding box center [826, 554] width 148 height 36
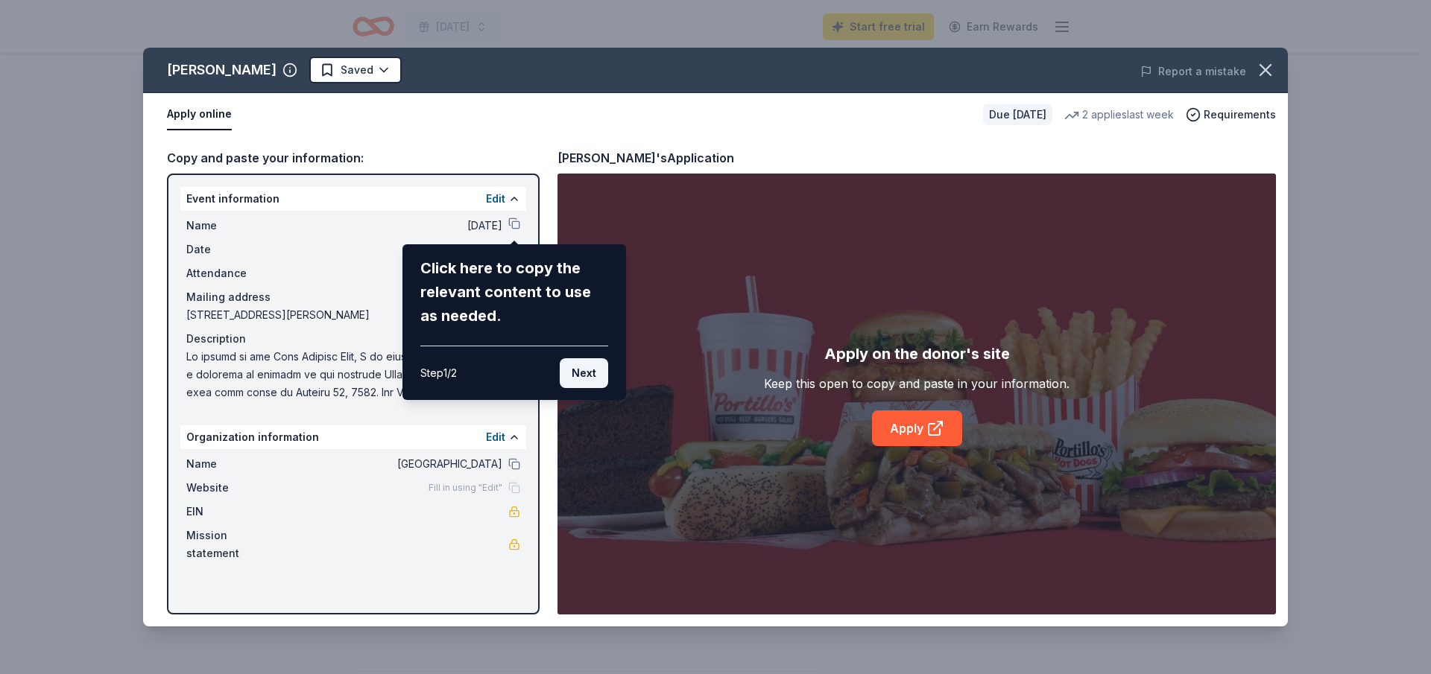
click at [585, 375] on button "Next" at bounding box center [584, 373] width 48 height 30
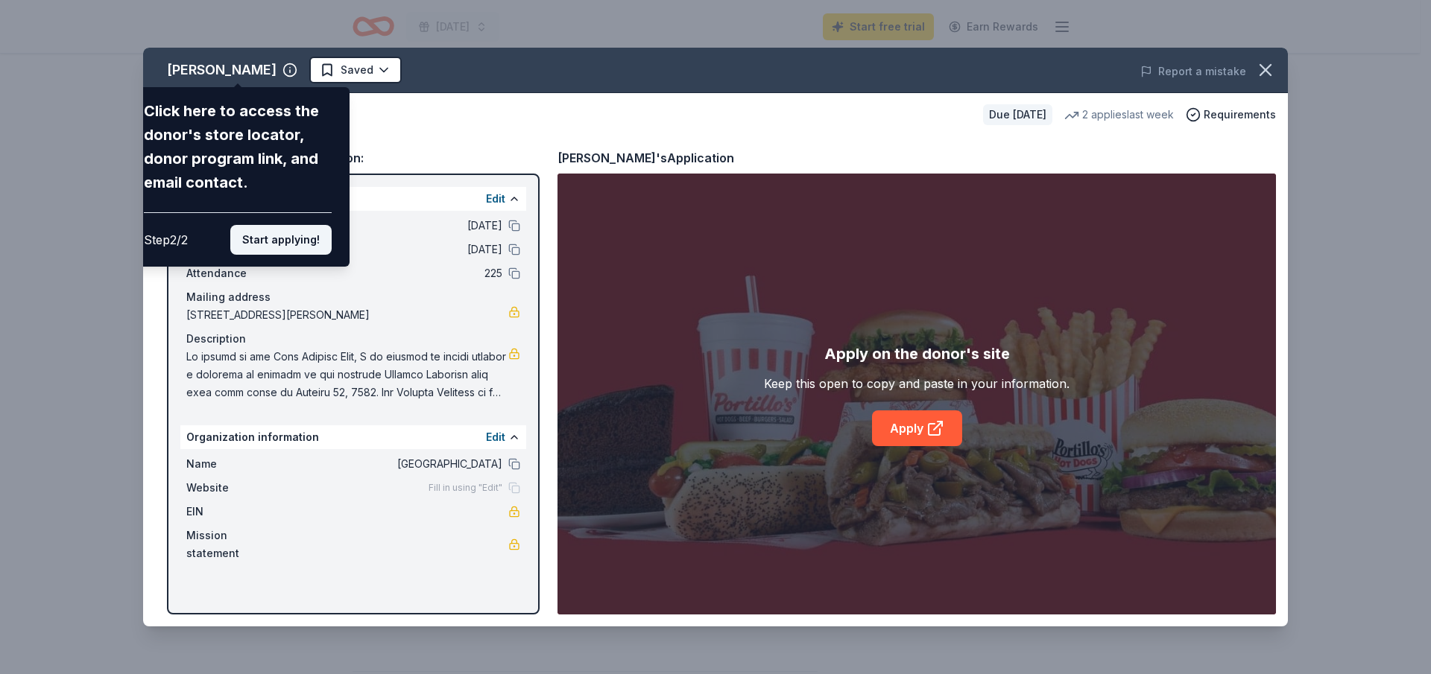
click at [286, 244] on button "Start applying!" at bounding box center [280, 240] width 101 height 30
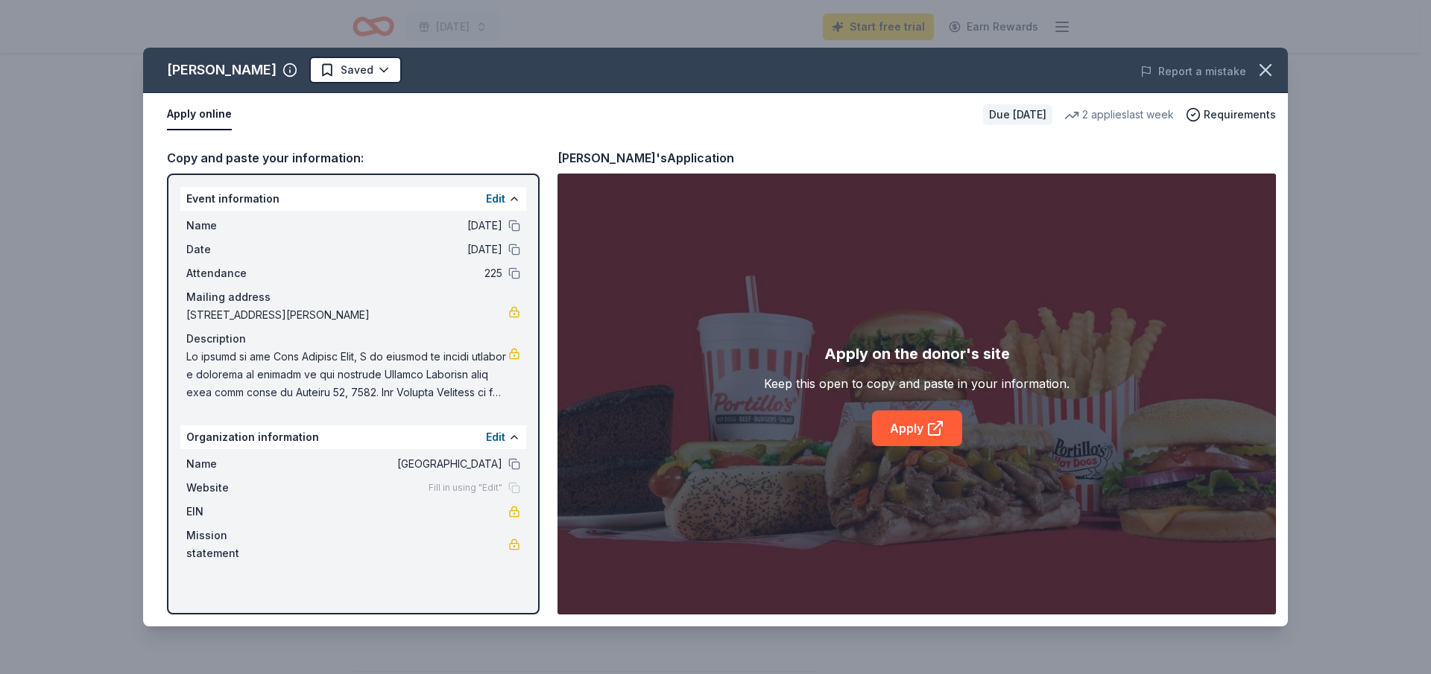
click at [514, 224] on div "Portillo's Saved Report a mistake Apply online Due in 53 days 2 applies last we…" at bounding box center [715, 337] width 1144 height 579
click at [919, 430] on link "Apply" at bounding box center [917, 429] width 90 height 36
click at [512, 226] on button at bounding box center [514, 226] width 12 height 12
click at [507, 198] on div "Edit" at bounding box center [503, 199] width 34 height 18
click at [514, 197] on button at bounding box center [514, 199] width 12 height 12
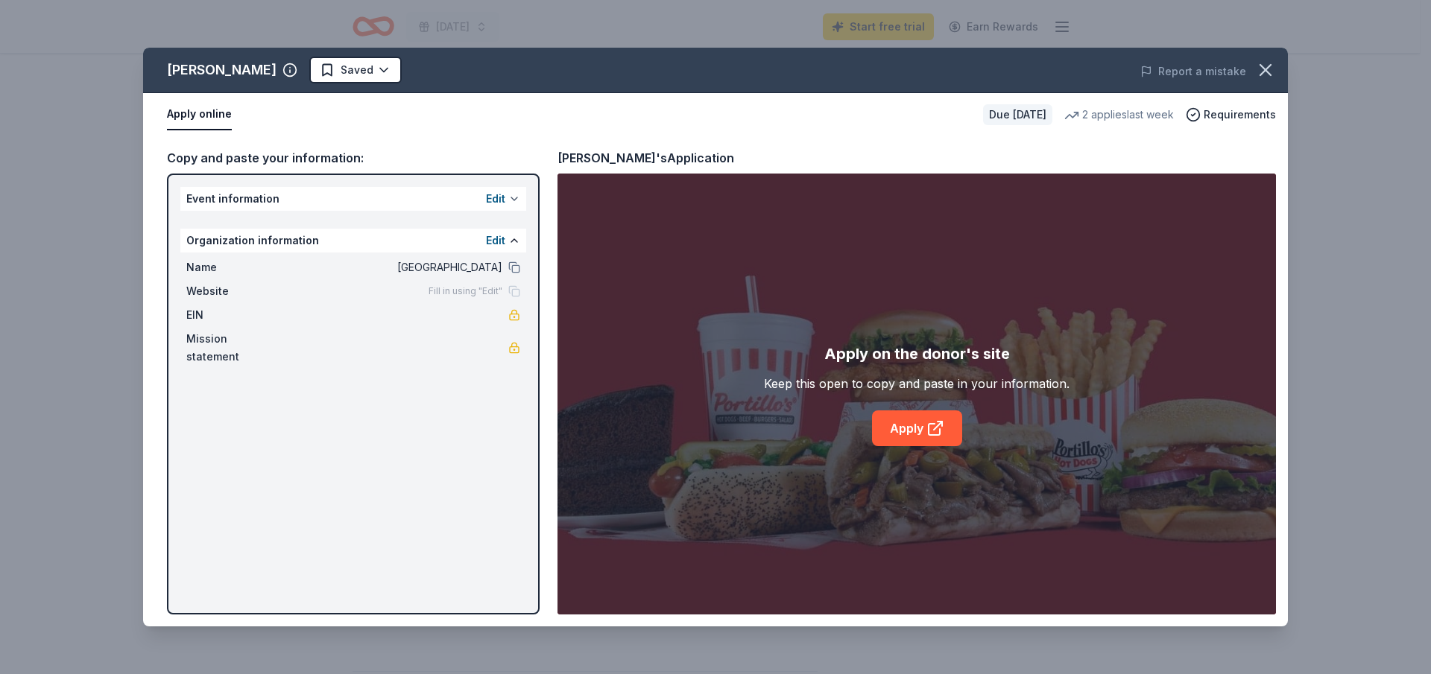
click at [514, 197] on button at bounding box center [514, 199] width 12 height 12
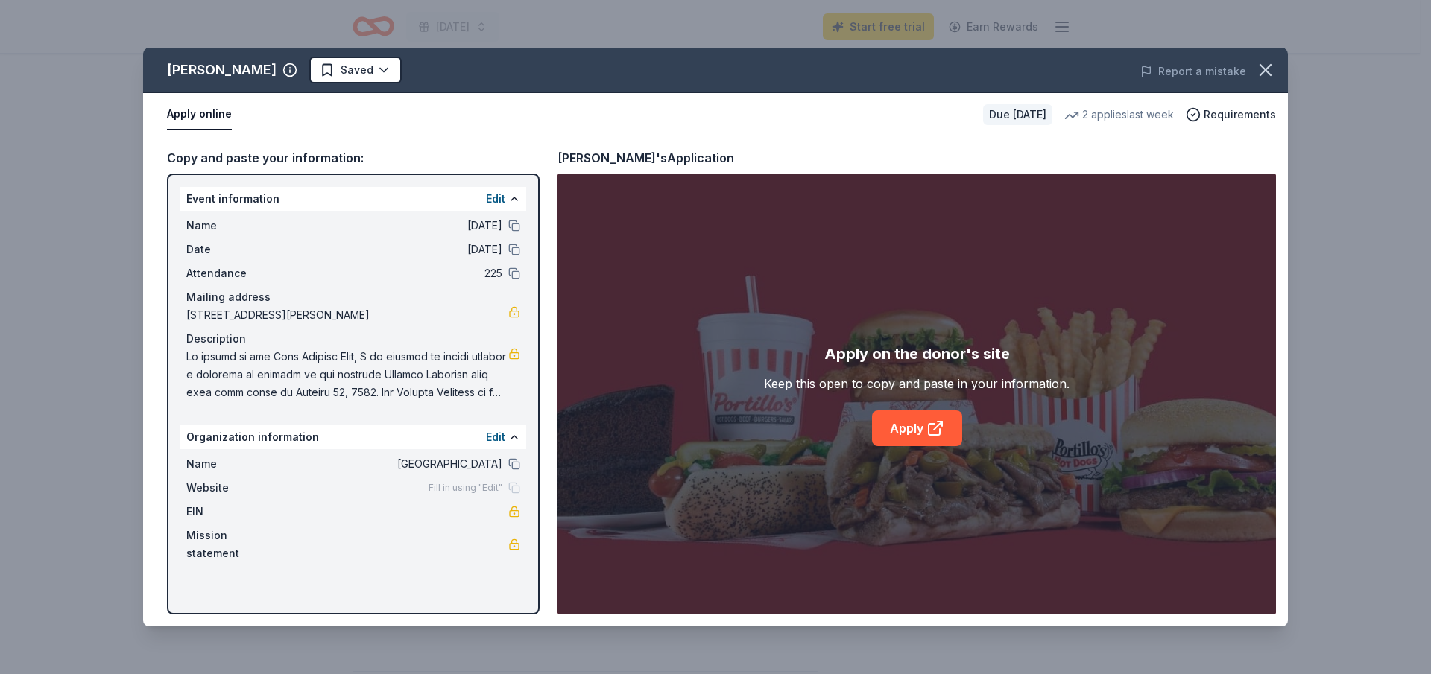
drag, startPoint x: 374, startPoint y: 326, endPoint x: 366, endPoint y: 309, distance: 18.3
click at [374, 326] on div "Name Harvest Festival Date 10/24/25 Attendance 225 Mailing address 28500 John F…" at bounding box center [353, 309] width 346 height 197
click at [387, 354] on span at bounding box center [347, 375] width 322 height 54
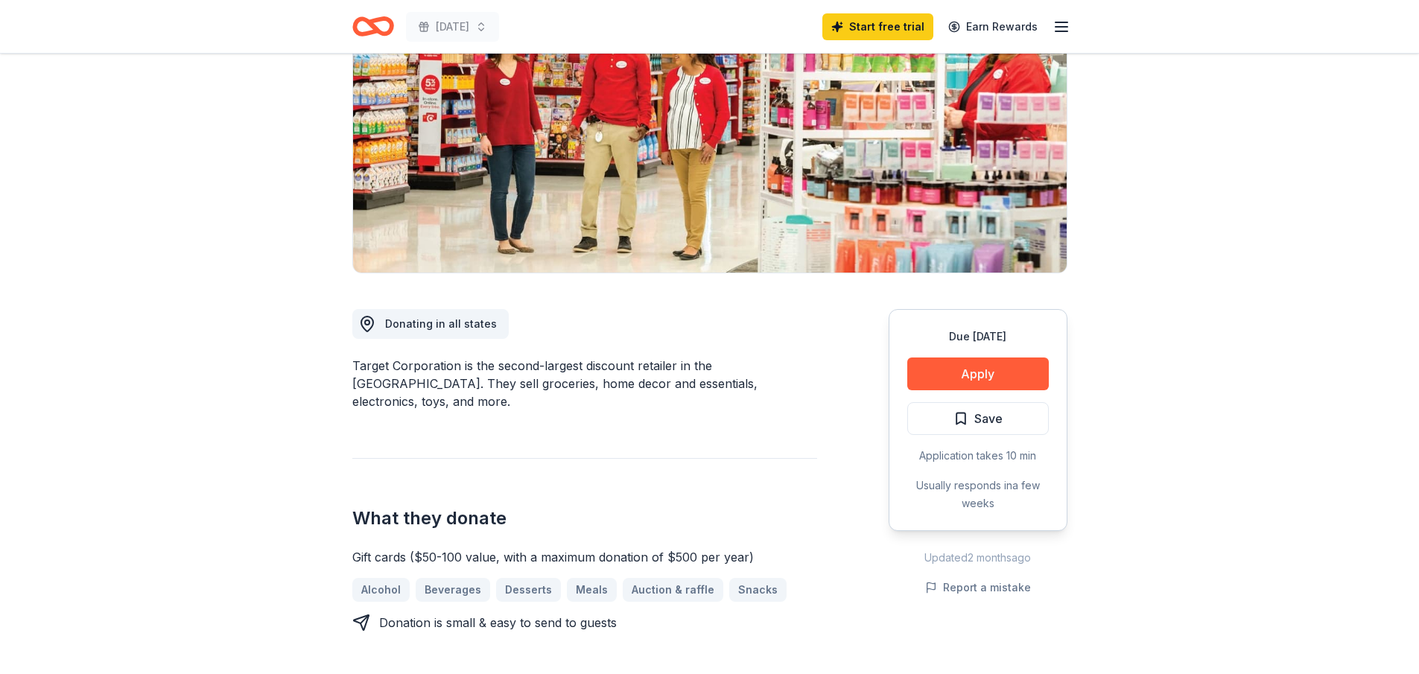
scroll to position [224, 0]
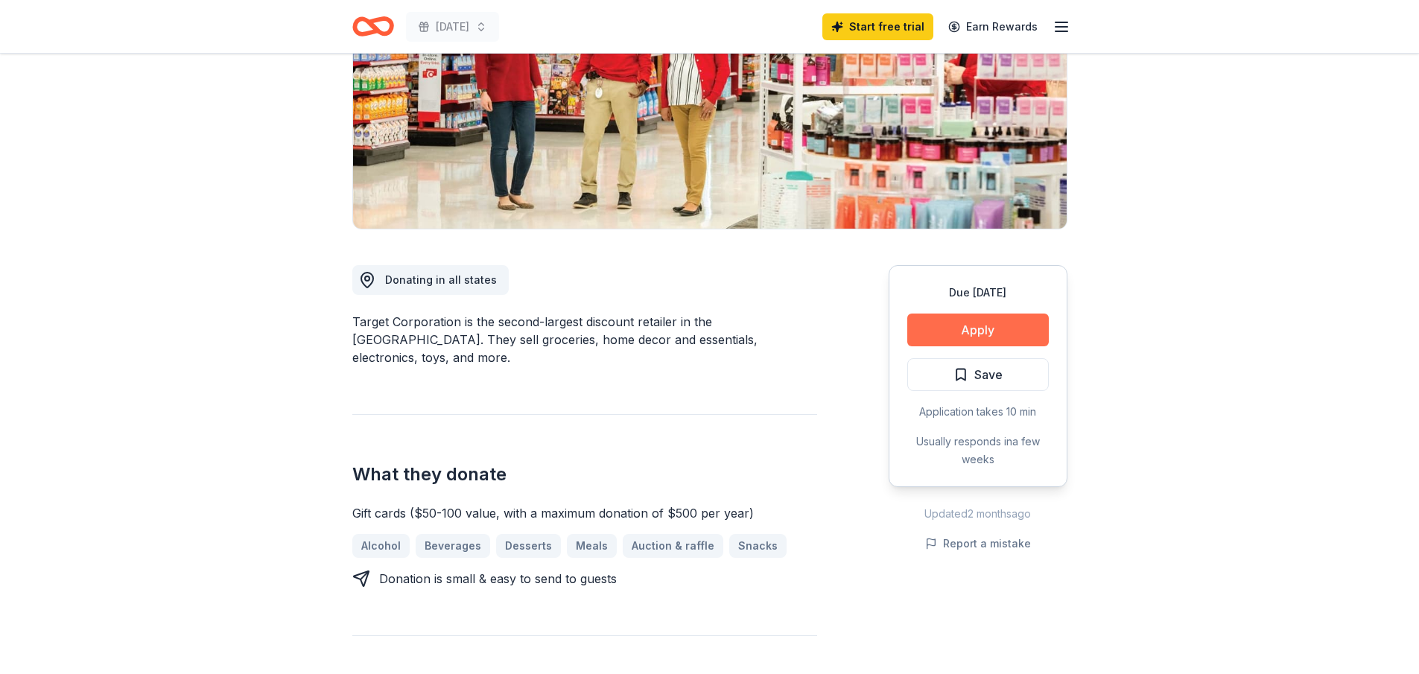
click at [962, 326] on button "Apply" at bounding box center [979, 330] width 142 height 33
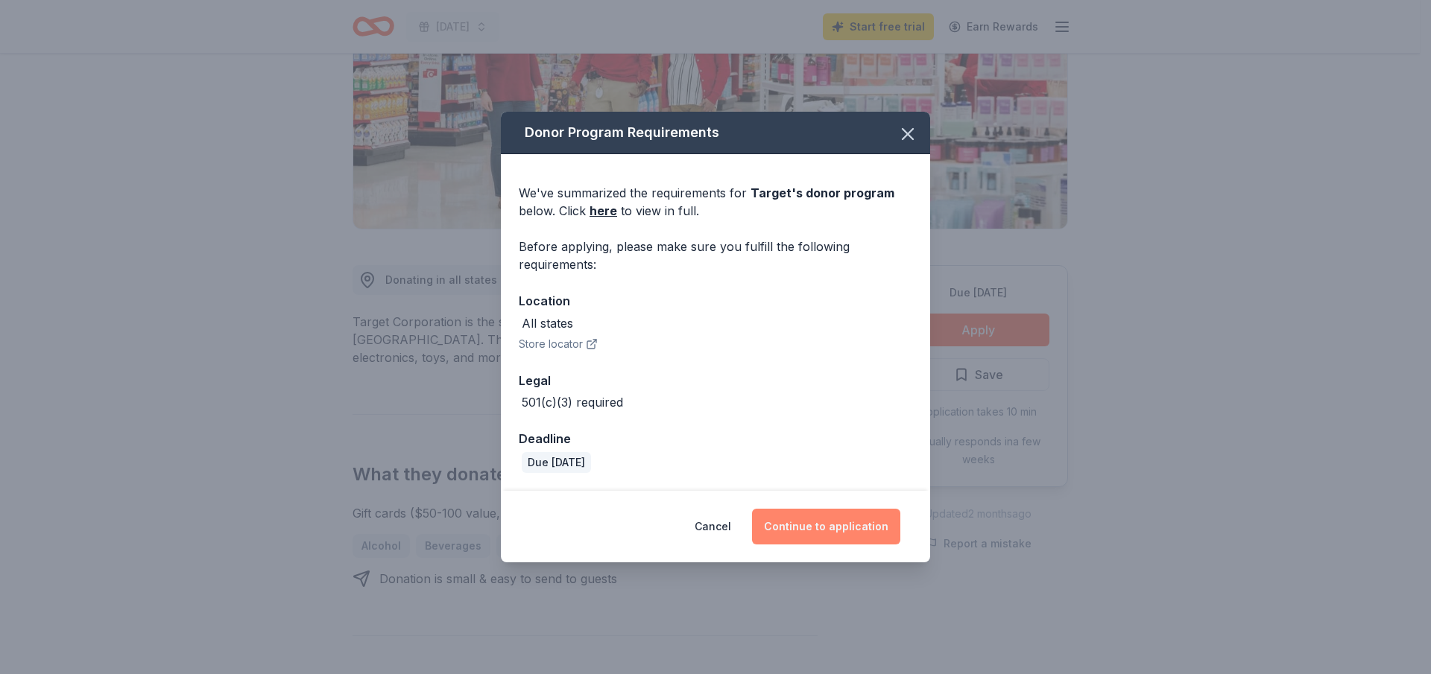
click at [813, 530] on button "Continue to application" at bounding box center [826, 527] width 148 height 36
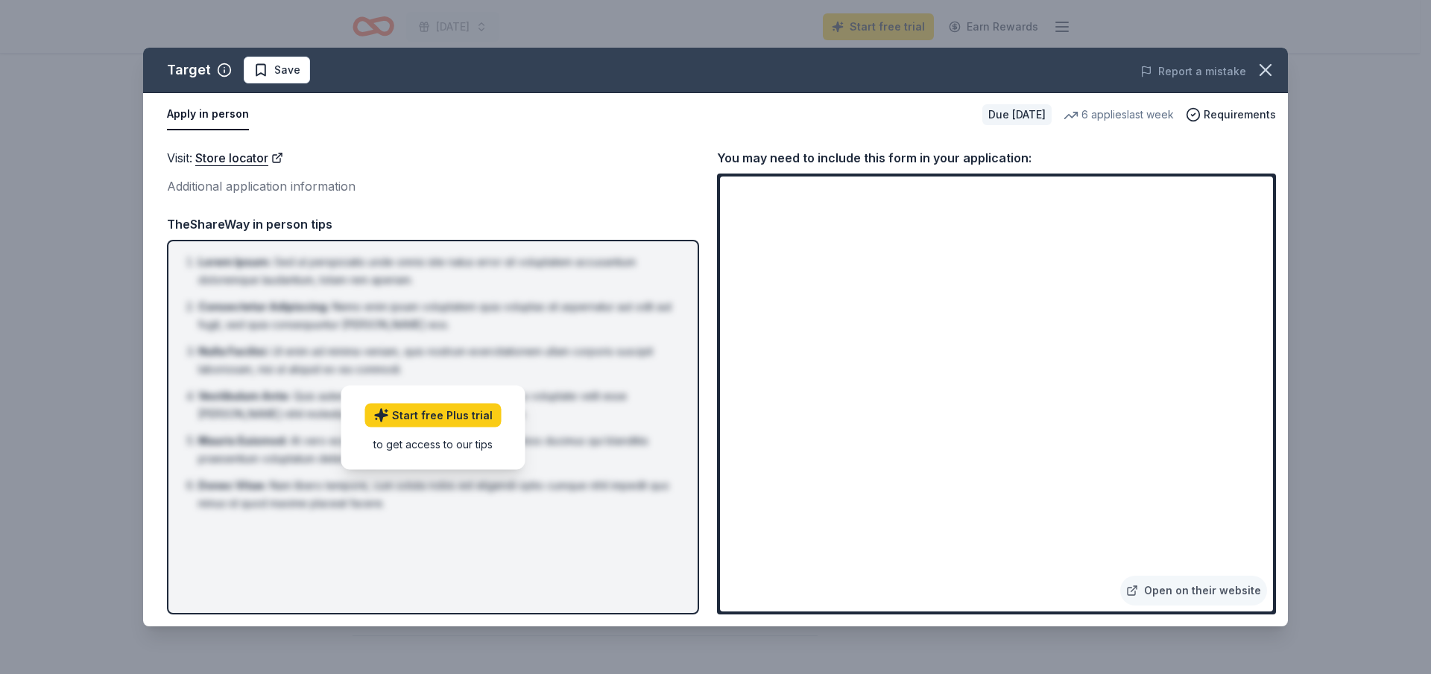
click at [574, 171] on div "Visit : Store locator Additional application information" at bounding box center [433, 172] width 532 height 48
click at [1223, 586] on link "Open on their website" at bounding box center [1193, 591] width 147 height 30
click at [1276, 67] on button "button" at bounding box center [1265, 70] width 33 height 33
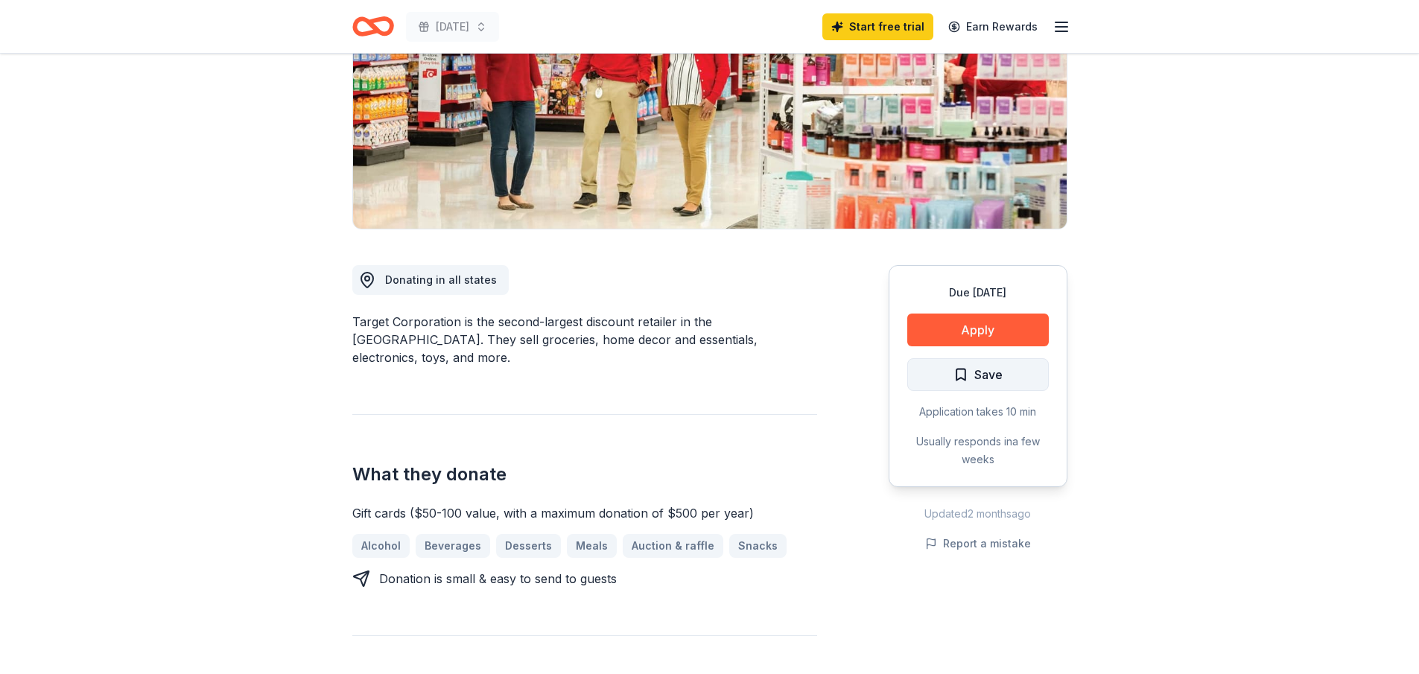
click at [966, 373] on span "Save" at bounding box center [978, 374] width 49 height 19
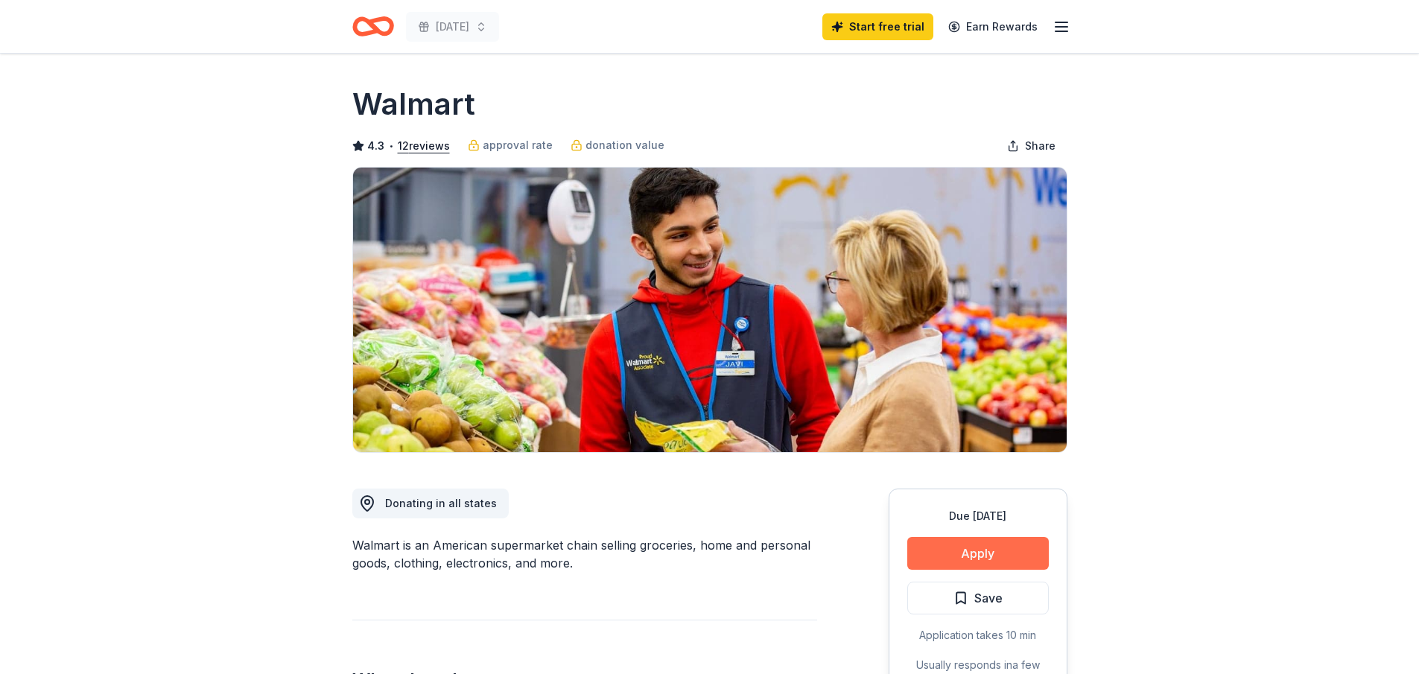
click at [962, 554] on button "Apply" at bounding box center [979, 553] width 142 height 33
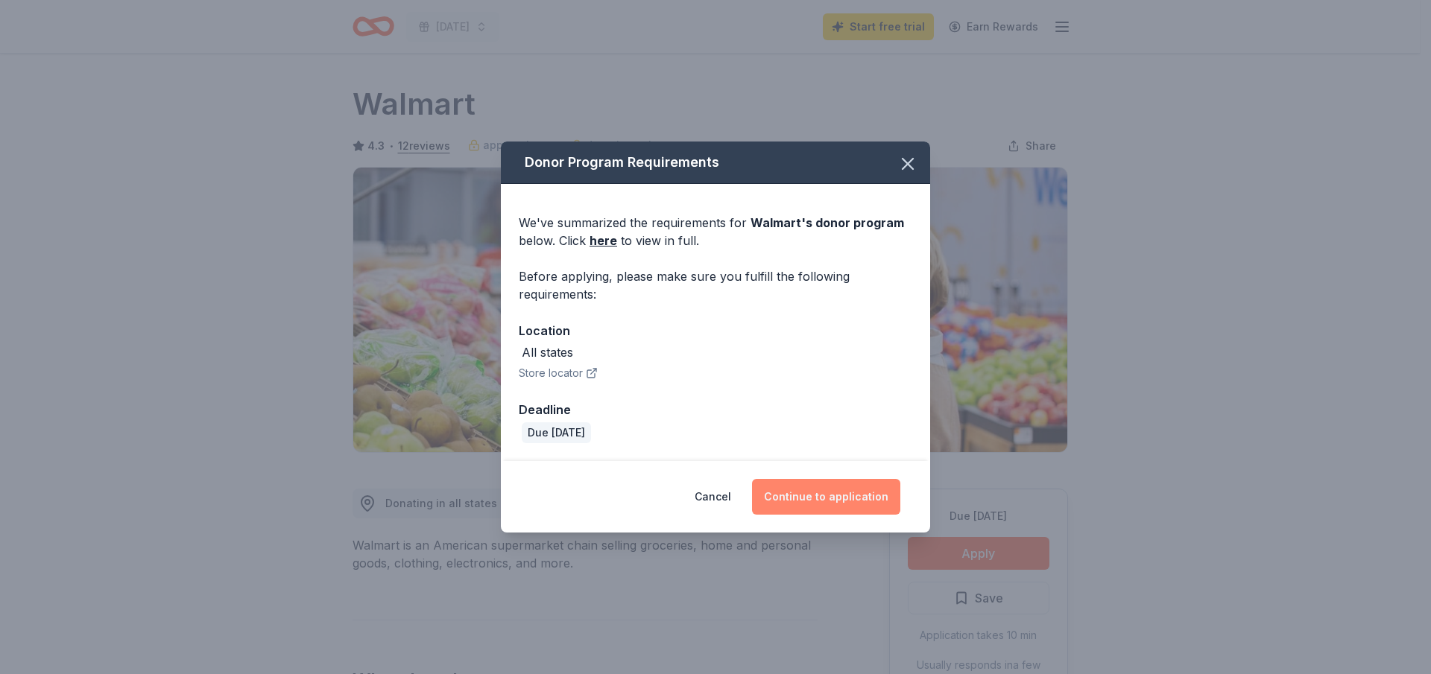
click at [836, 491] on button "Continue to application" at bounding box center [826, 497] width 148 height 36
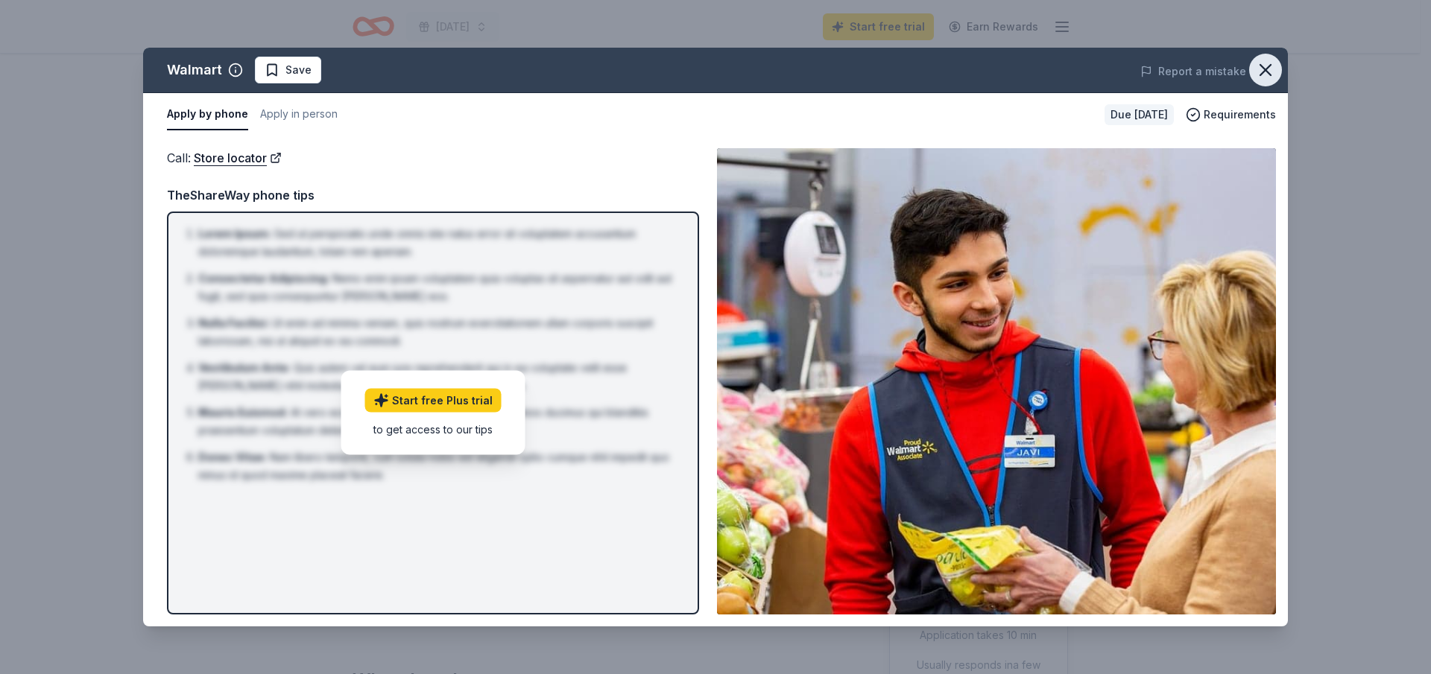
click at [1257, 66] on button "button" at bounding box center [1265, 70] width 33 height 33
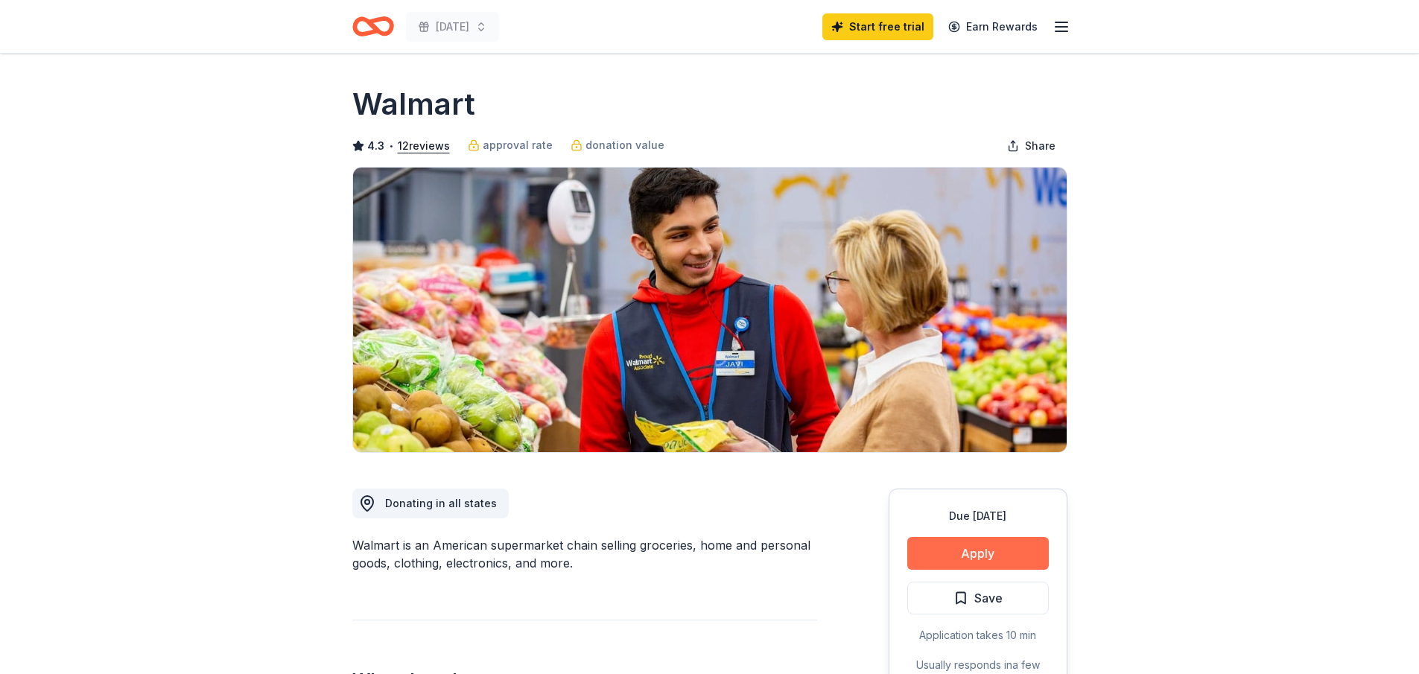
click at [955, 555] on button "Apply" at bounding box center [979, 553] width 142 height 33
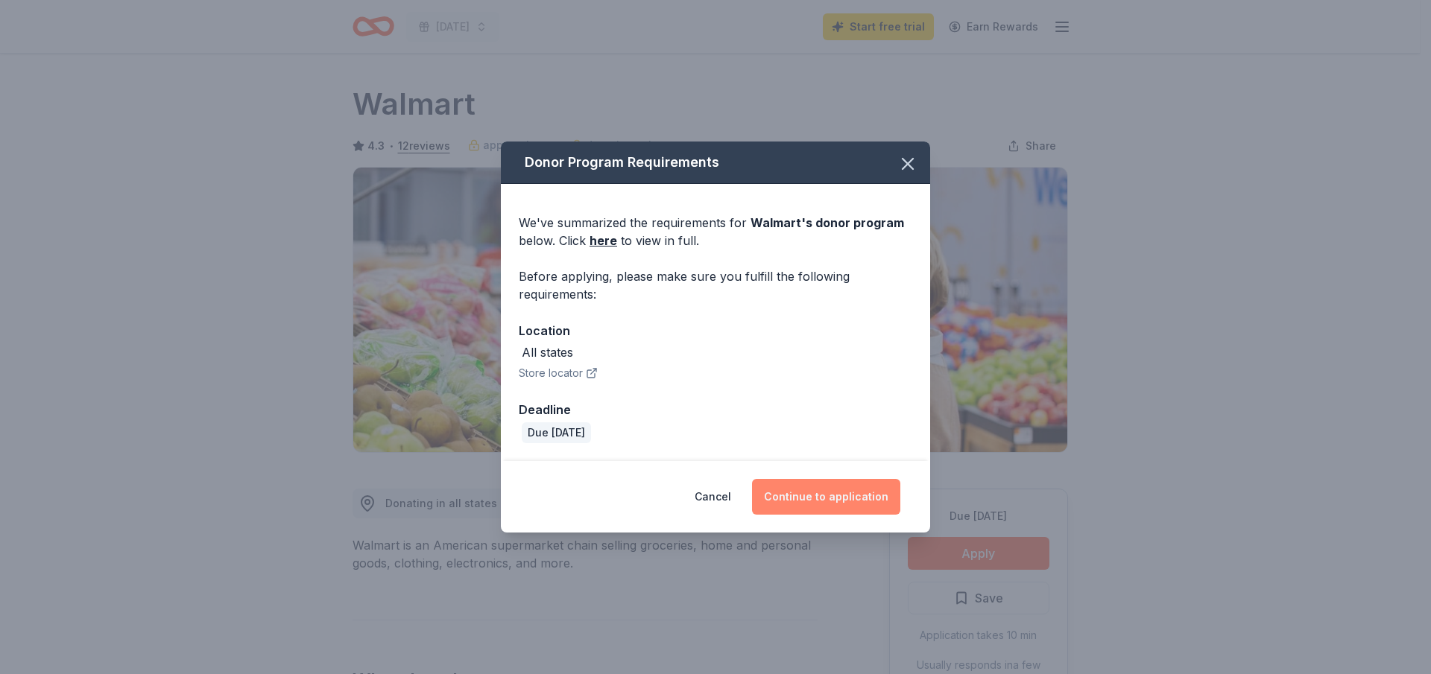
click at [812, 490] on button "Continue to application" at bounding box center [826, 497] width 148 height 36
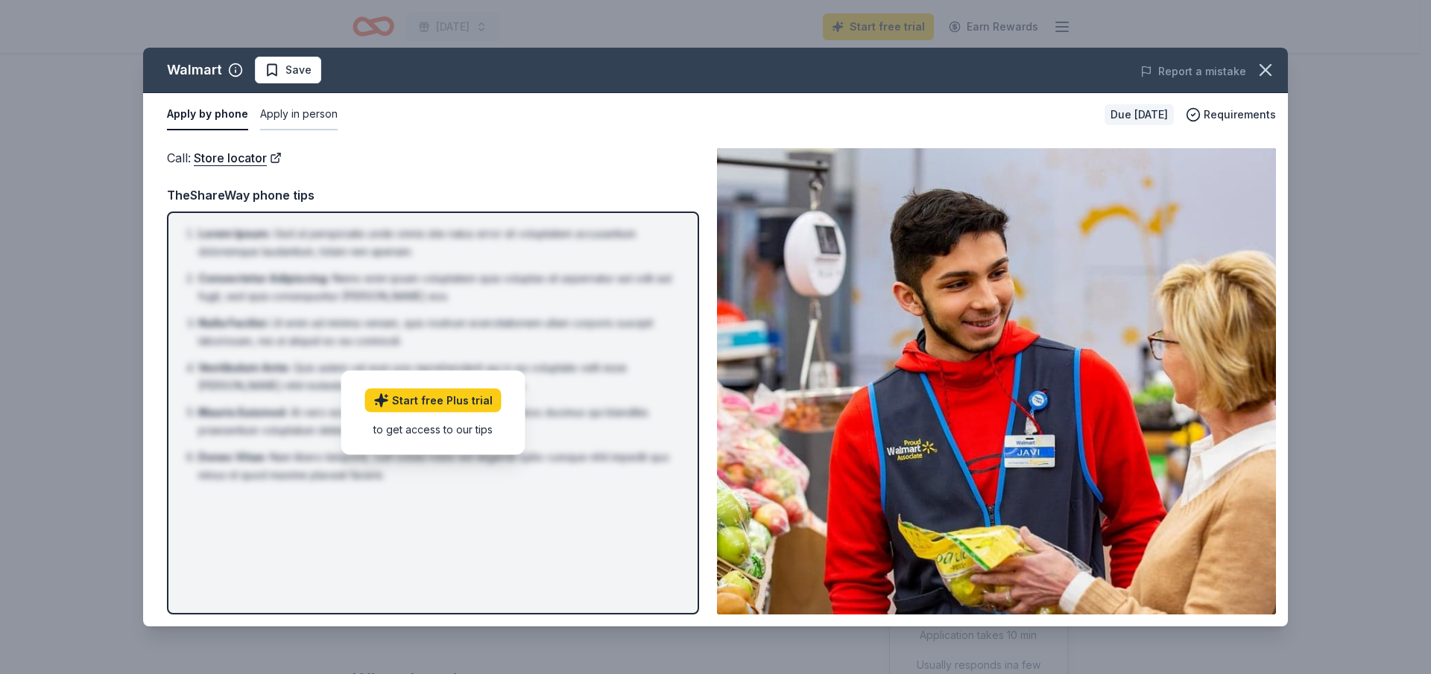
click at [320, 123] on button "Apply in person" at bounding box center [298, 114] width 77 height 31
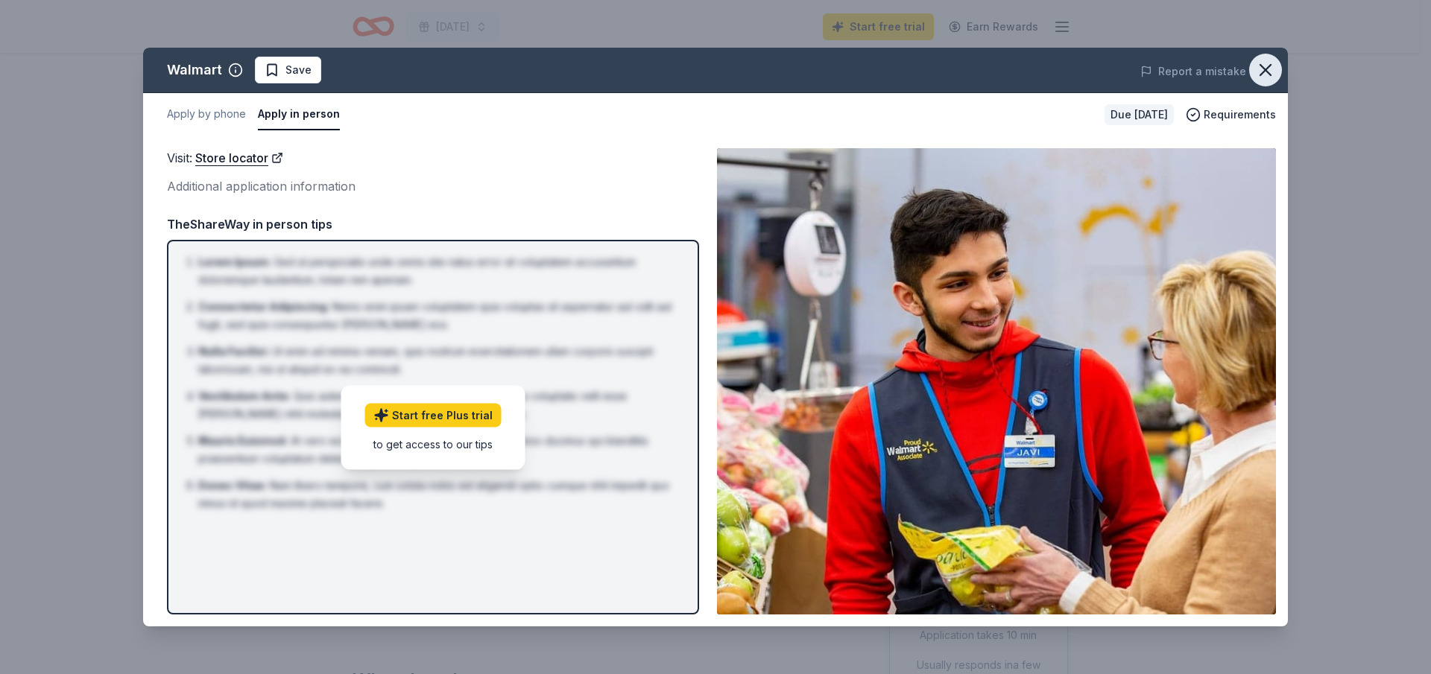
click at [1273, 74] on icon "button" at bounding box center [1265, 70] width 21 height 21
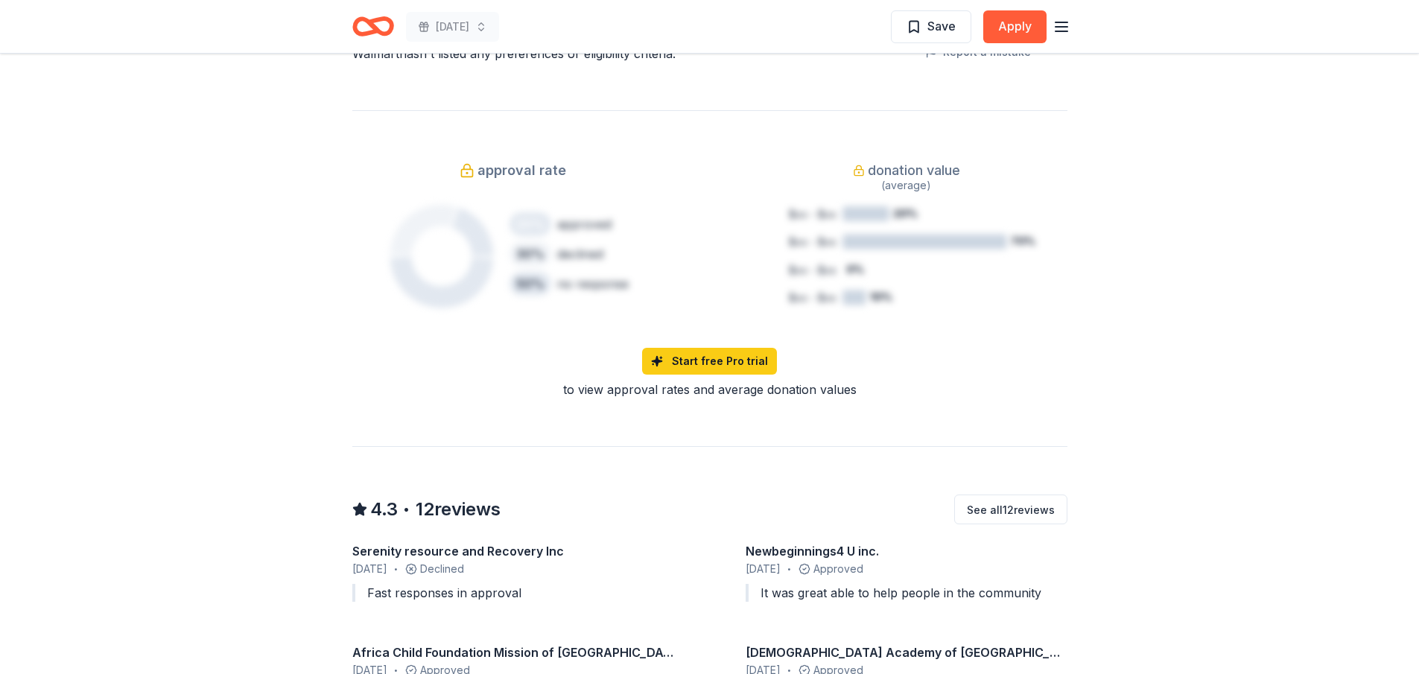
scroll to position [1118, 0]
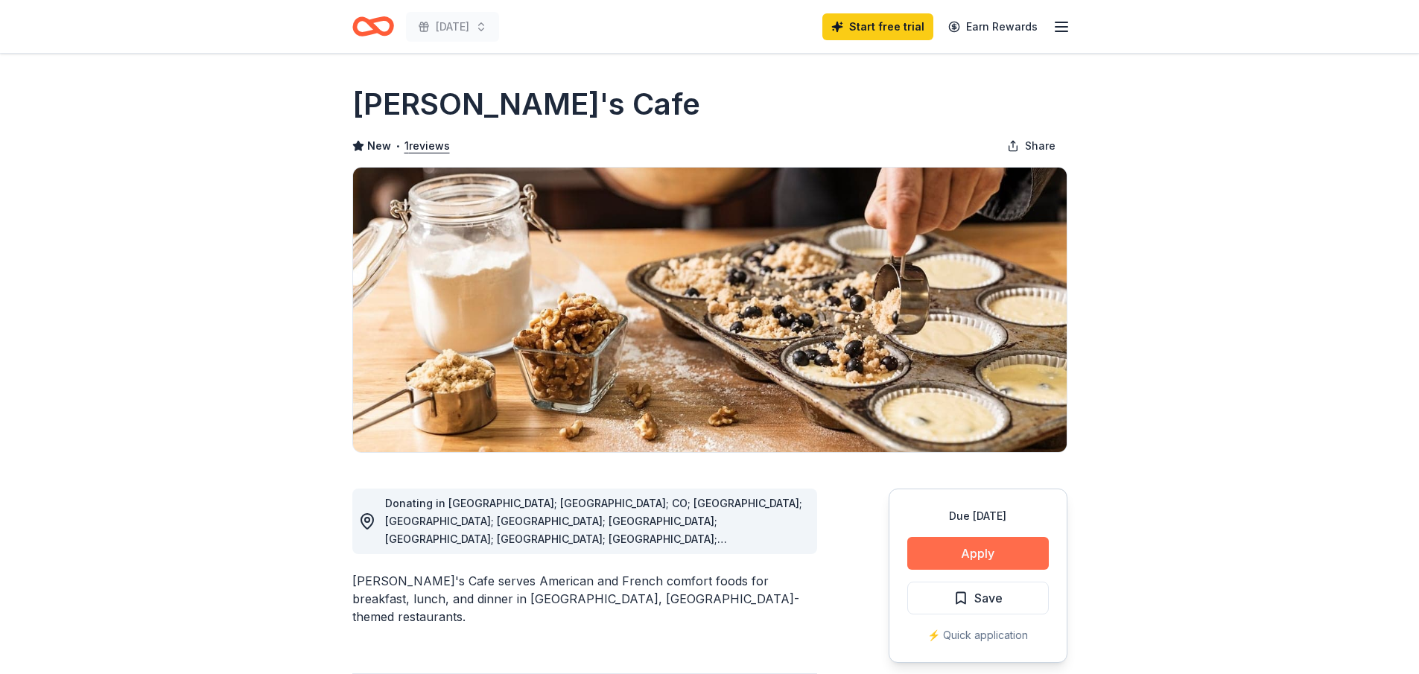
click at [963, 546] on button "Apply" at bounding box center [979, 553] width 142 height 33
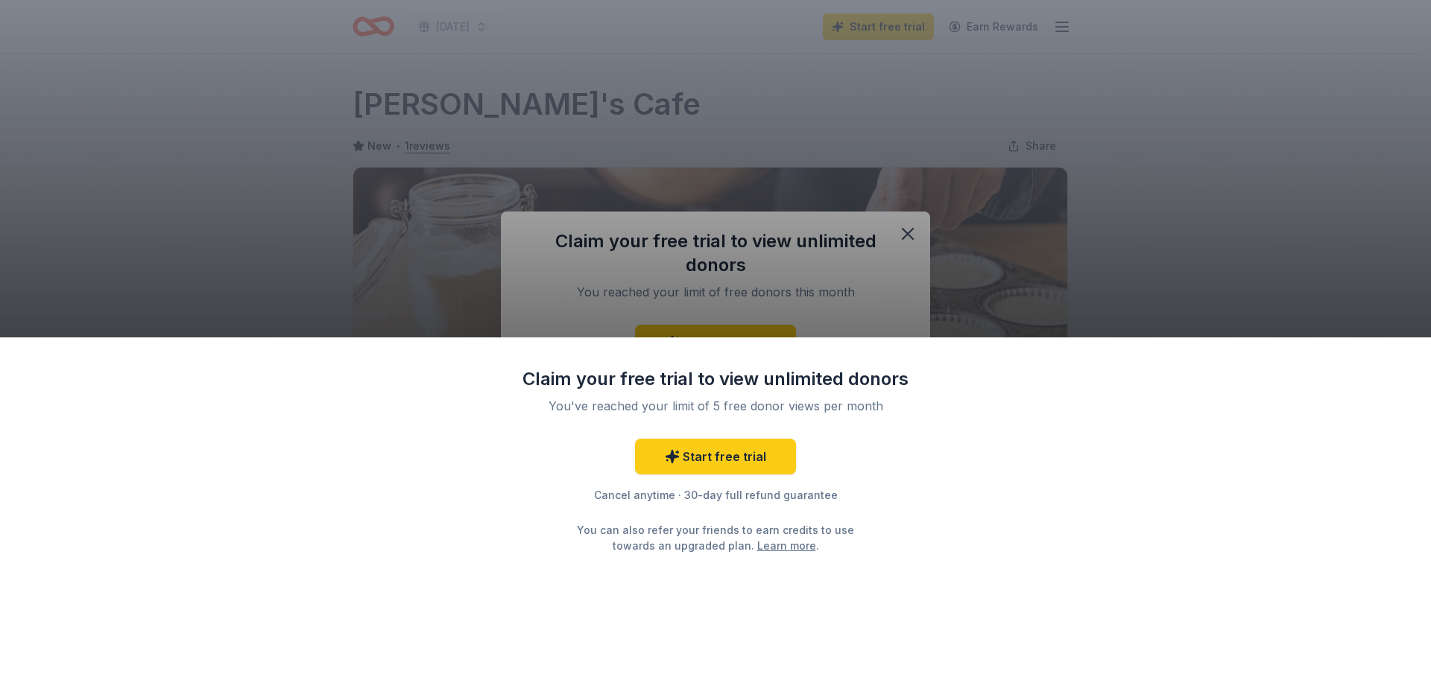
click at [906, 233] on div "Claim your free trial to view unlimited donors You've reached your limit of 5 f…" at bounding box center [715, 337] width 1431 height 674
click at [1299, 123] on div "Claim your free trial to view unlimited donors You've reached your limit of 5 f…" at bounding box center [715, 337] width 1431 height 674
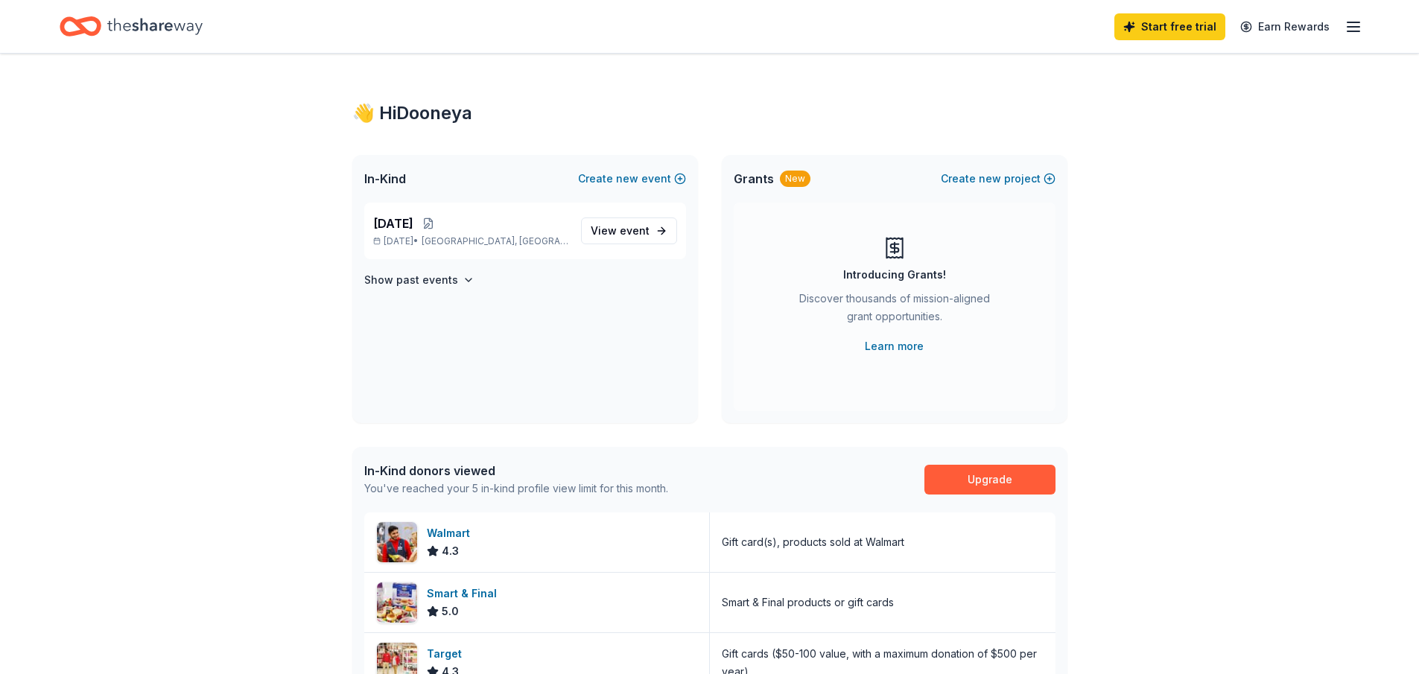
click at [1353, 25] on icon "button" at bounding box center [1354, 27] width 18 height 18
click at [1171, 120] on link "Account" at bounding box center [1175, 115] width 47 height 15
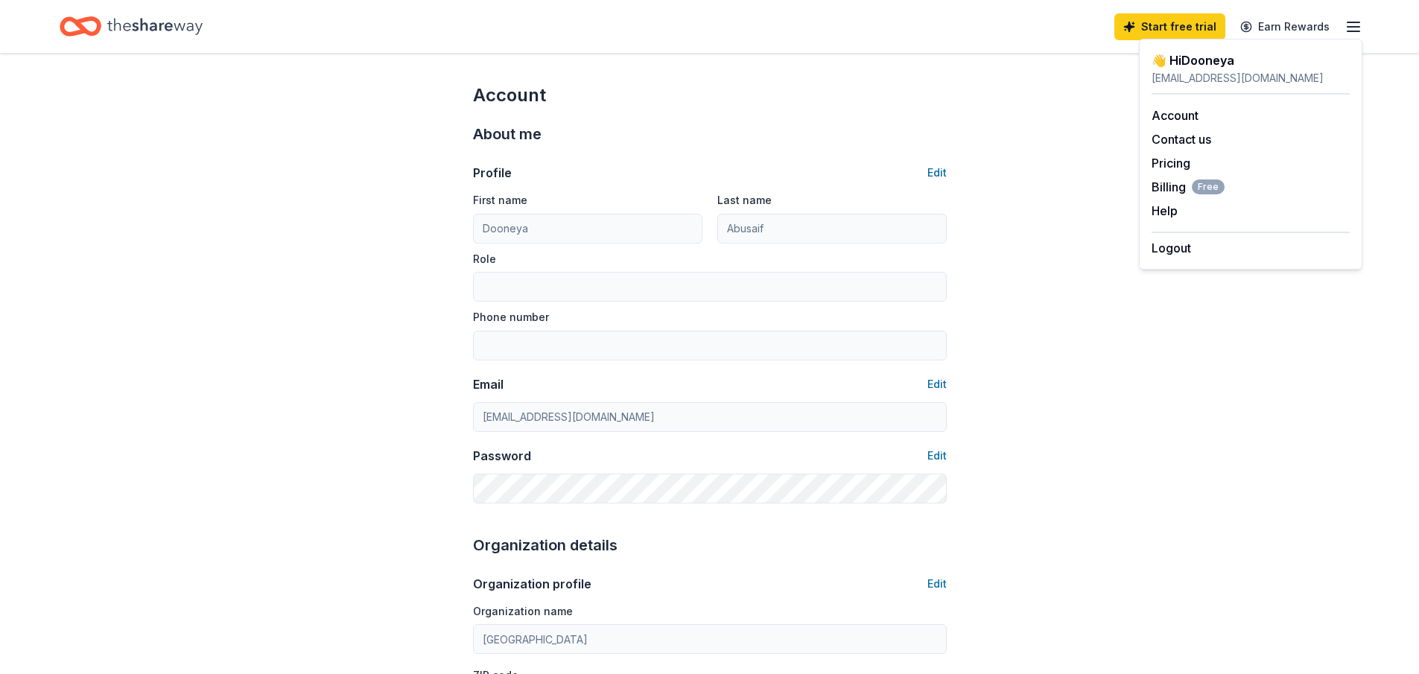
click at [1194, 72] on div "[EMAIL_ADDRESS][DOMAIN_NAME]" at bounding box center [1251, 78] width 198 height 18
click at [1200, 60] on div "👋 Hi Dooneya" at bounding box center [1251, 60] width 198 height 18
click at [75, 29] on icon "Home" at bounding box center [81, 26] width 42 height 35
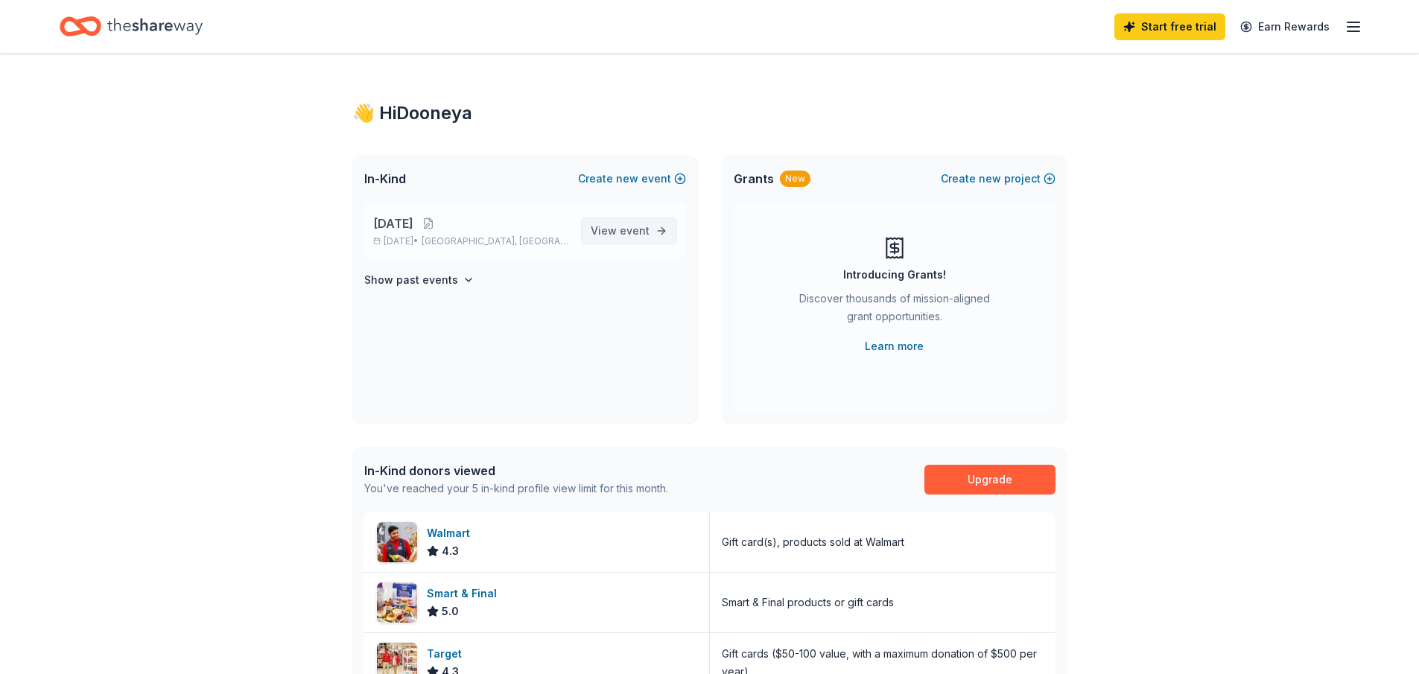
click at [626, 232] on span "event" at bounding box center [635, 230] width 30 height 13
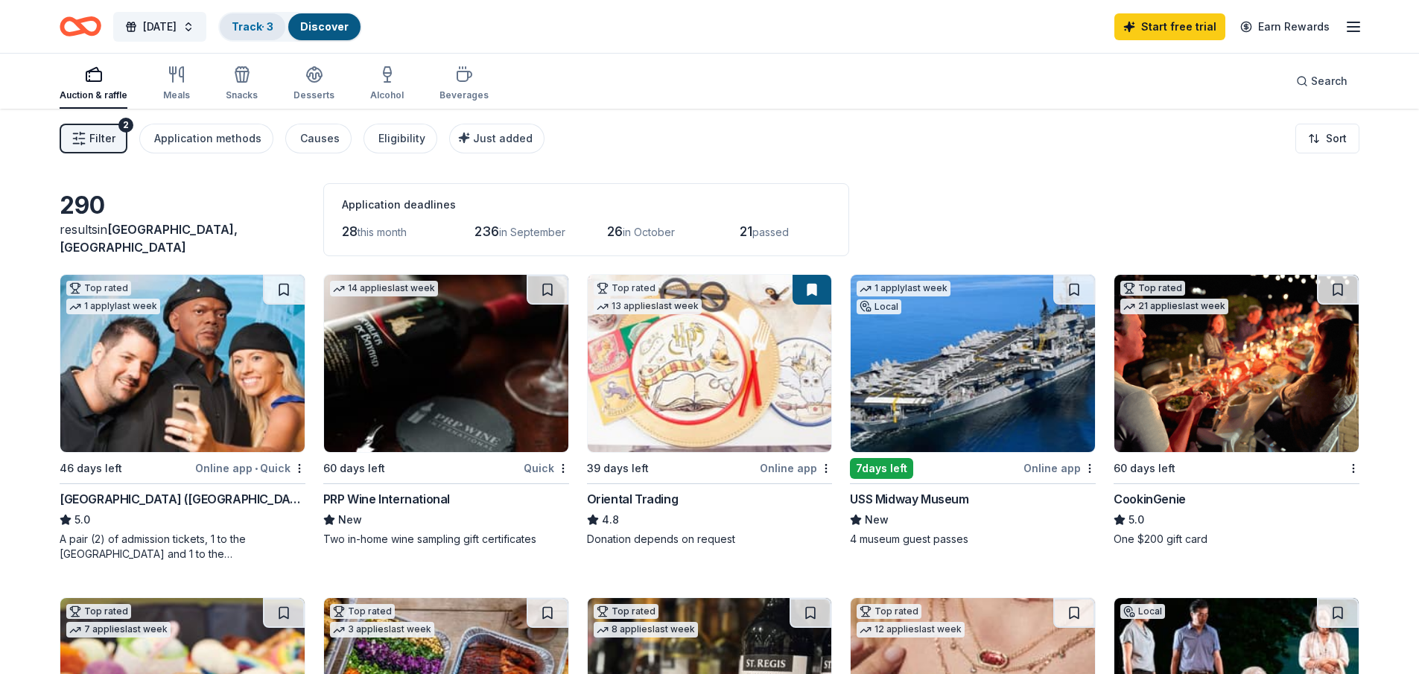
click at [285, 16] on div "Track · 3" at bounding box center [253, 26] width 66 height 27
click at [285, 28] on div "Track · 3" at bounding box center [253, 26] width 66 height 27
click at [273, 26] on link "Track · 3" at bounding box center [253, 26] width 42 height 13
click at [273, 27] on link "Track · 3" at bounding box center [253, 26] width 42 height 13
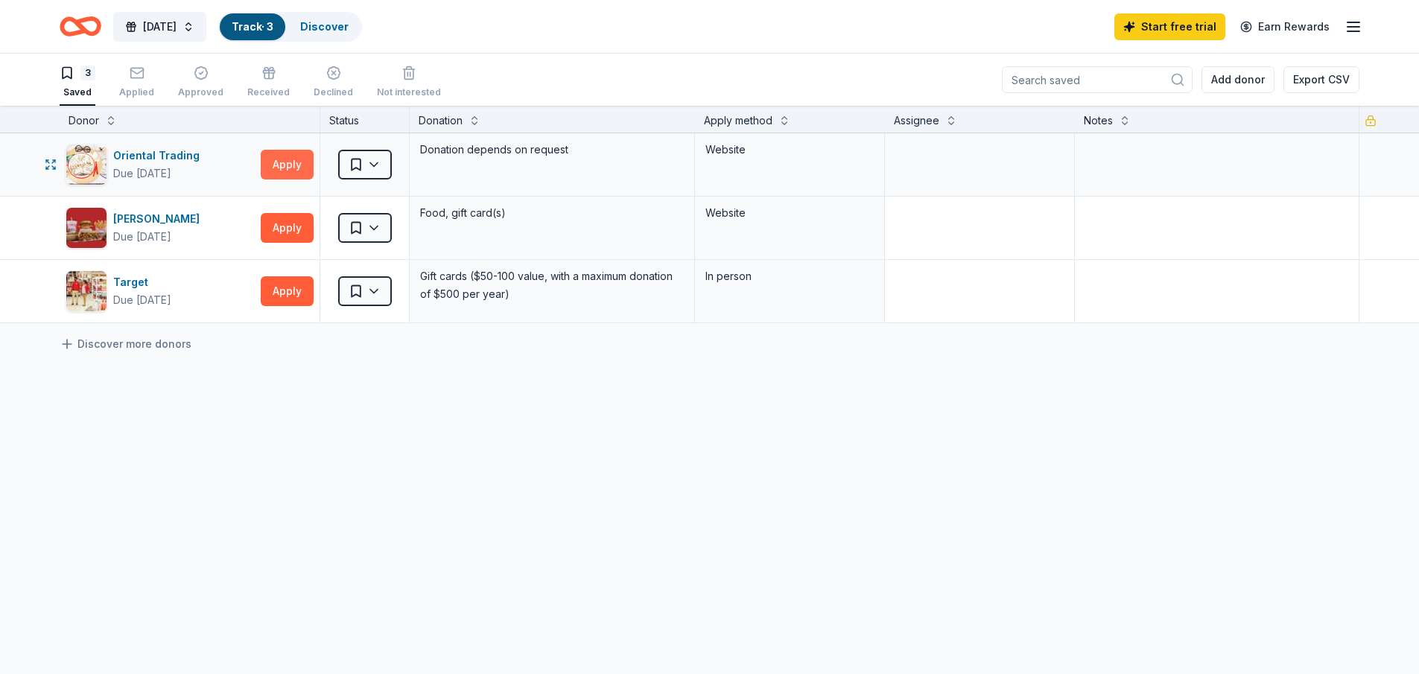
click at [285, 159] on button "Apply" at bounding box center [287, 165] width 53 height 30
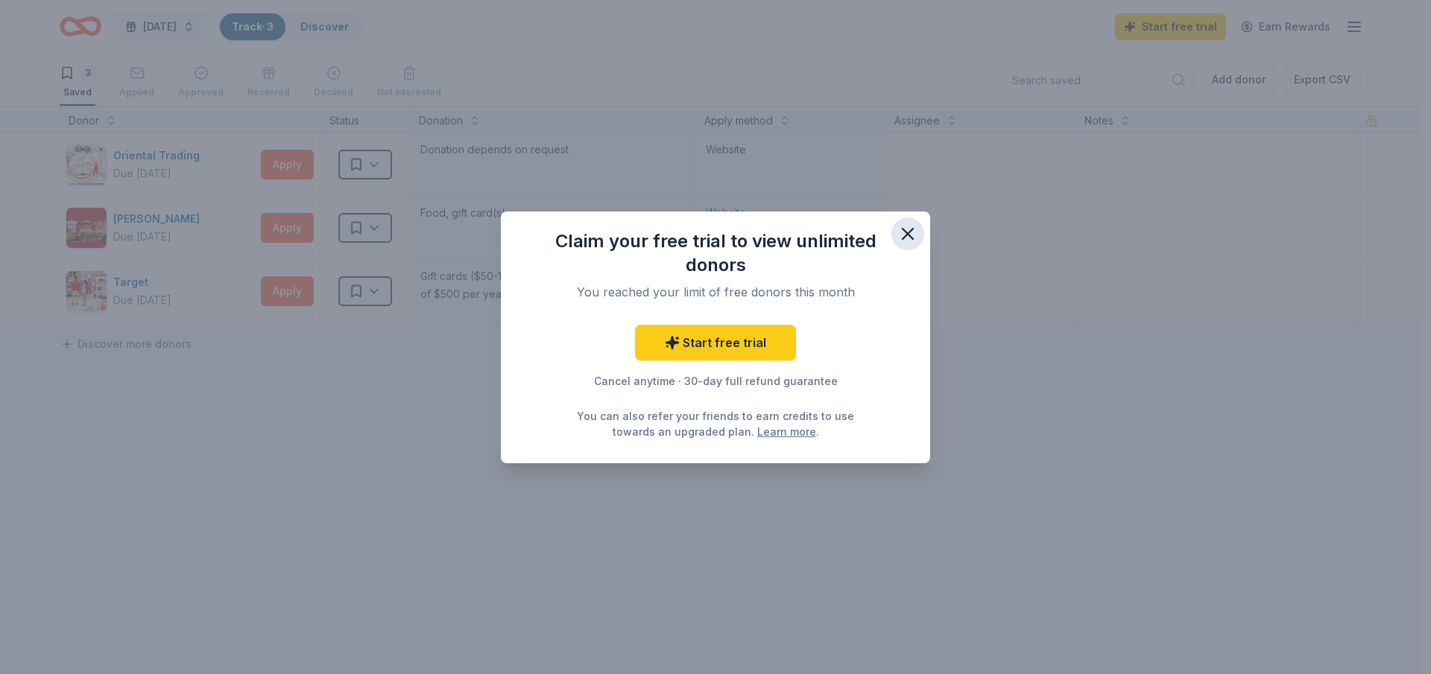
click at [908, 232] on icon "button" at bounding box center [907, 234] width 21 height 21
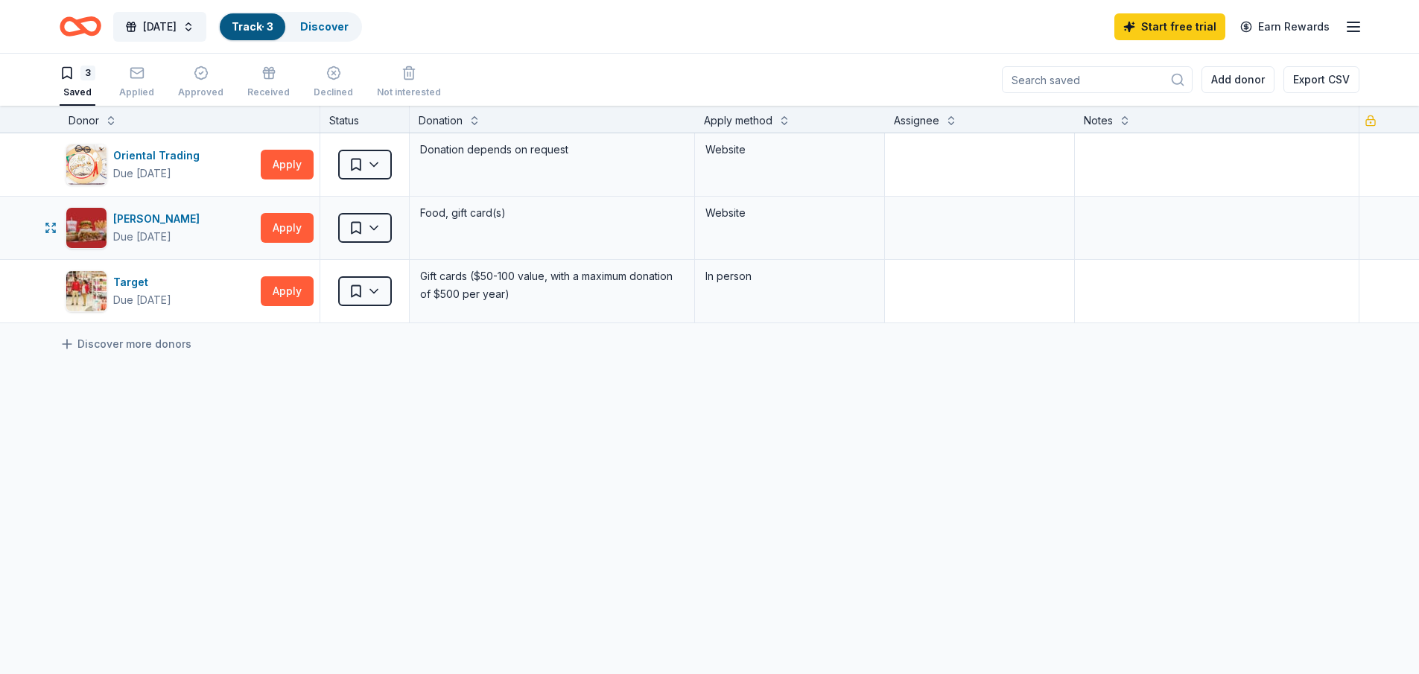
click at [793, 229] on div "Website" at bounding box center [790, 228] width 190 height 63
click at [163, 235] on div "Due [DATE]" at bounding box center [142, 237] width 58 height 18
